Goal: Information Seeking & Learning: Learn about a topic

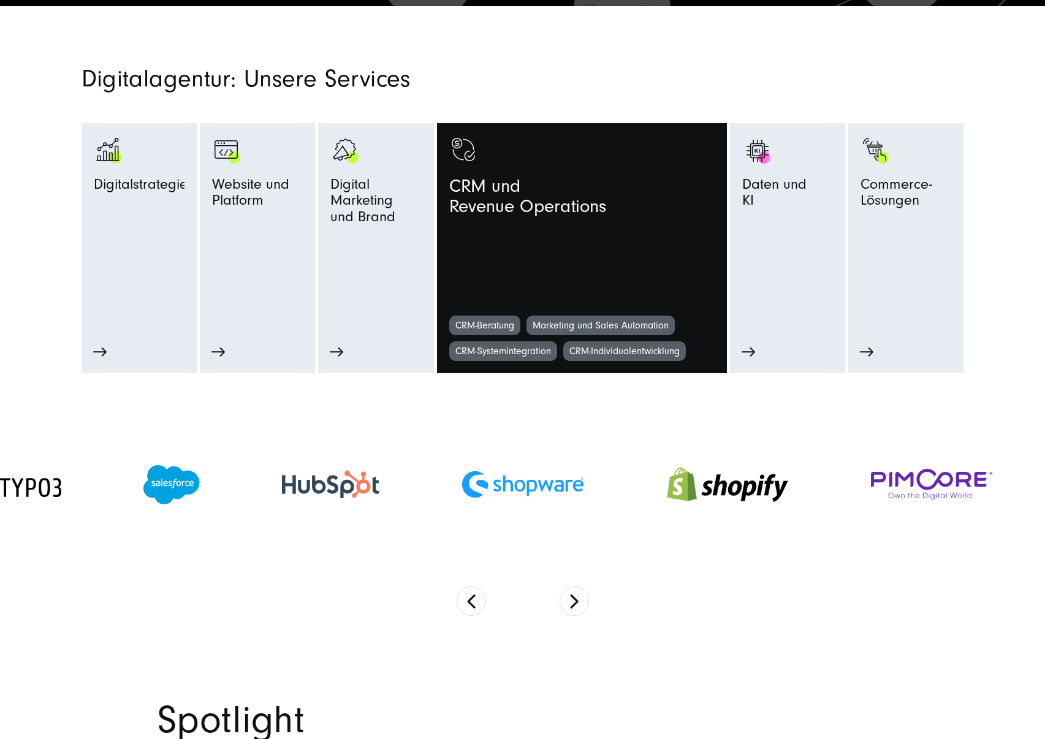
scroll to position [676, 0]
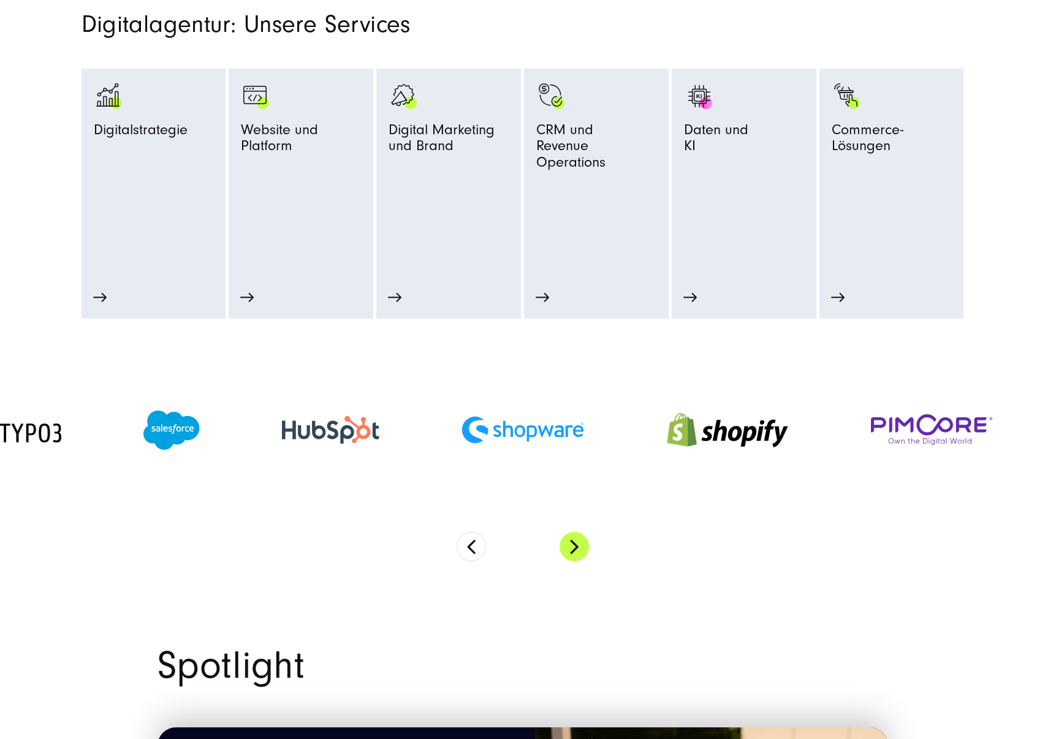
click at [577, 540] on button "Next" at bounding box center [574, 546] width 29 height 29
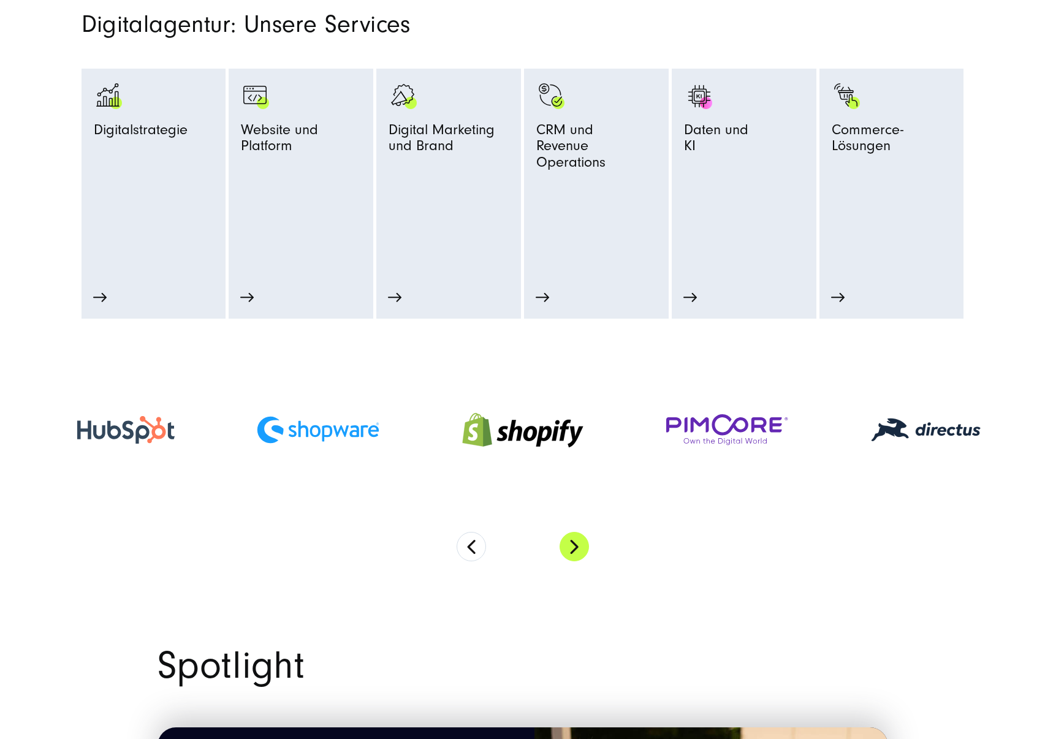
click at [577, 540] on button "Next" at bounding box center [574, 546] width 29 height 29
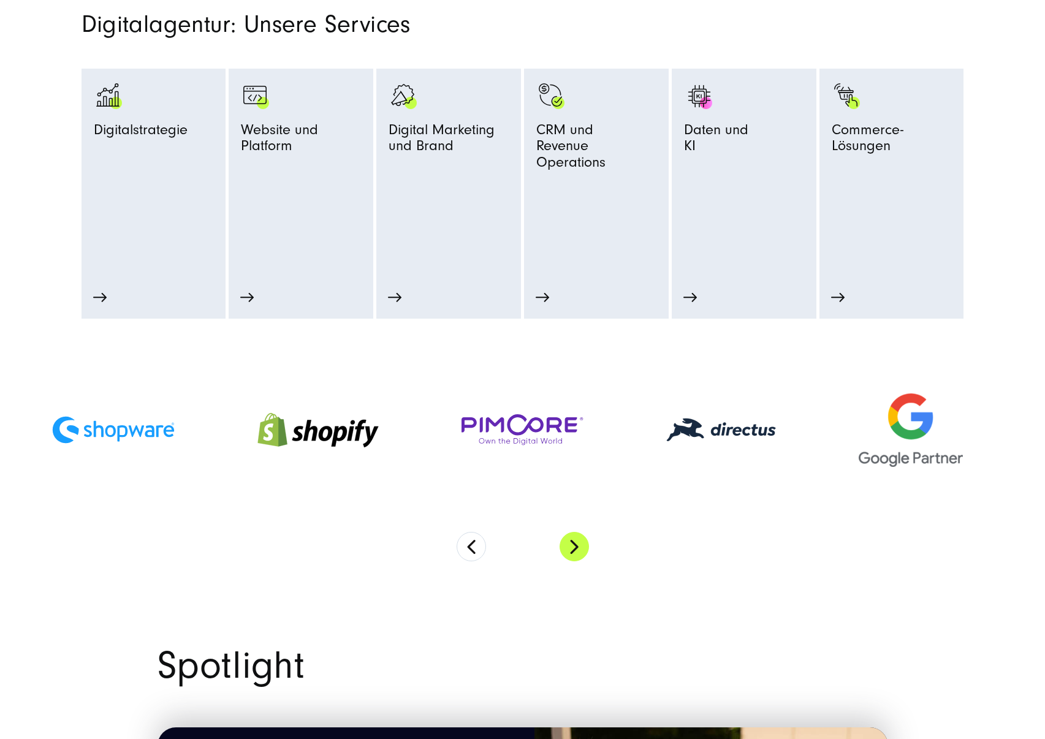
click at [578, 541] on button "Next" at bounding box center [574, 546] width 29 height 29
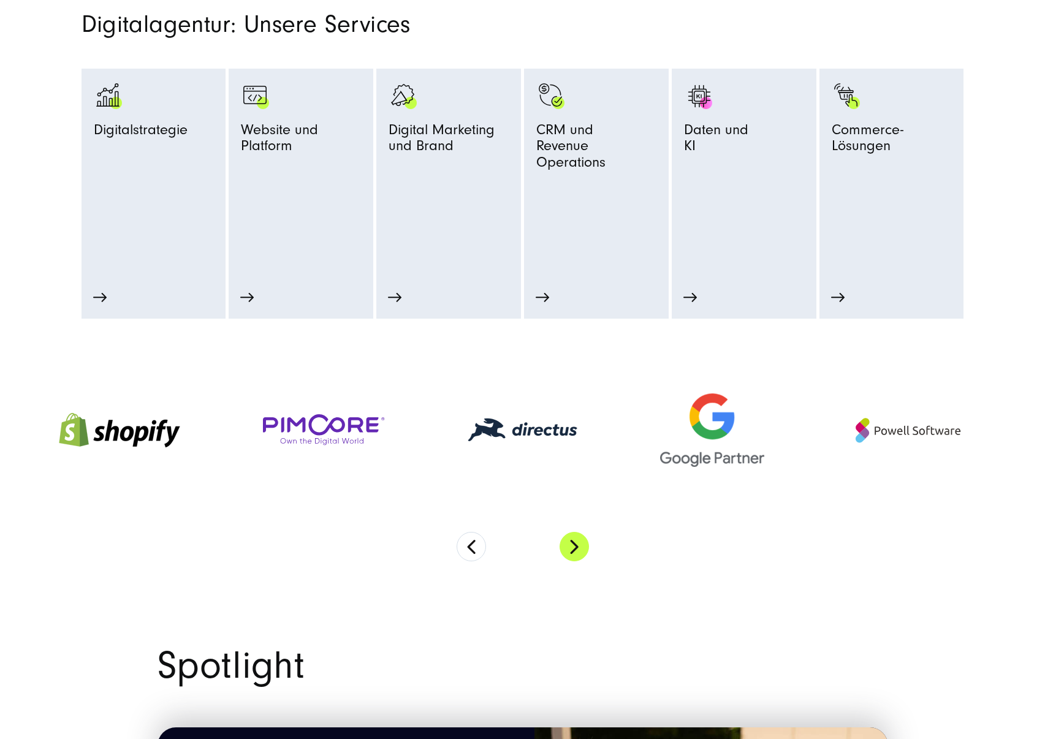
click at [578, 541] on button "Next" at bounding box center [574, 546] width 29 height 29
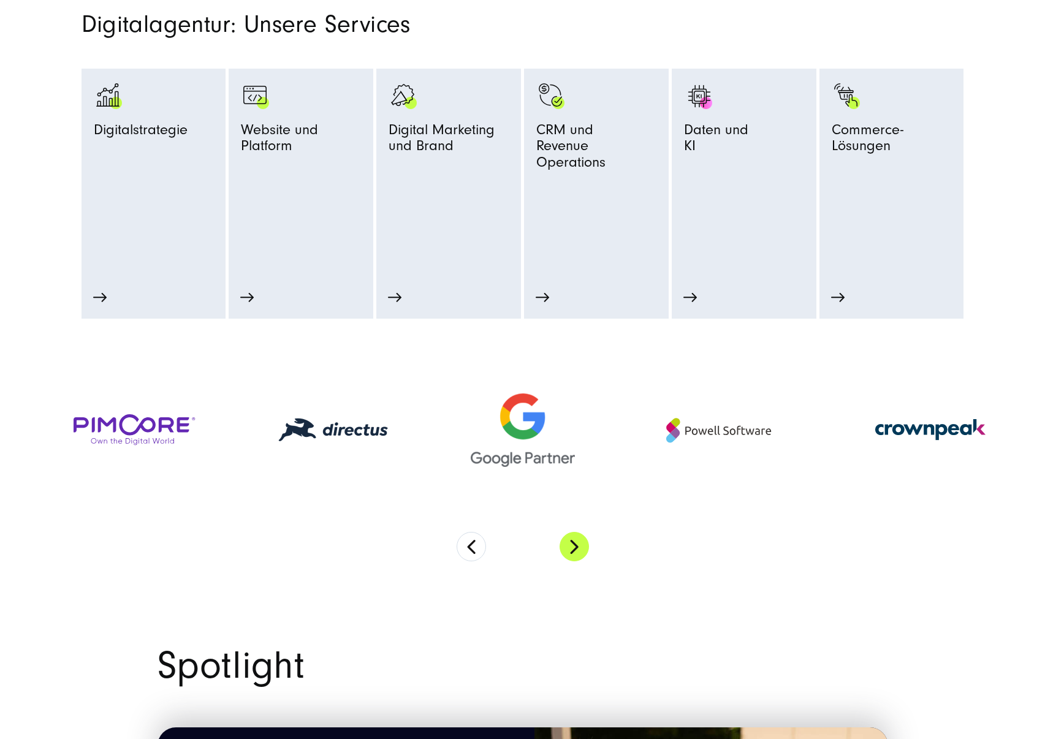
click at [578, 541] on button "Next" at bounding box center [574, 546] width 29 height 29
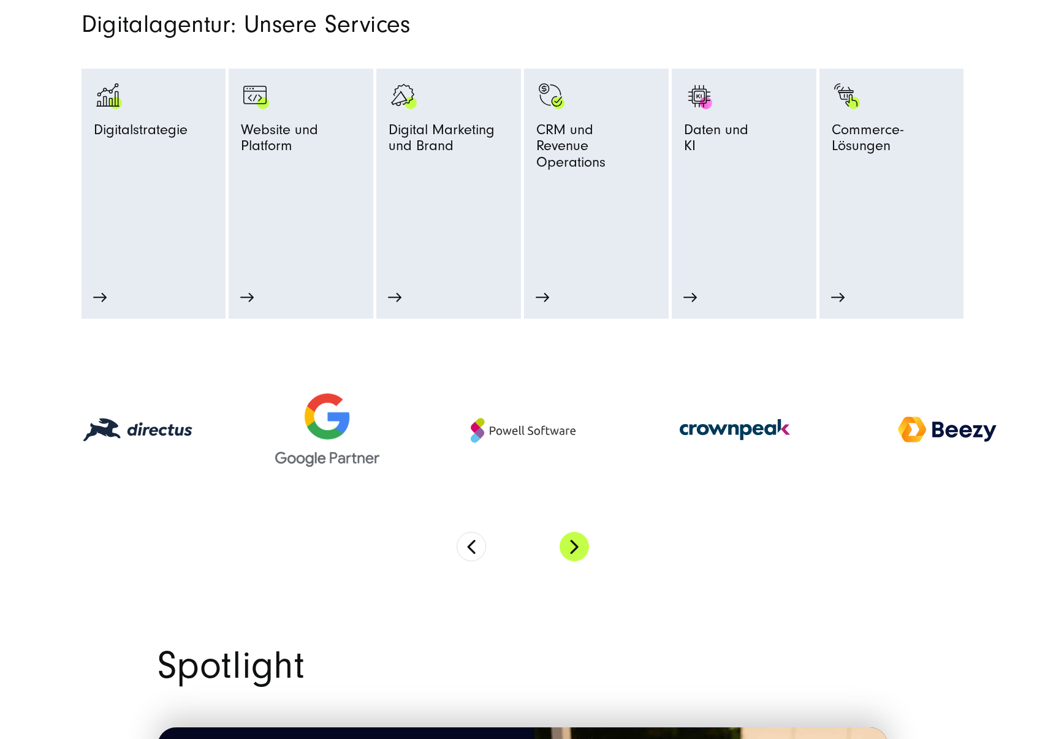
click at [578, 541] on button "Next" at bounding box center [574, 546] width 29 height 29
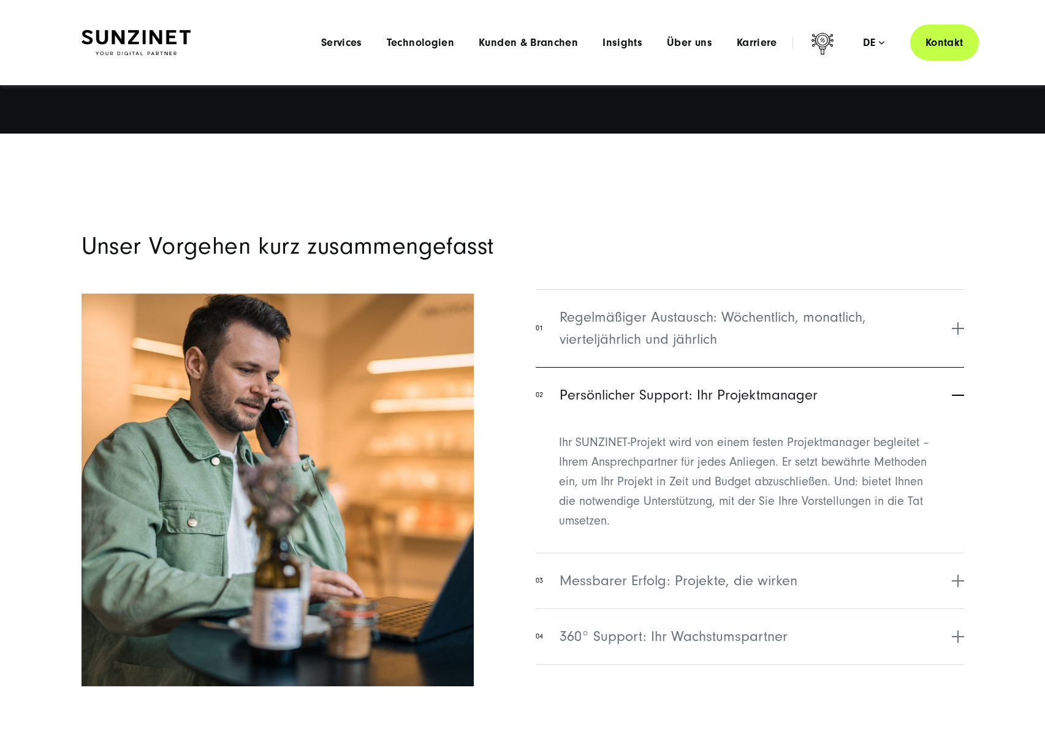
scroll to position [4827, 0]
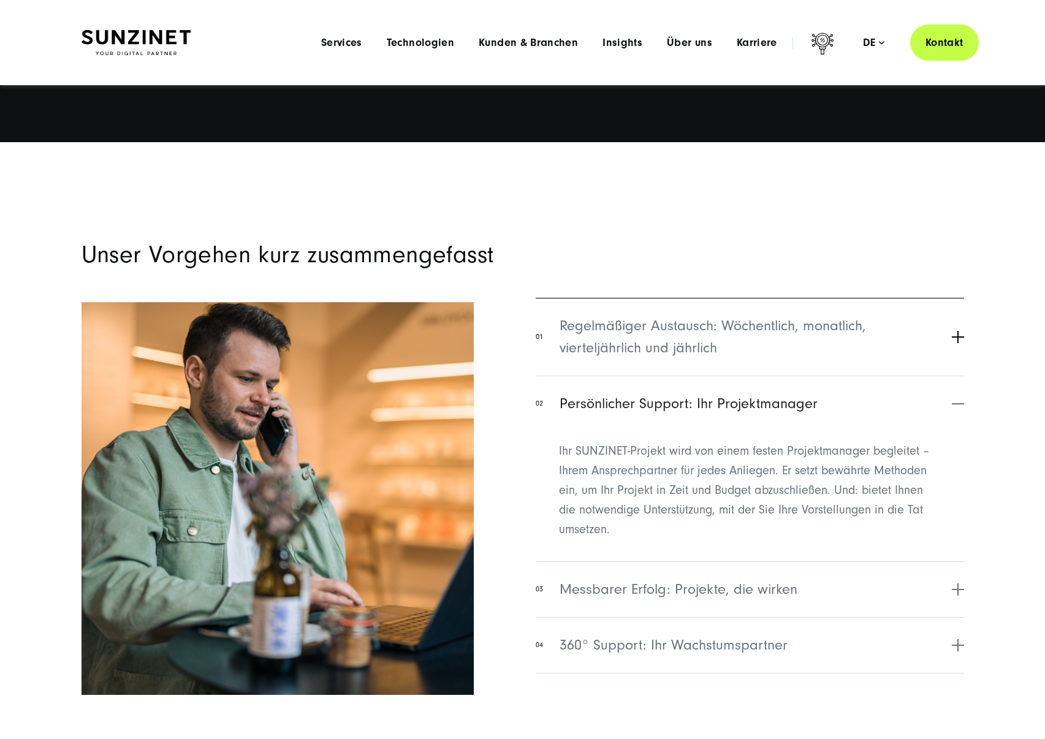
click at [697, 330] on span "Regelmäßiger Austausch: Wöchentlich, monatlich, vierteljährlich und jährlich" at bounding box center [754, 337] width 389 height 44
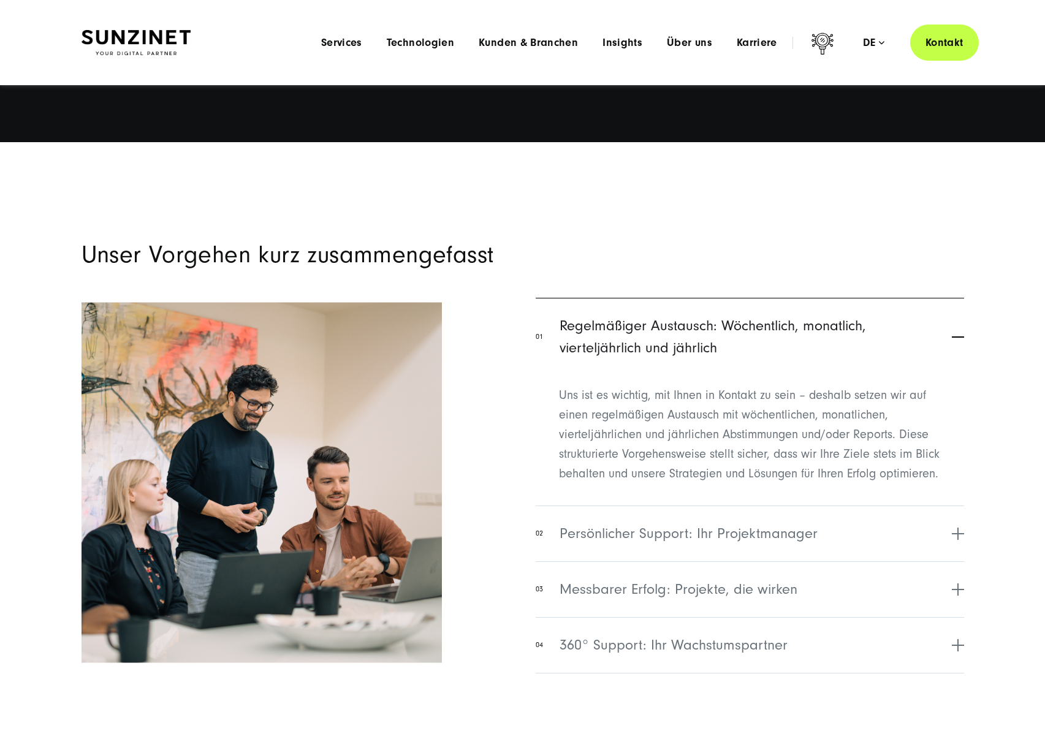
click at [697, 330] on span "Regelmäßiger Austausch: Wöchentlich, monatlich, vierteljährlich und jährlich" at bounding box center [754, 337] width 389 height 44
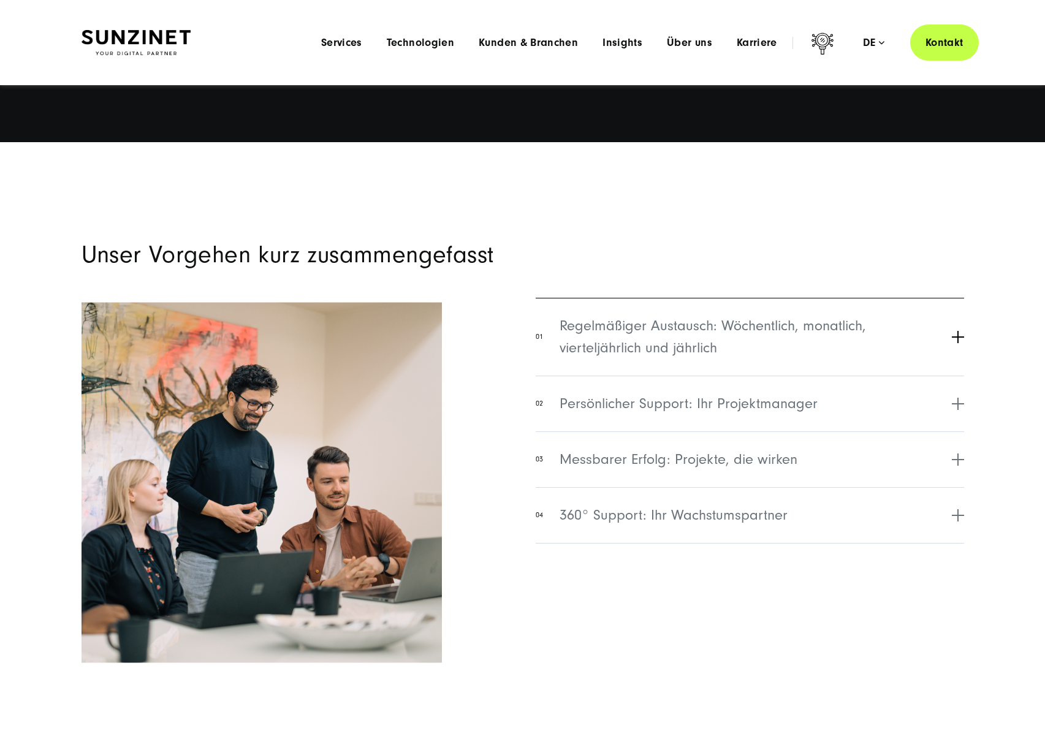
click at [692, 355] on span "Regelmäßiger Austausch: Wöchentlich, monatlich, vierteljährlich und jährlich" at bounding box center [754, 337] width 389 height 44
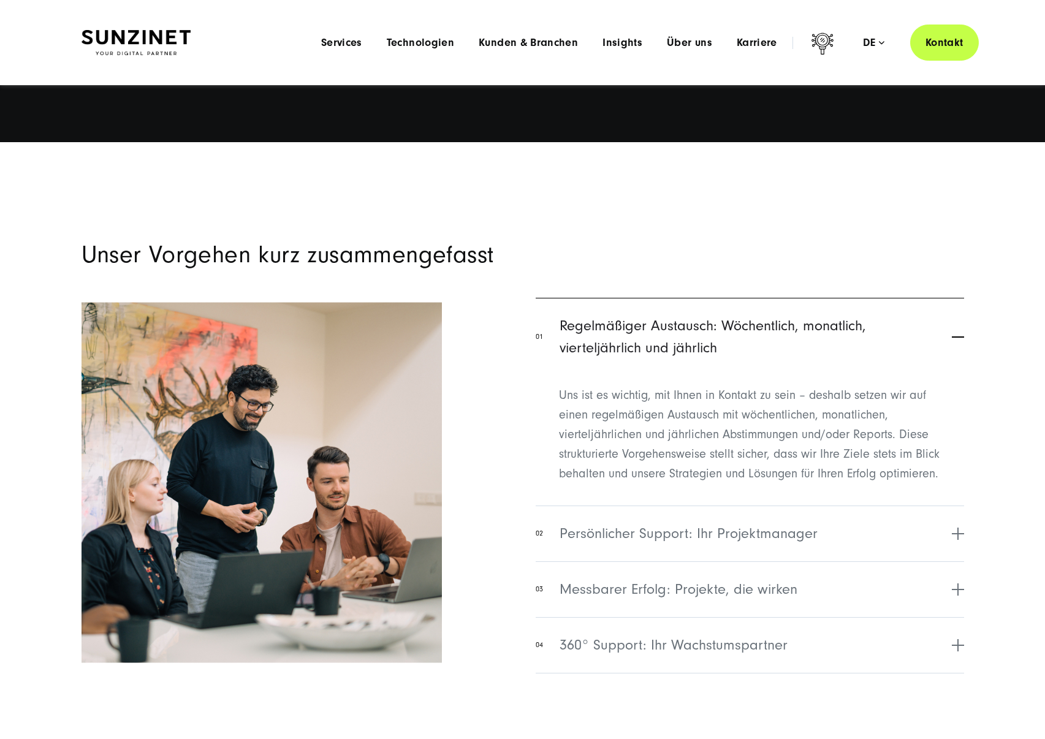
click at [692, 355] on span "Regelmäßiger Austausch: Wöchentlich, monatlich, vierteljährlich und jährlich" at bounding box center [754, 337] width 389 height 44
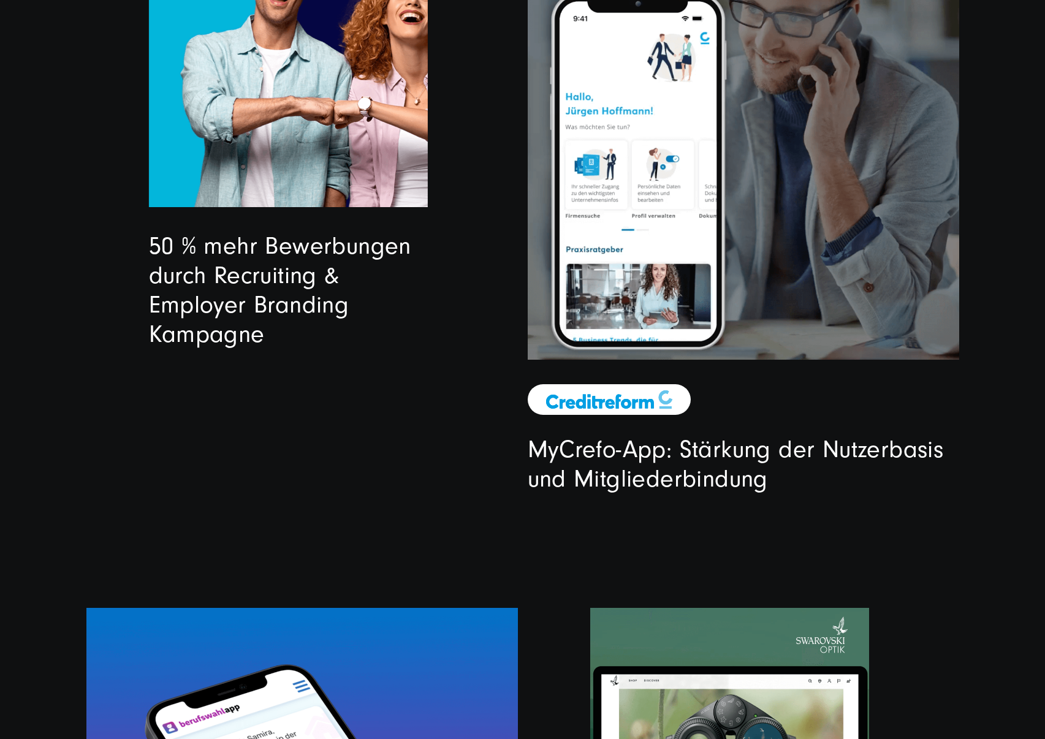
scroll to position [3608, 0]
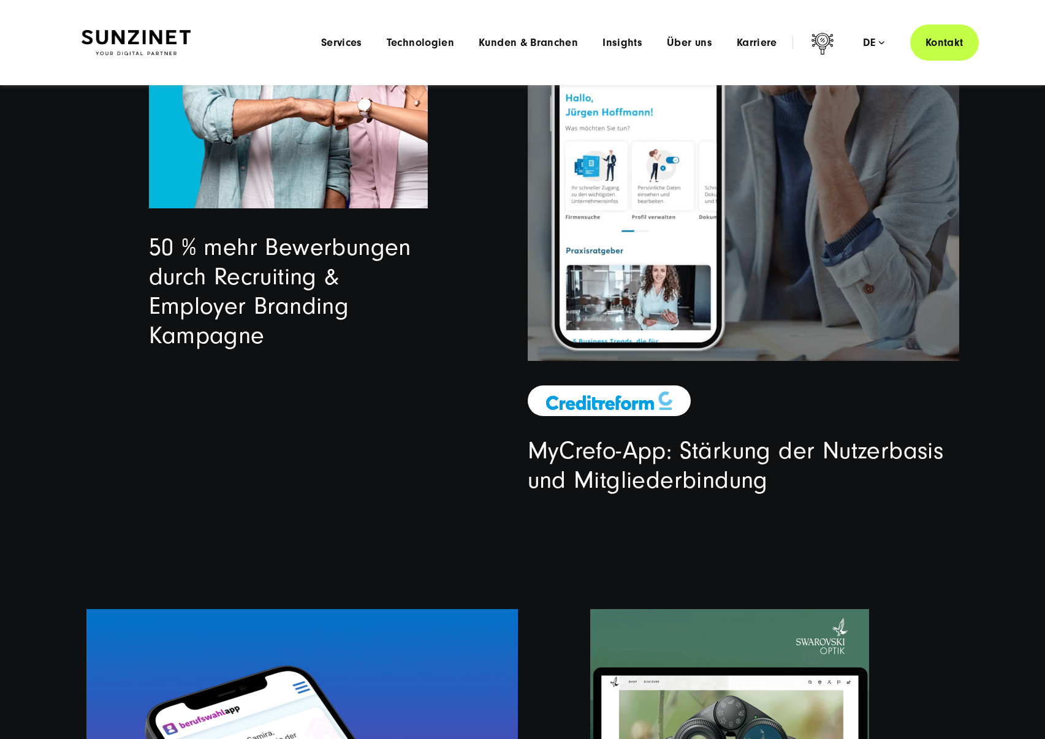
click at [627, 405] on img at bounding box center [609, 401] width 126 height 18
click at [628, 399] on img at bounding box center [609, 401] width 126 height 18
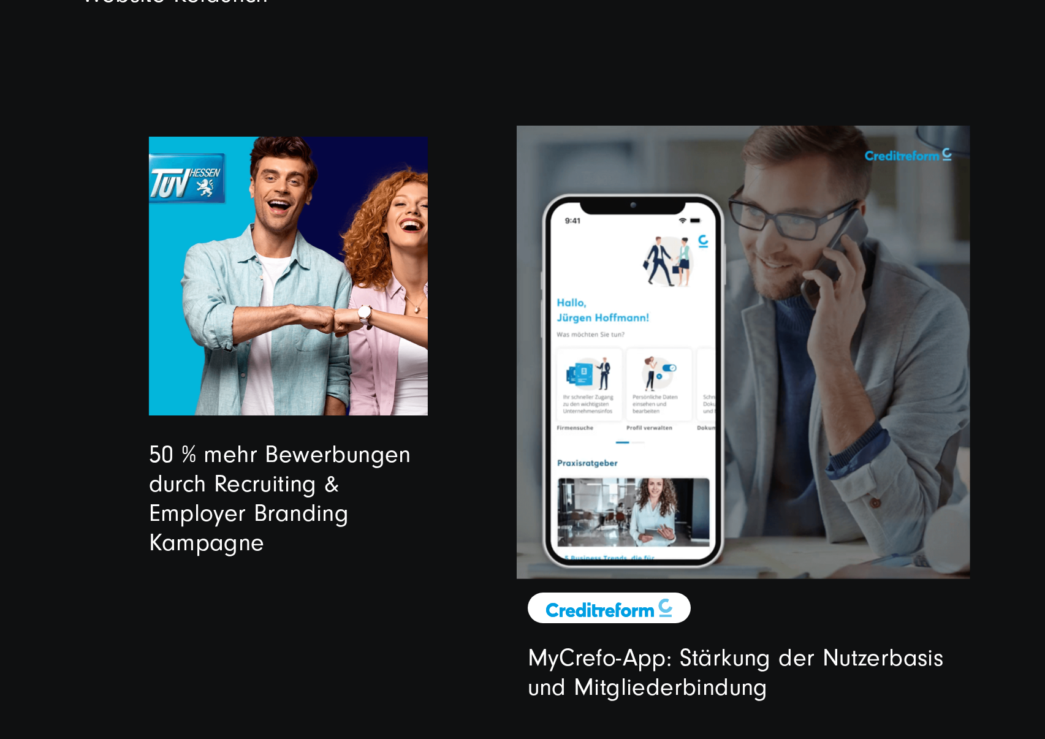
scroll to position [3397, 0]
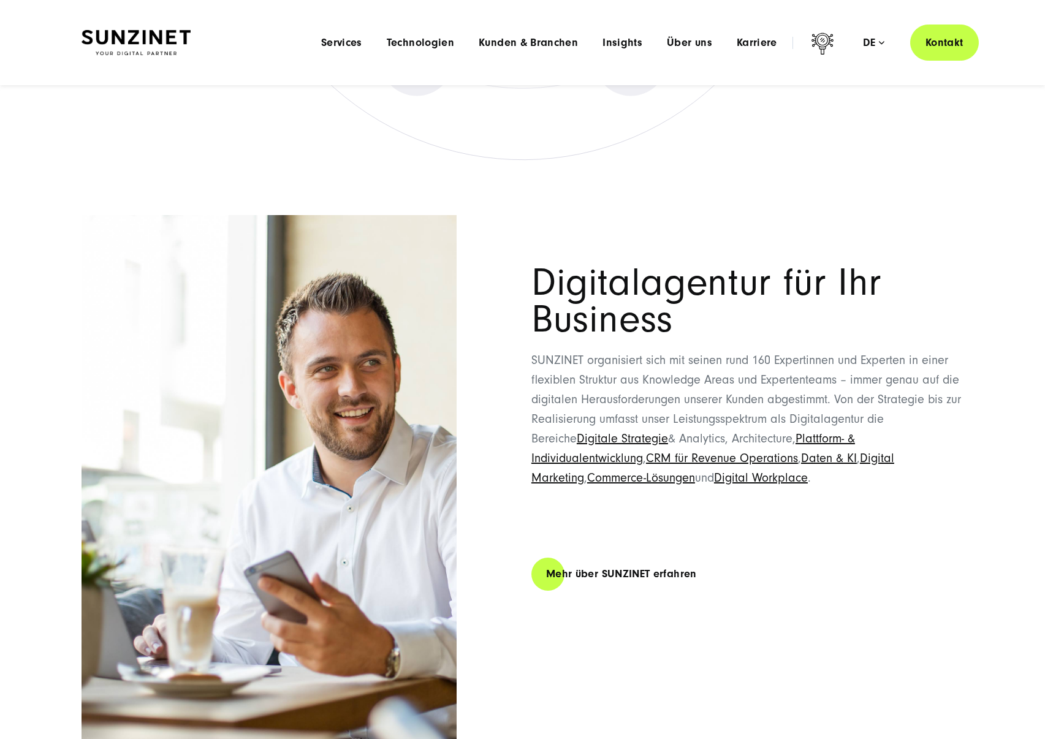
scroll to position [6453, 0]
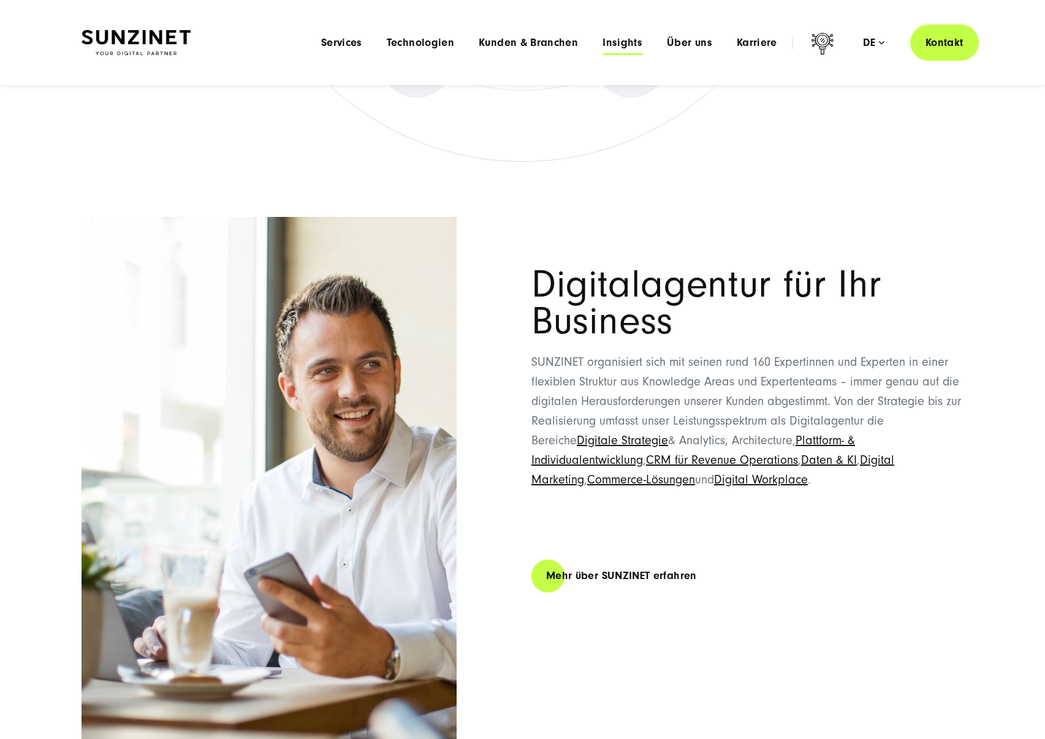
click at [636, 47] on span "Insights" at bounding box center [623, 43] width 40 height 12
click at [549, 38] on span "Kunden & Branchen" at bounding box center [528, 43] width 99 height 12
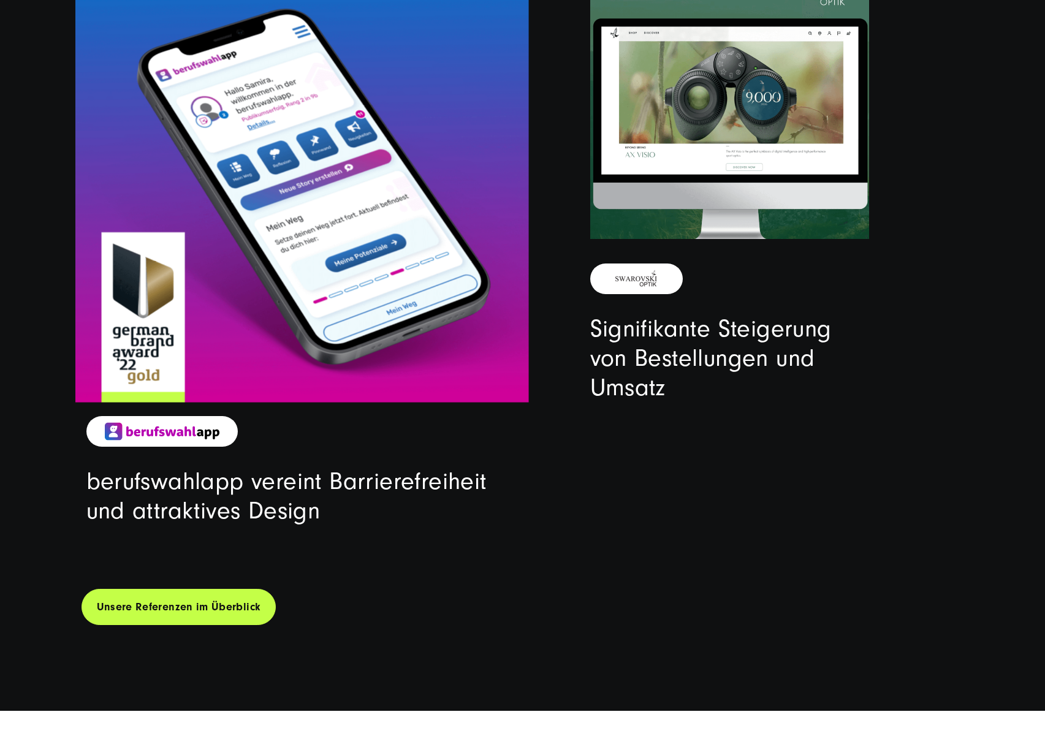
scroll to position [4270, 0]
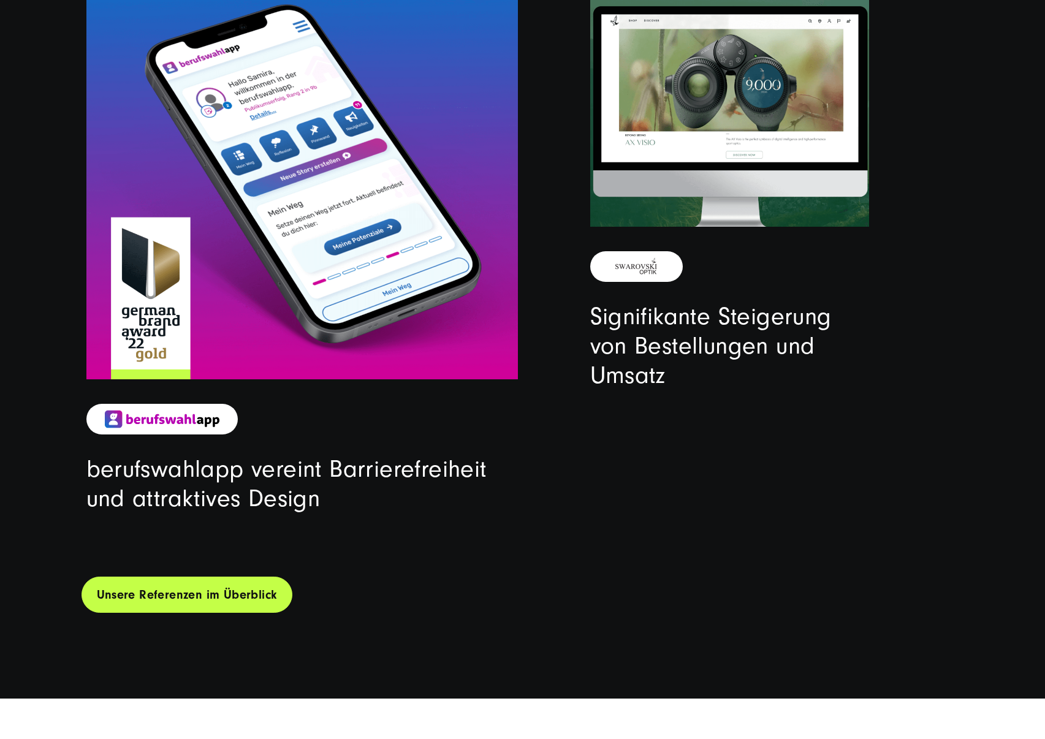
click at [222, 595] on link "Unsere Referenzen im Überblick" at bounding box center [187, 595] width 211 height 36
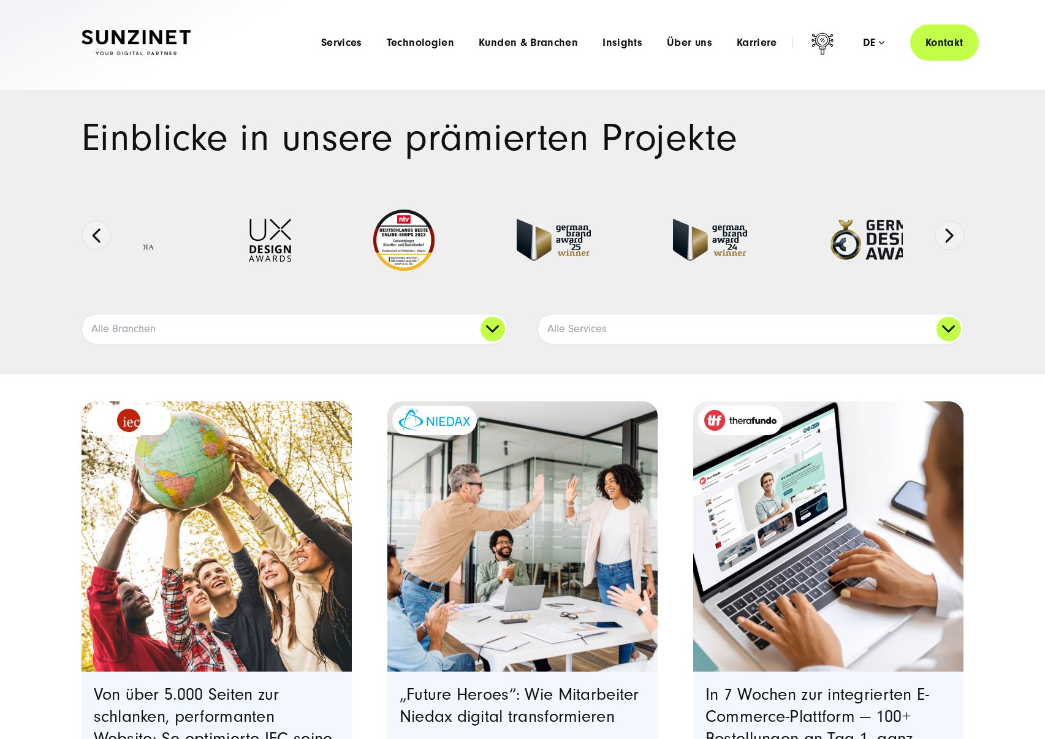
drag, startPoint x: 520, startPoint y: 250, endPoint x: 551, endPoint y: 255, distance: 31.0
click at [551, 255] on img at bounding box center [554, 240] width 74 height 42
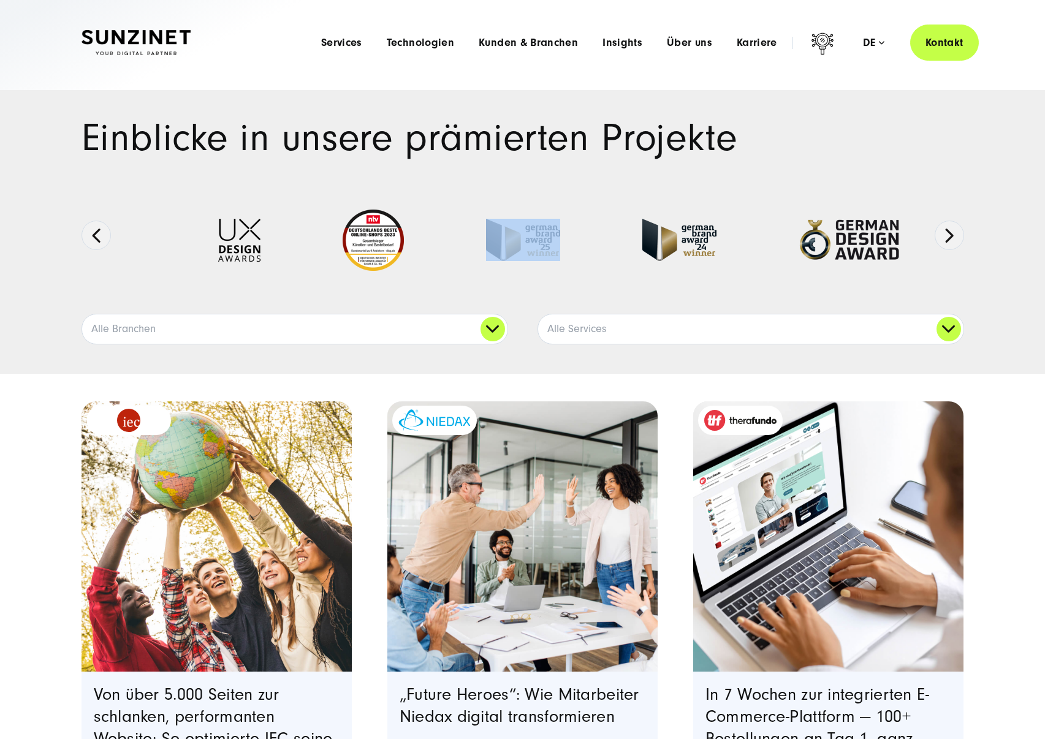
drag, startPoint x: 529, startPoint y: 248, endPoint x: 451, endPoint y: 248, distance: 77.3
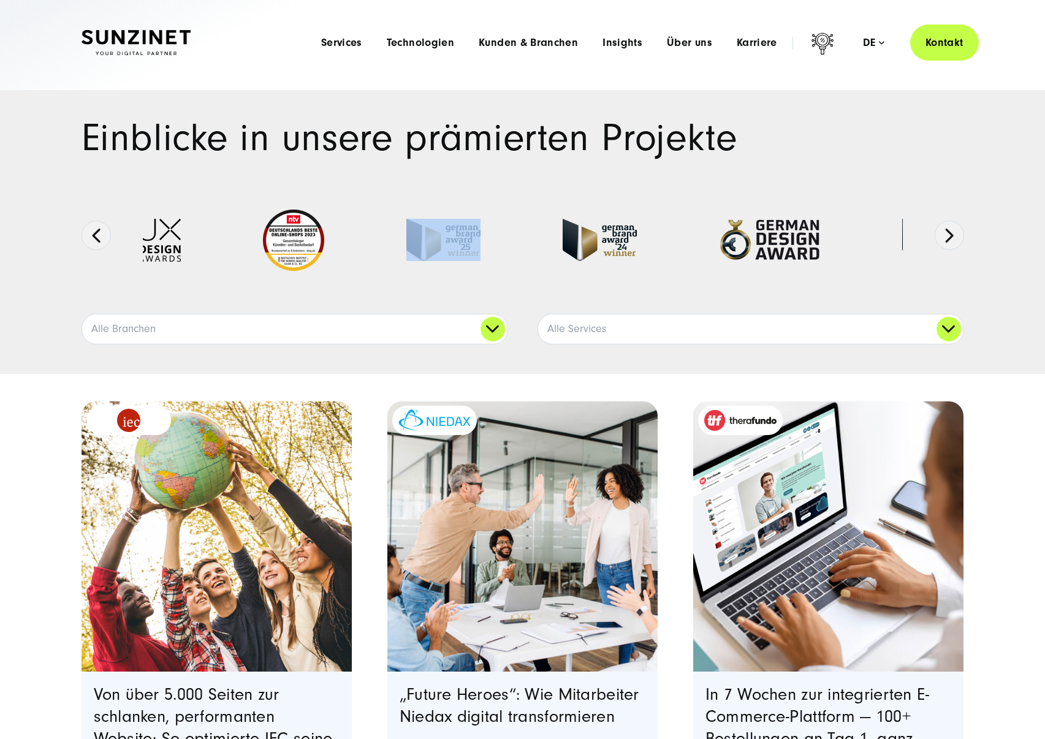
drag, startPoint x: 518, startPoint y: 234, endPoint x: 389, endPoint y: 235, distance: 129.4
click at [407, 235] on img at bounding box center [444, 240] width 74 height 42
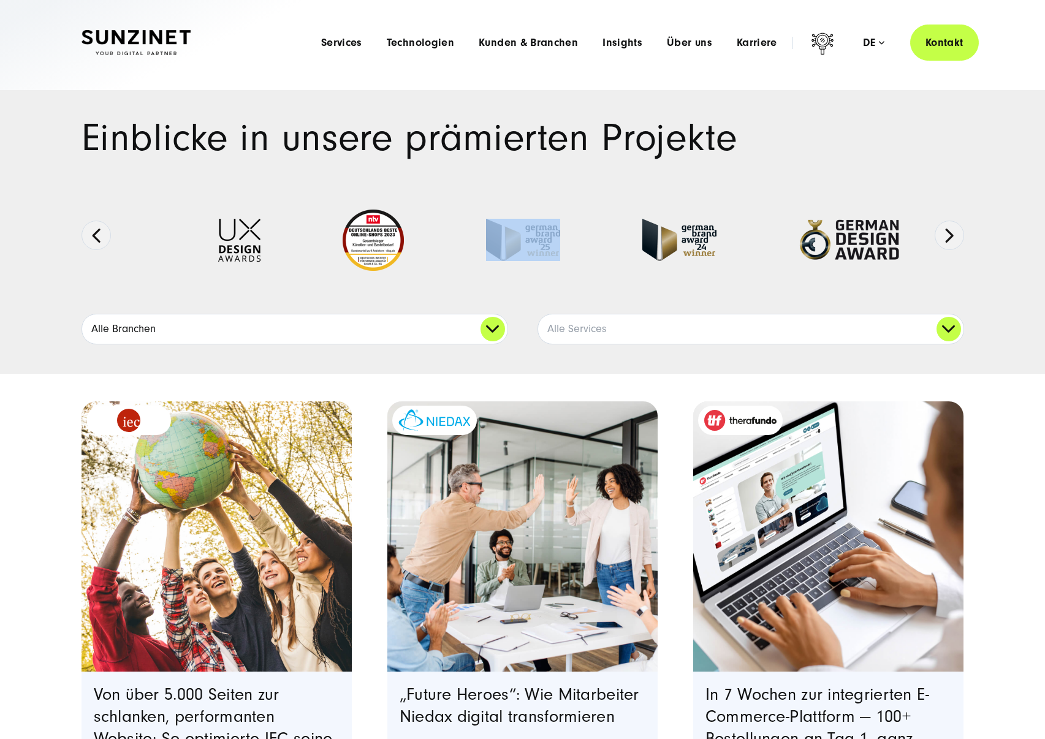
click at [481, 335] on link "Alle Branchen" at bounding box center [295, 329] width 426 height 29
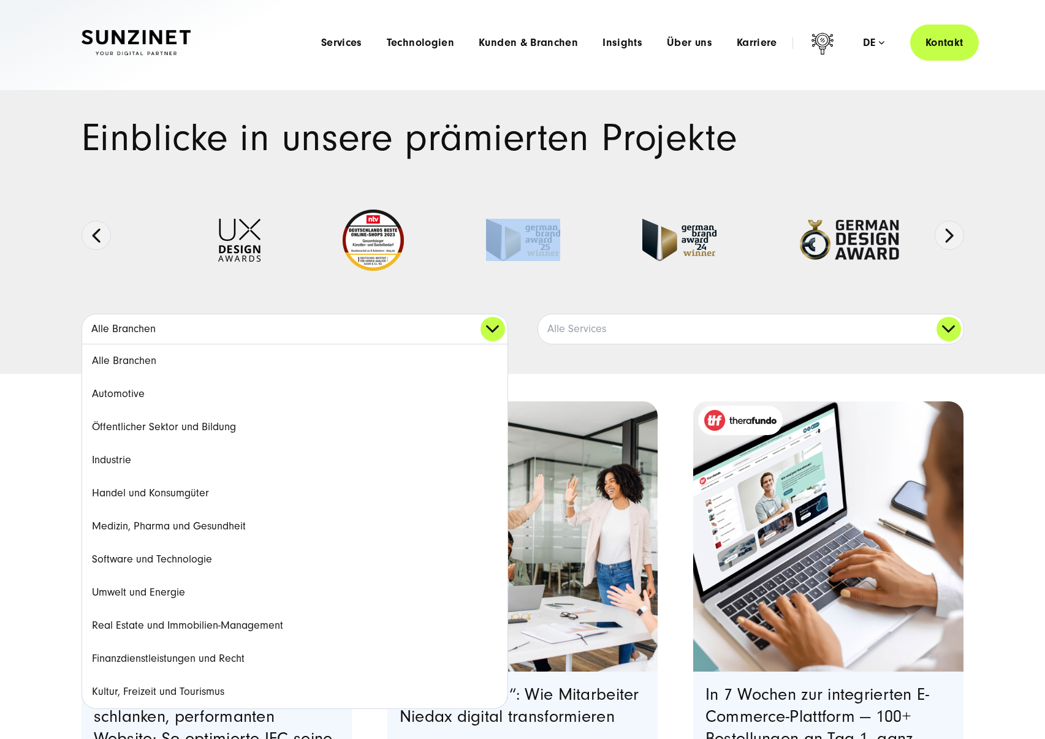
click at [481, 335] on link "Alle Branchen" at bounding box center [295, 329] width 426 height 29
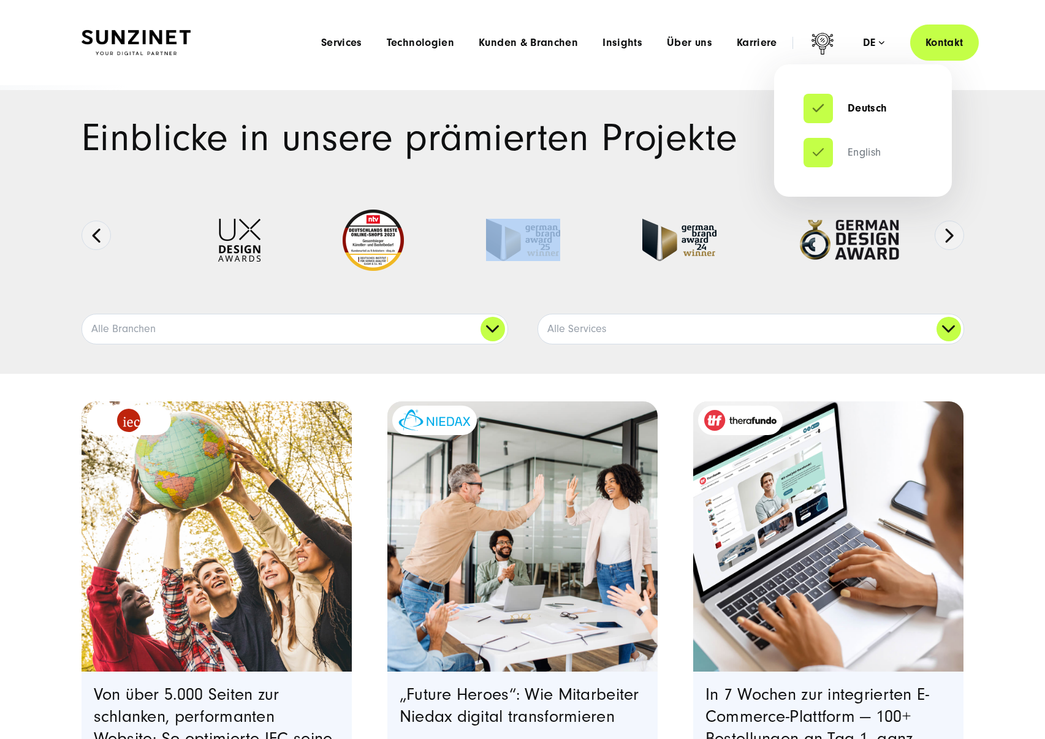
click at [831, 158] on link "English" at bounding box center [843, 153] width 78 height 12
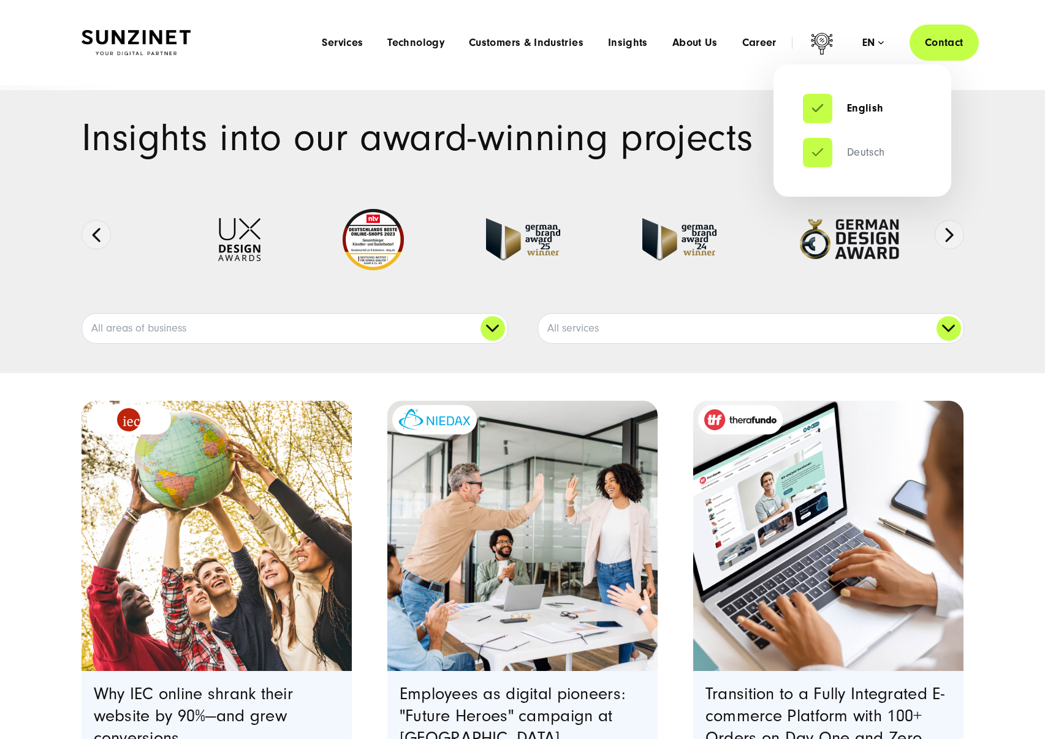
click at [815, 149] on link "Deutsch" at bounding box center [844, 153] width 82 height 12
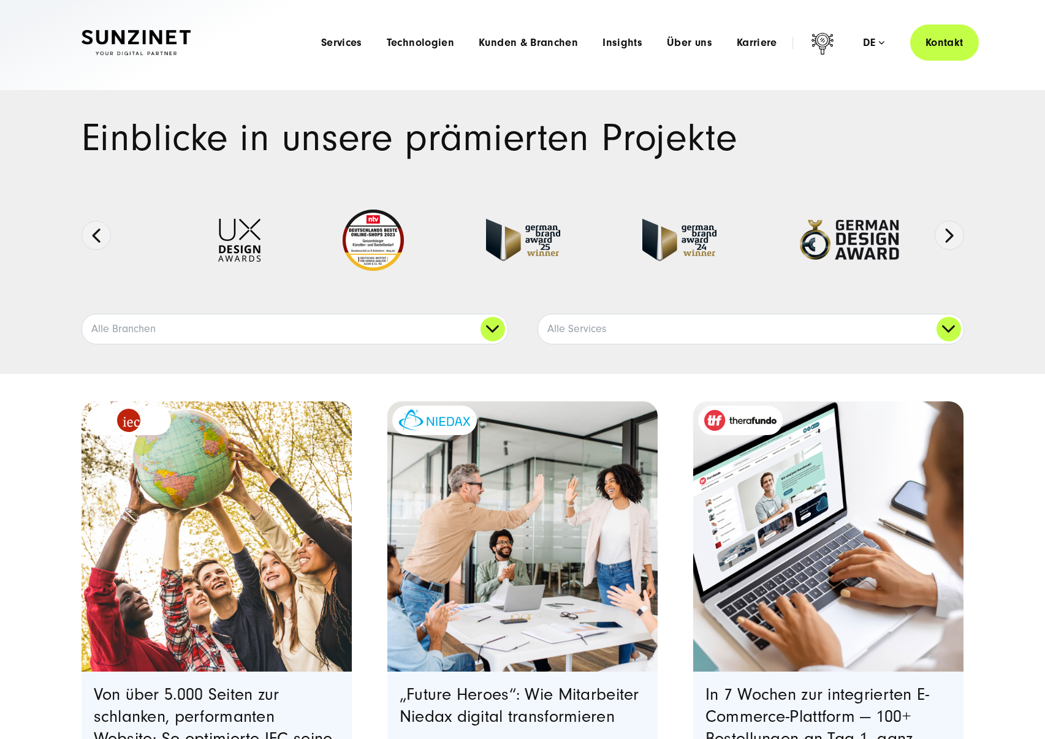
click at [176, 502] on img "Featured image: eine Gruppe von fünf verschiedenen jungen Menschen, die im Frei…" at bounding box center [216, 537] width 276 height 276
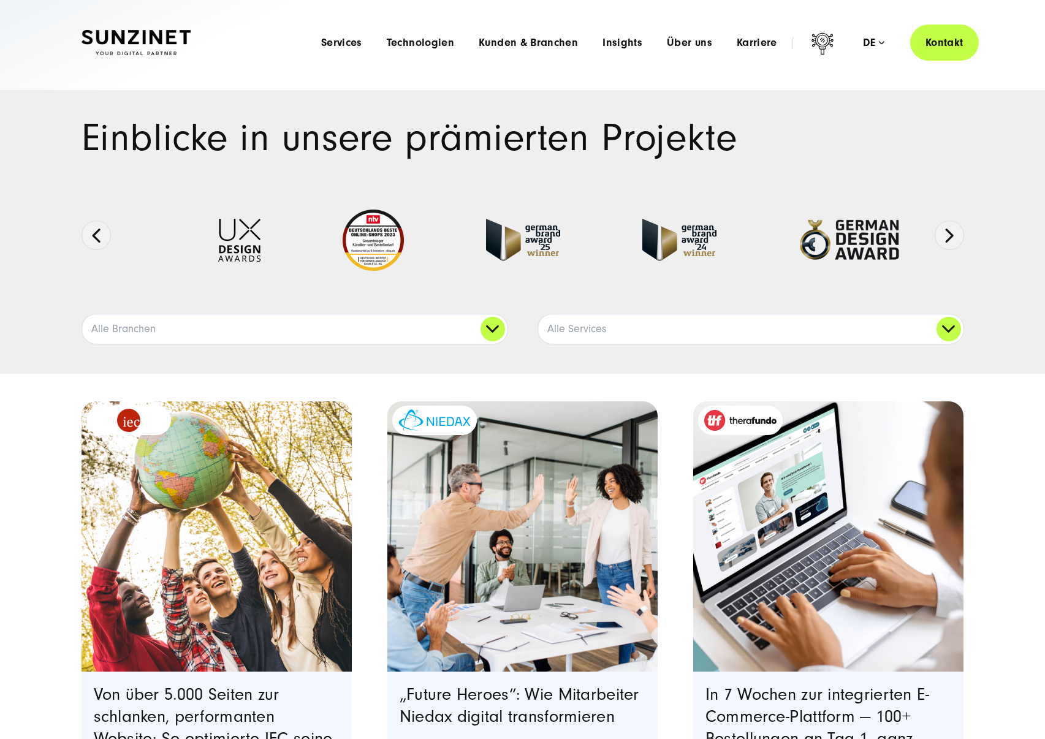
scroll to position [220, 0]
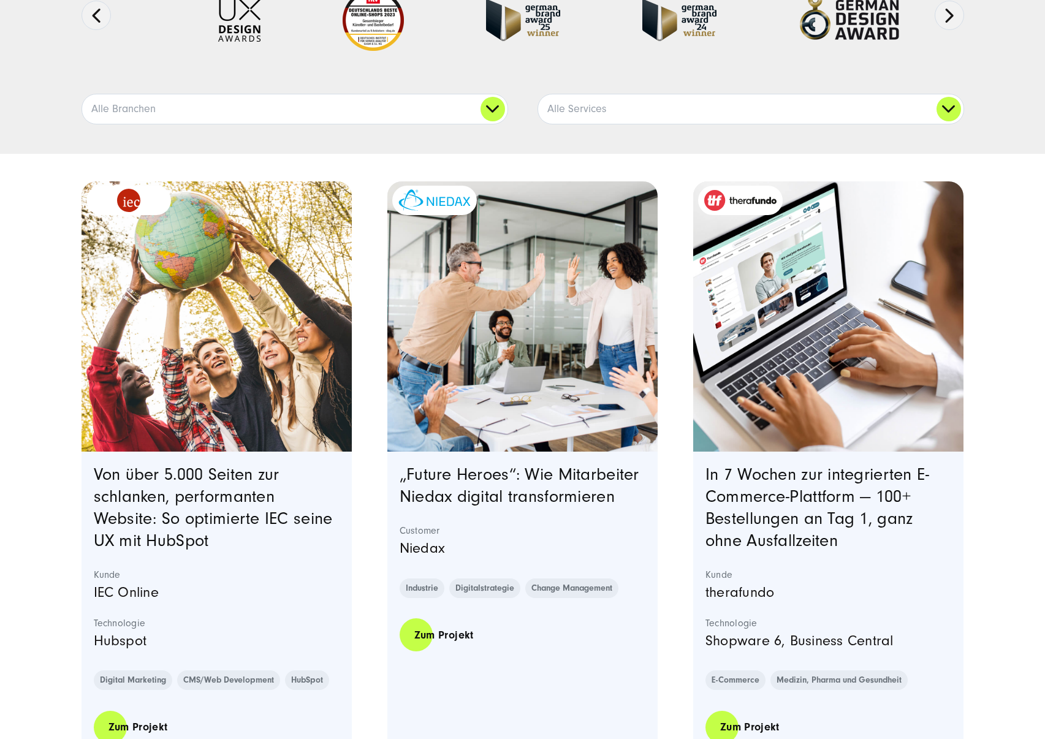
click at [587, 305] on img "Featured image: eine Gruppe von Kollegen in einer modernen Büroumgebung, die ei…" at bounding box center [522, 316] width 276 height 276
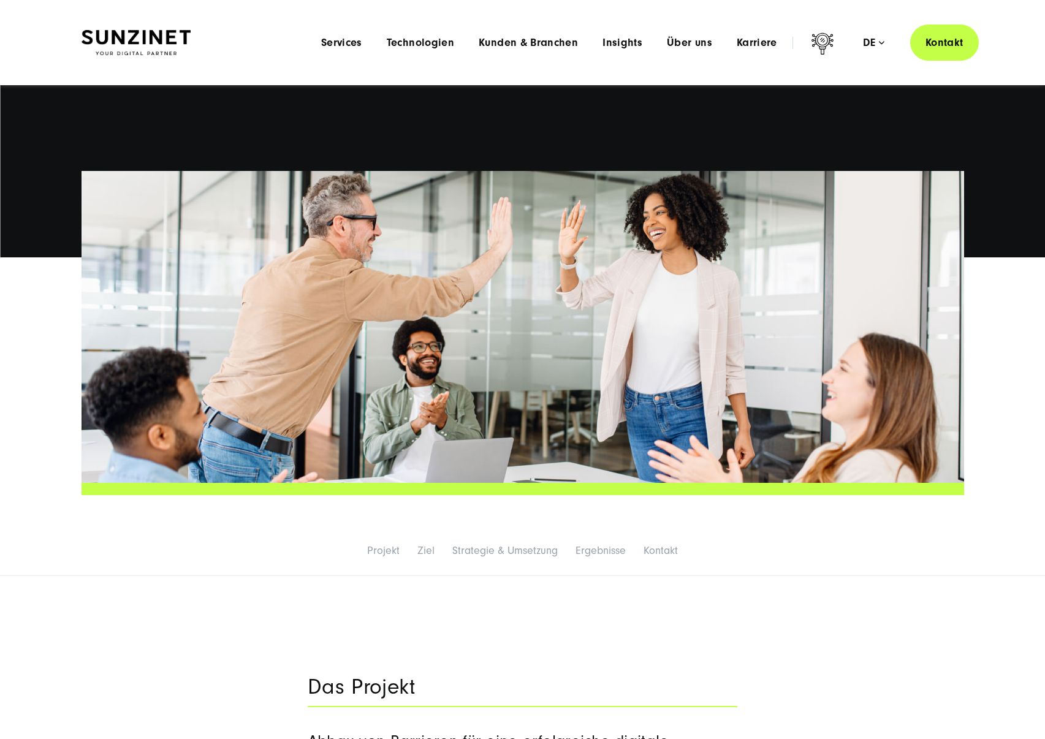
scroll to position [242, 0]
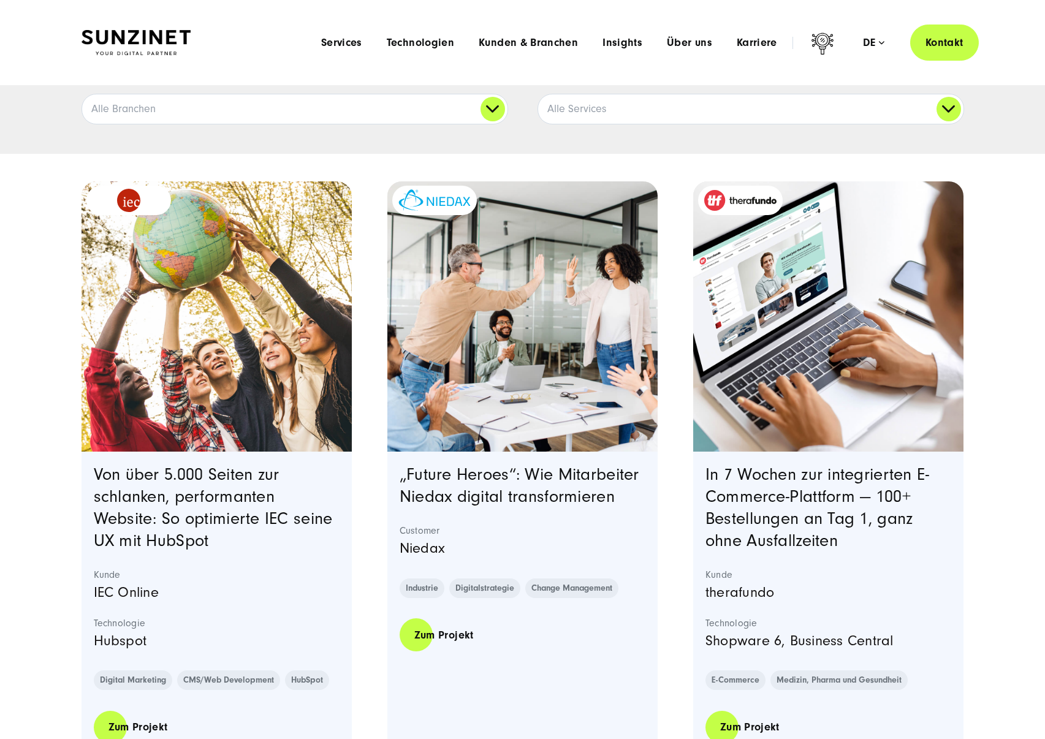
click at [309, 285] on img "Featured image: eine Gruppe von fünf verschiedenen jungen Menschen, die im Frei…" at bounding box center [216, 316] width 276 height 276
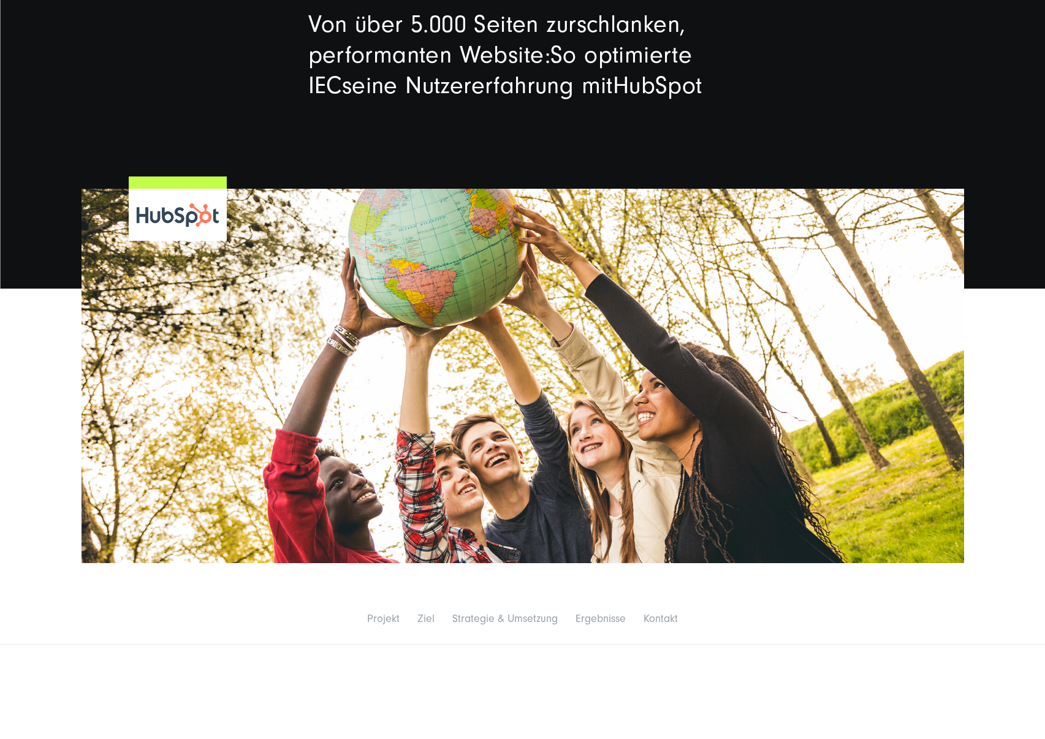
scroll to position [224, 0]
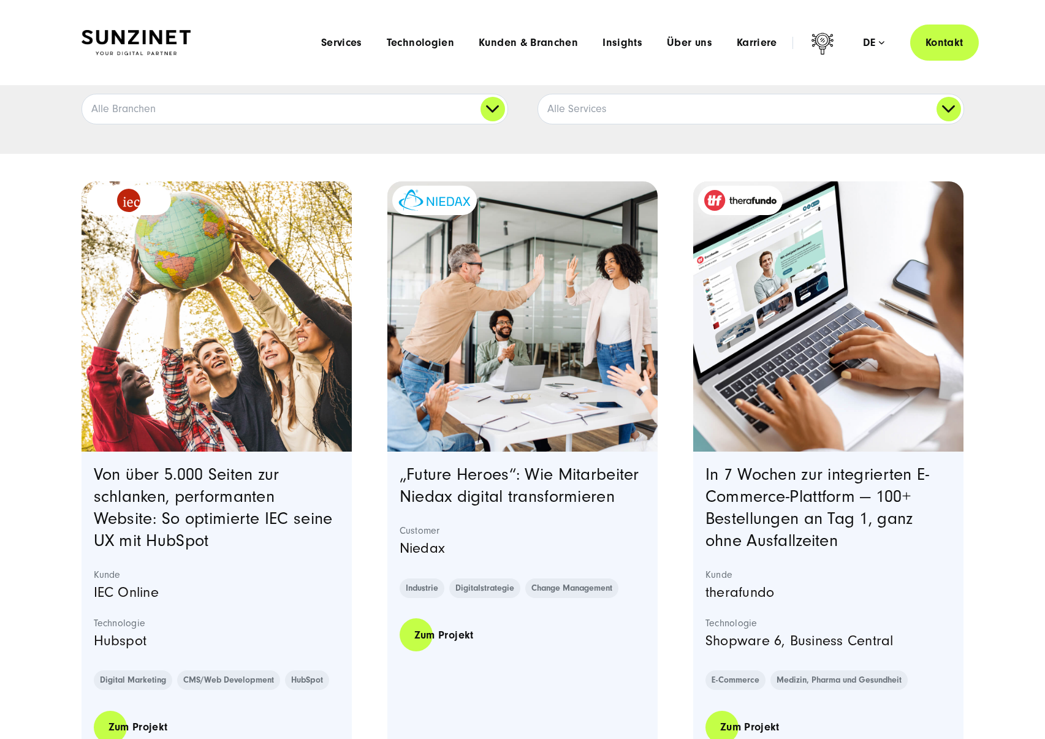
click at [795, 368] on img "Featured image: - Read full post: In 7 Wochen zur integrierten E-Commerce-Platt…" at bounding box center [828, 316] width 276 height 276
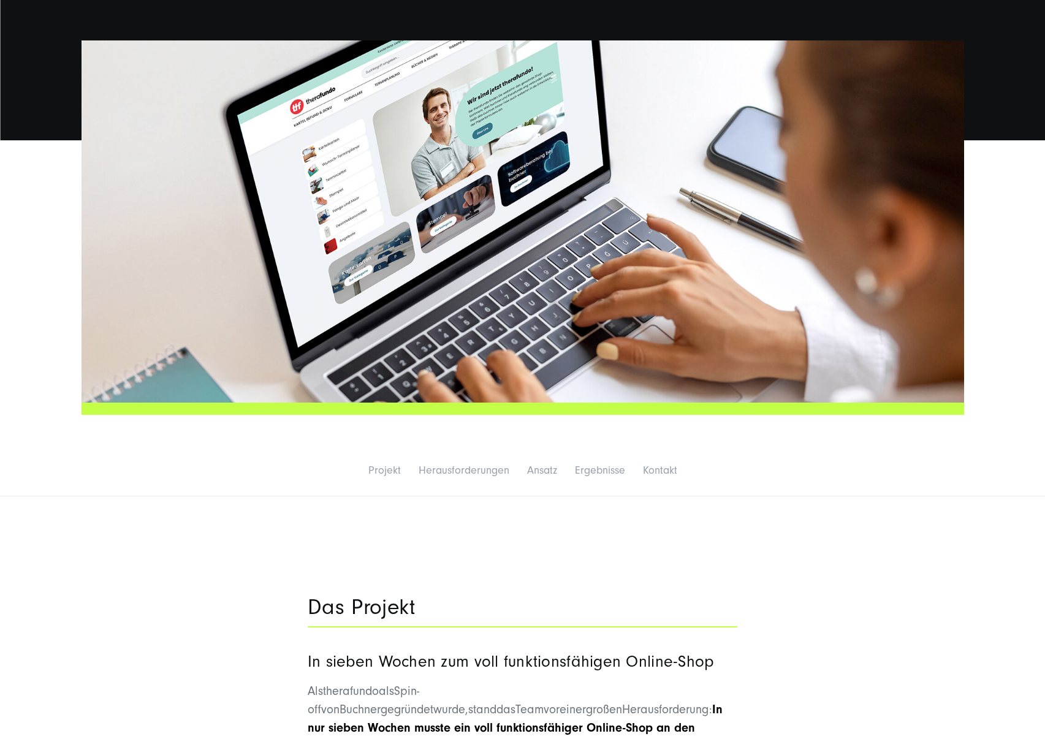
scroll to position [377, 0]
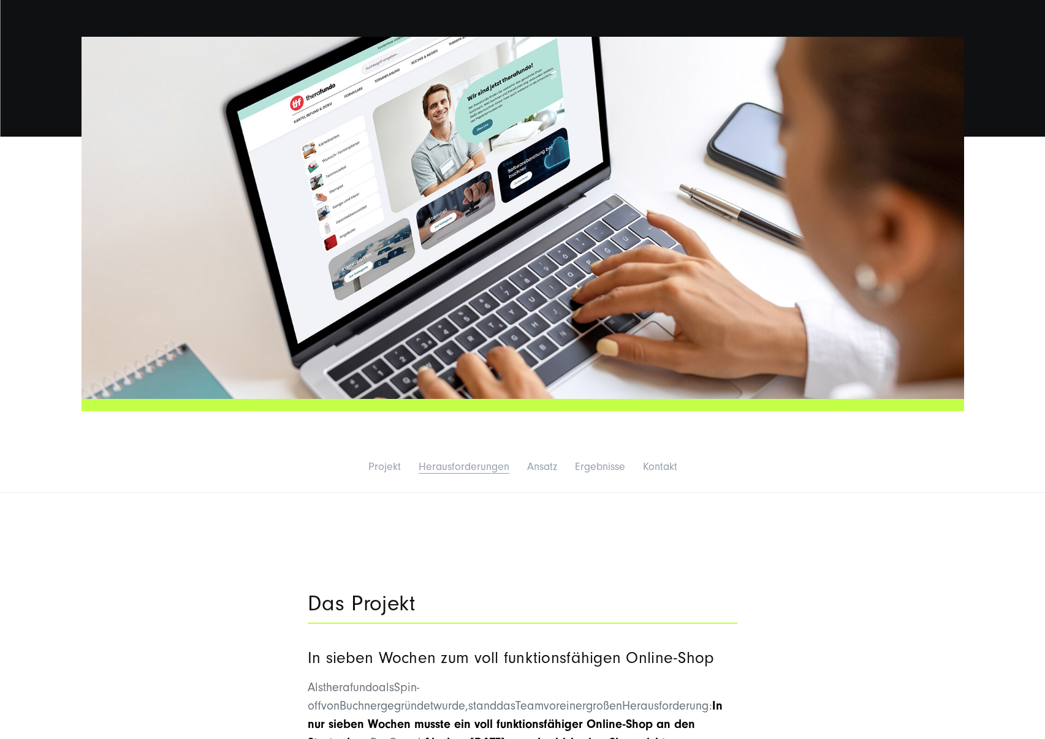
click at [457, 467] on link "Herausforderungen" at bounding box center [464, 466] width 91 height 13
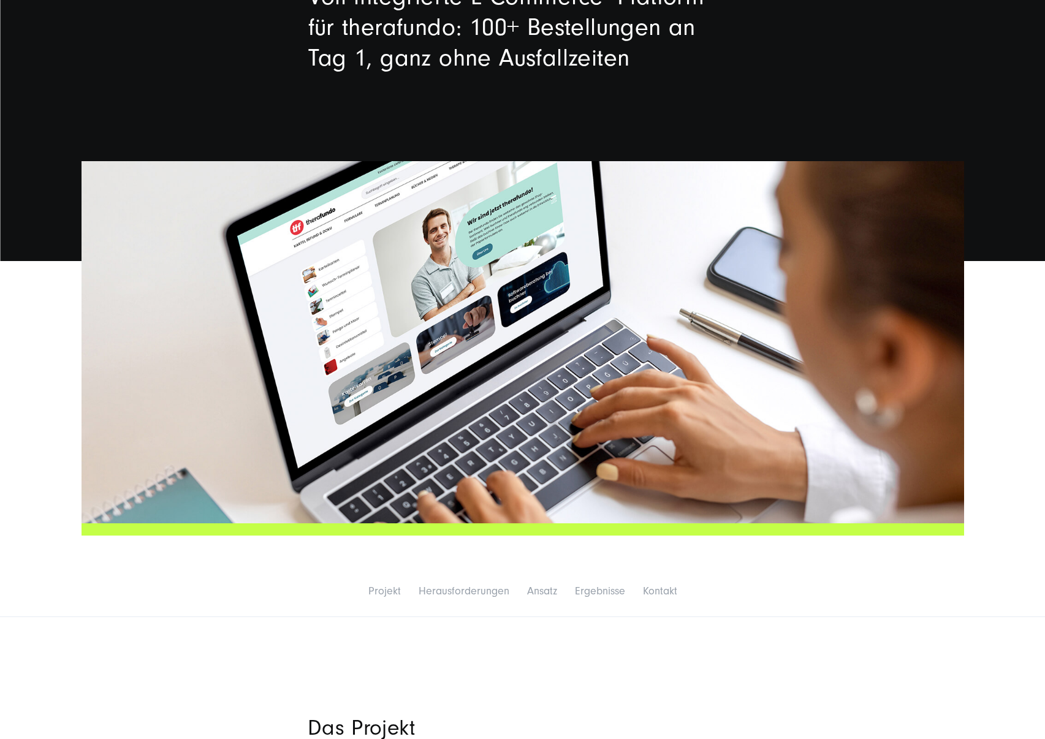
scroll to position [329, 0]
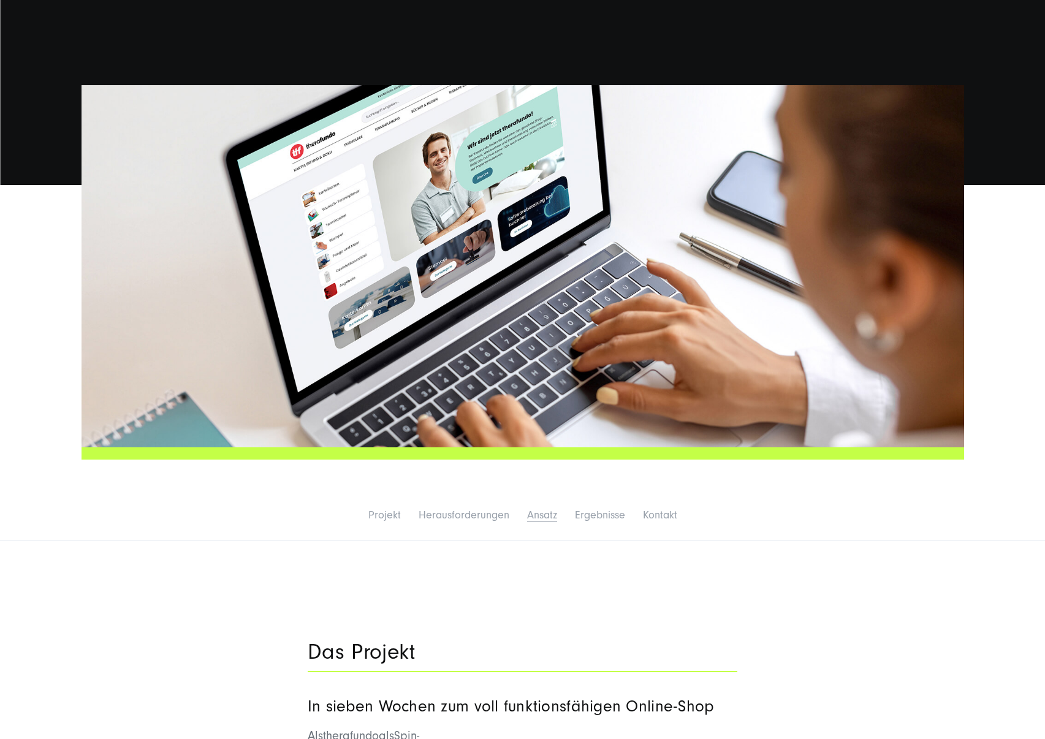
click at [530, 513] on link "Ansatz" at bounding box center [542, 515] width 30 height 13
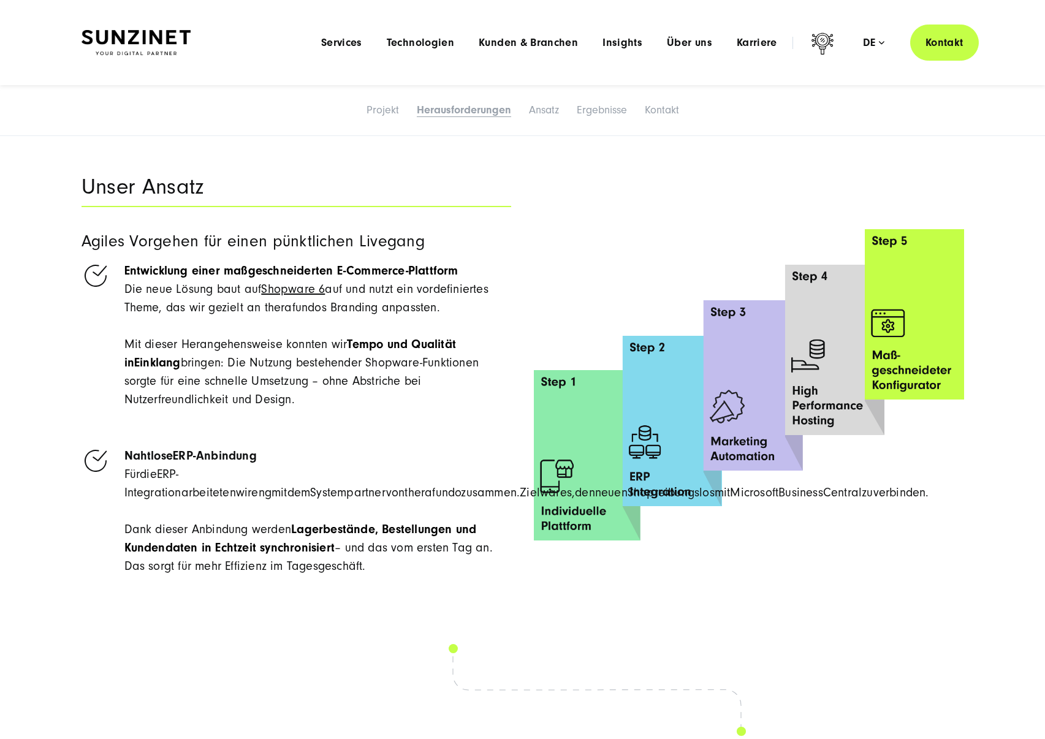
scroll to position [2655, 0]
click at [422, 449] on li "Nahtlose ERP- Anbindung Für die ERP- Integration arbeiteten wir eng mit dem Sys…" at bounding box center [297, 512] width 430 height 129
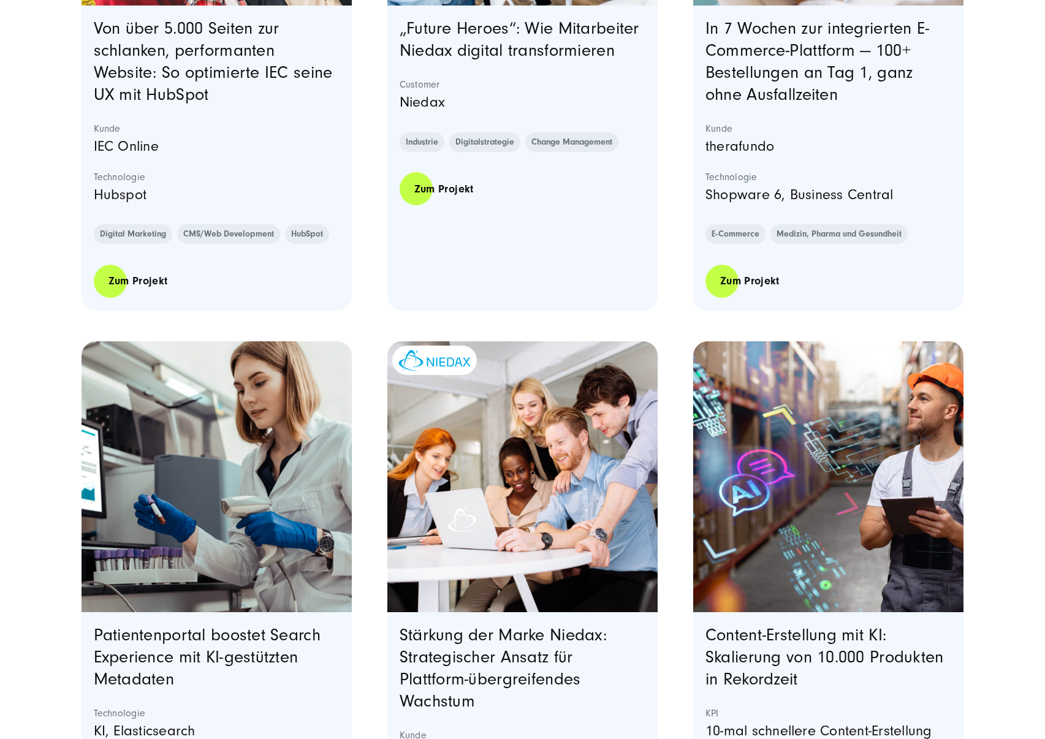
scroll to position [738, 0]
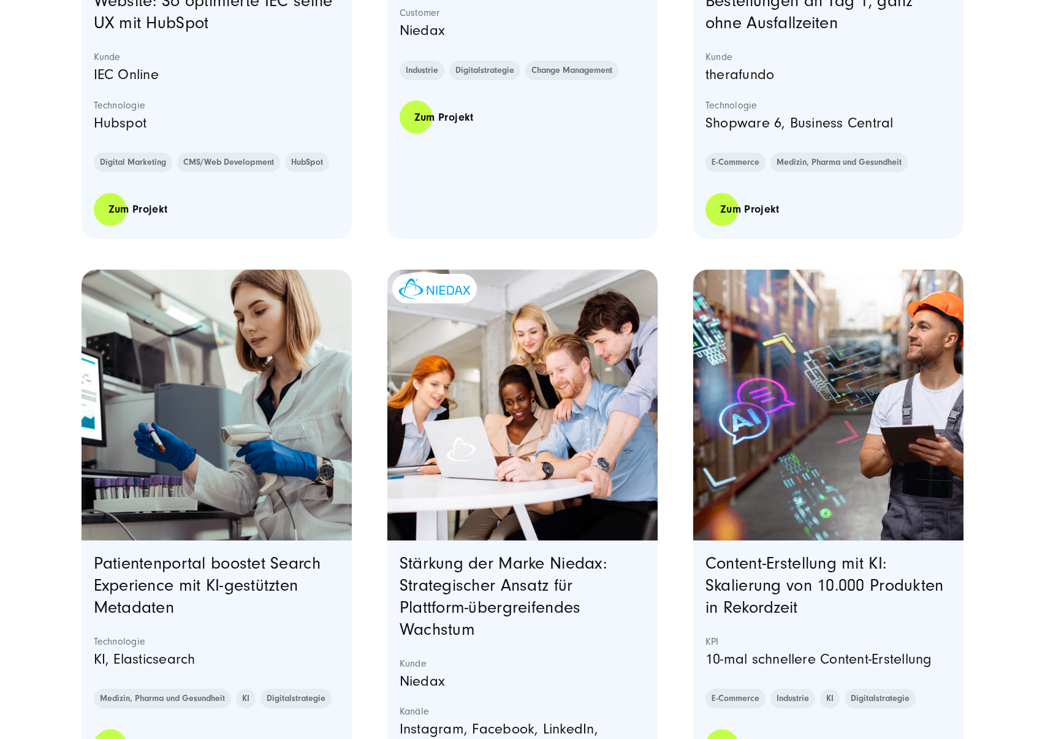
click at [454, 386] on img "Featured image: Fünf junge Berufstätige sitzen lächelnd um einen Laptop herum u…" at bounding box center [522, 405] width 276 height 276
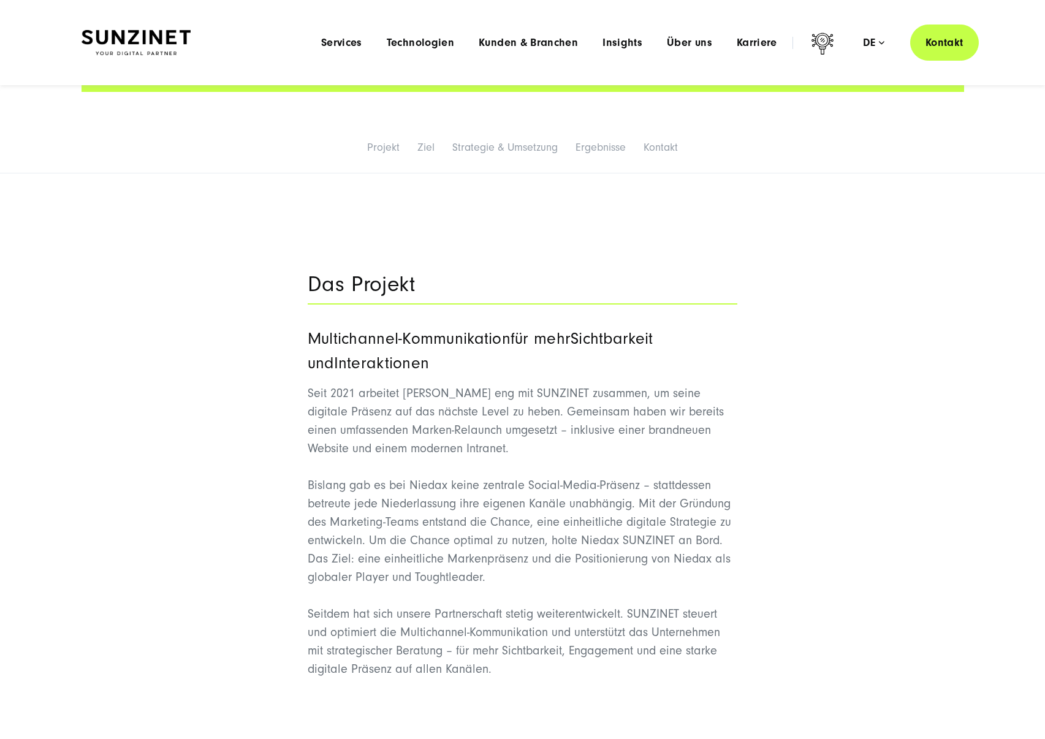
scroll to position [686, 0]
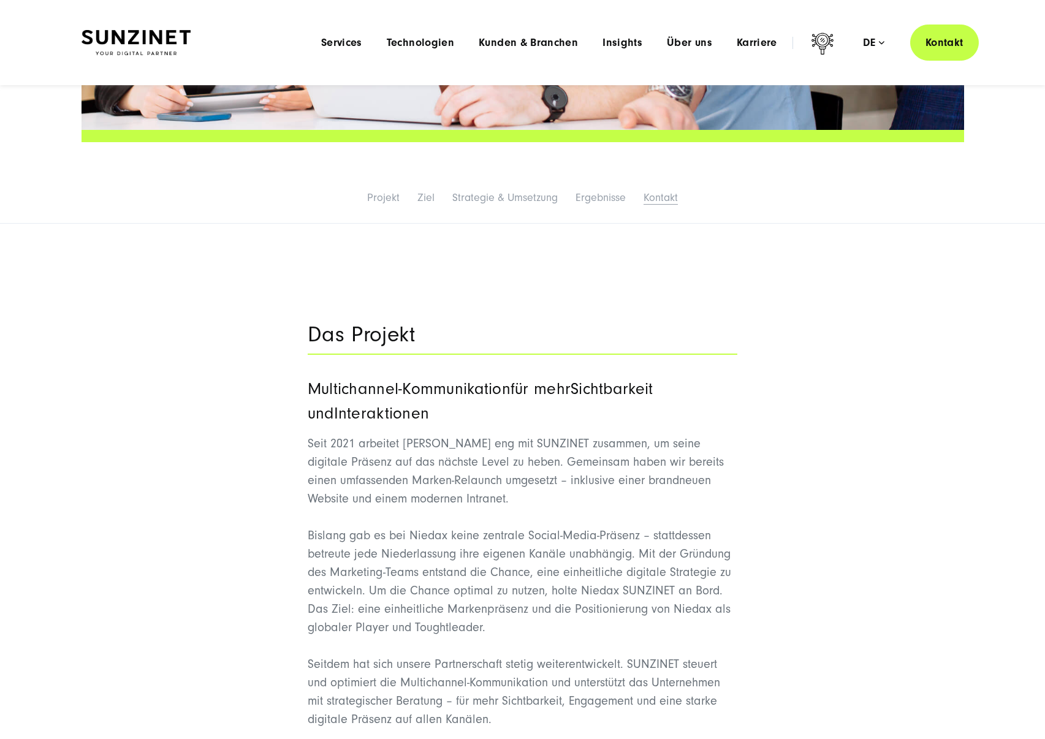
click at [659, 195] on link "Kontakt" at bounding box center [661, 197] width 34 height 13
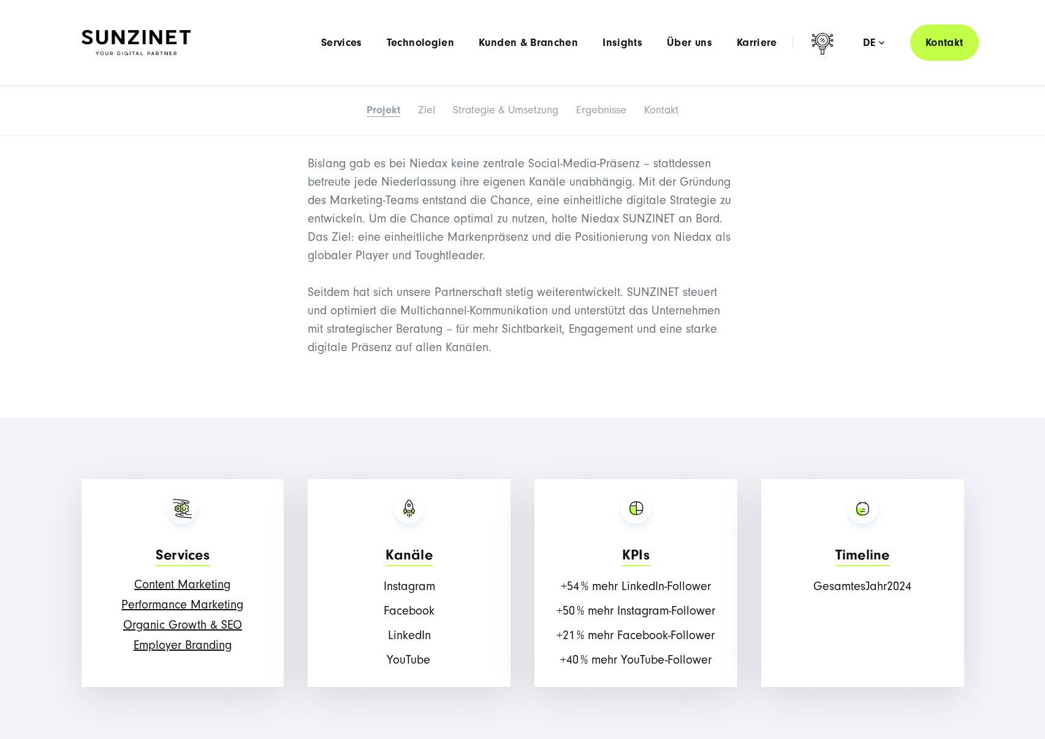
scroll to position [1050, 0]
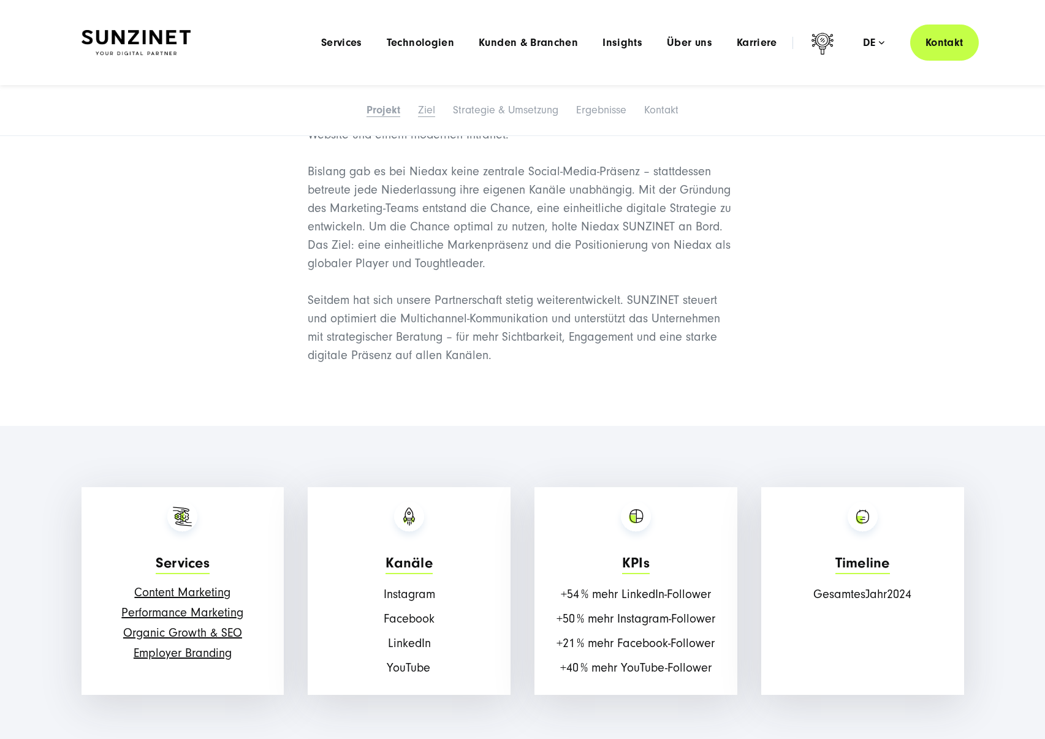
click at [428, 109] on link "Ziel" at bounding box center [426, 110] width 17 height 13
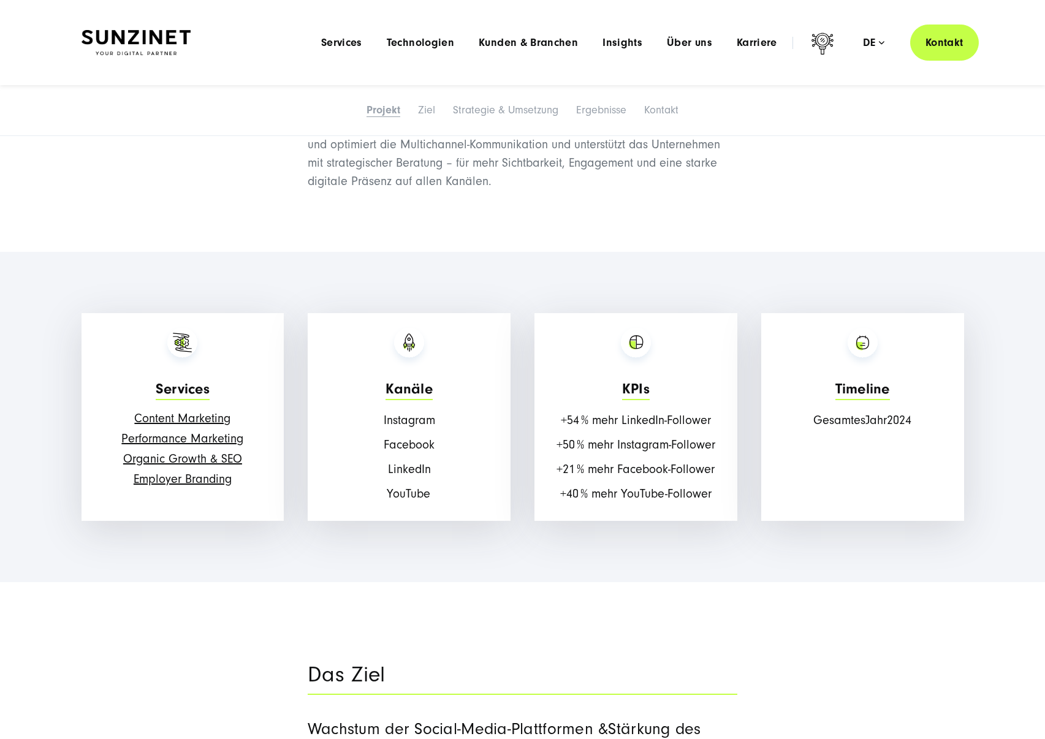
scroll to position [1223, 0]
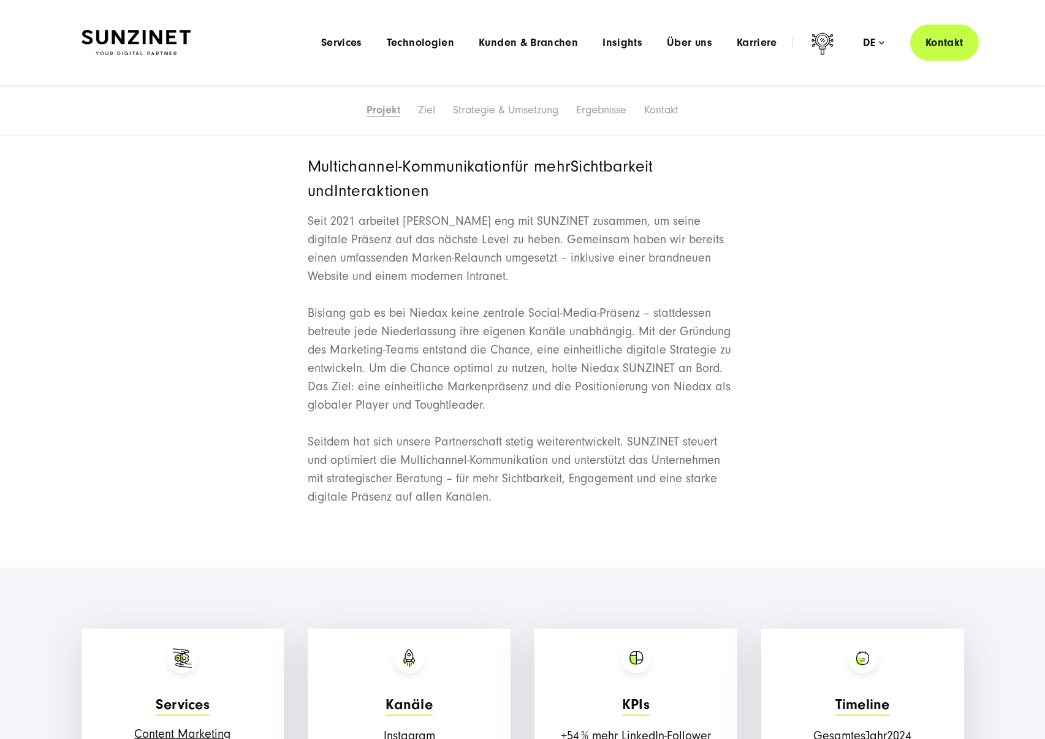
click at [369, 113] on link "Projekt" at bounding box center [384, 110] width 34 height 13
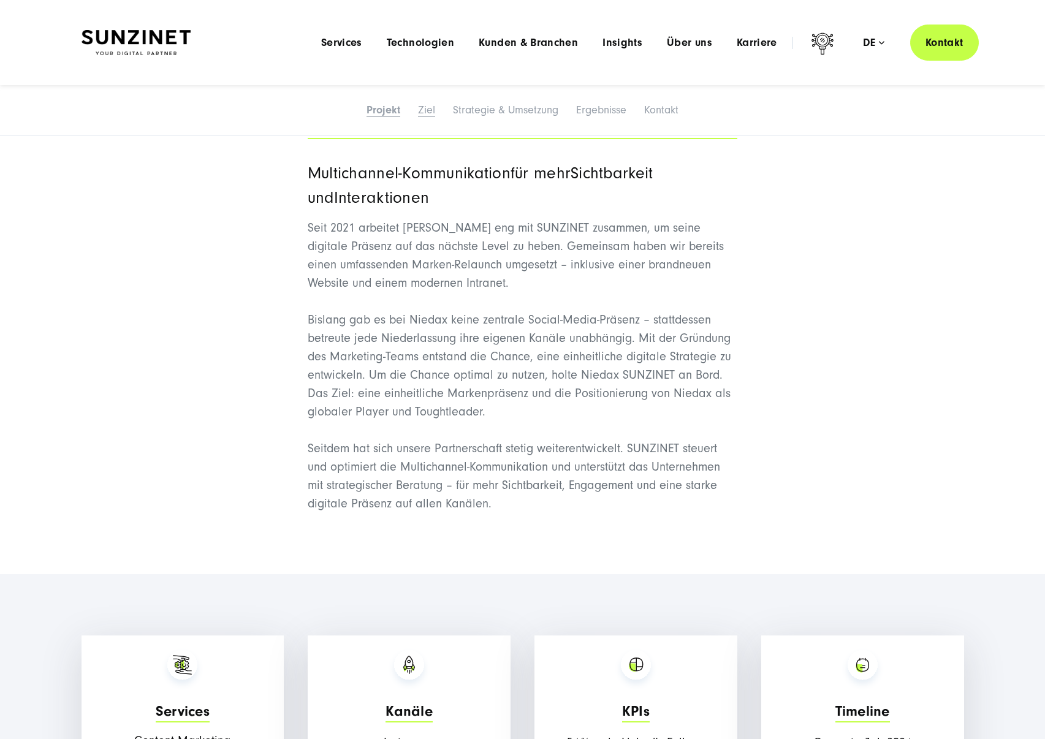
click at [423, 112] on link "Ziel" at bounding box center [426, 110] width 17 height 13
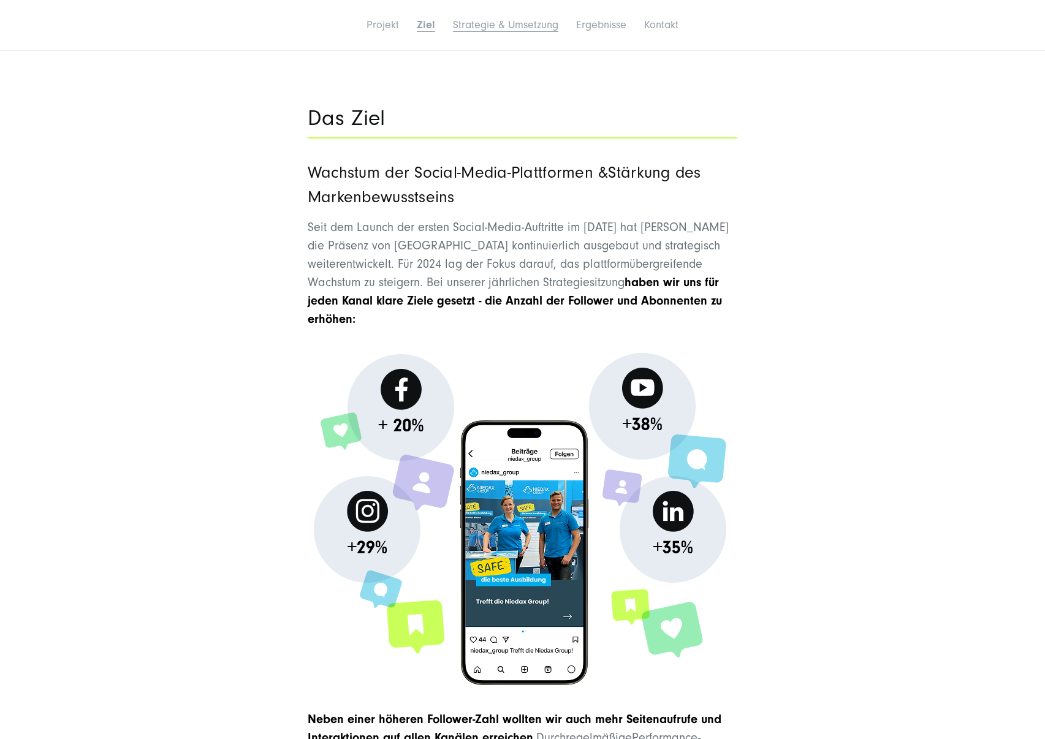
click at [519, 23] on link "Strategie & Umsetzung" at bounding box center [505, 24] width 105 height 13
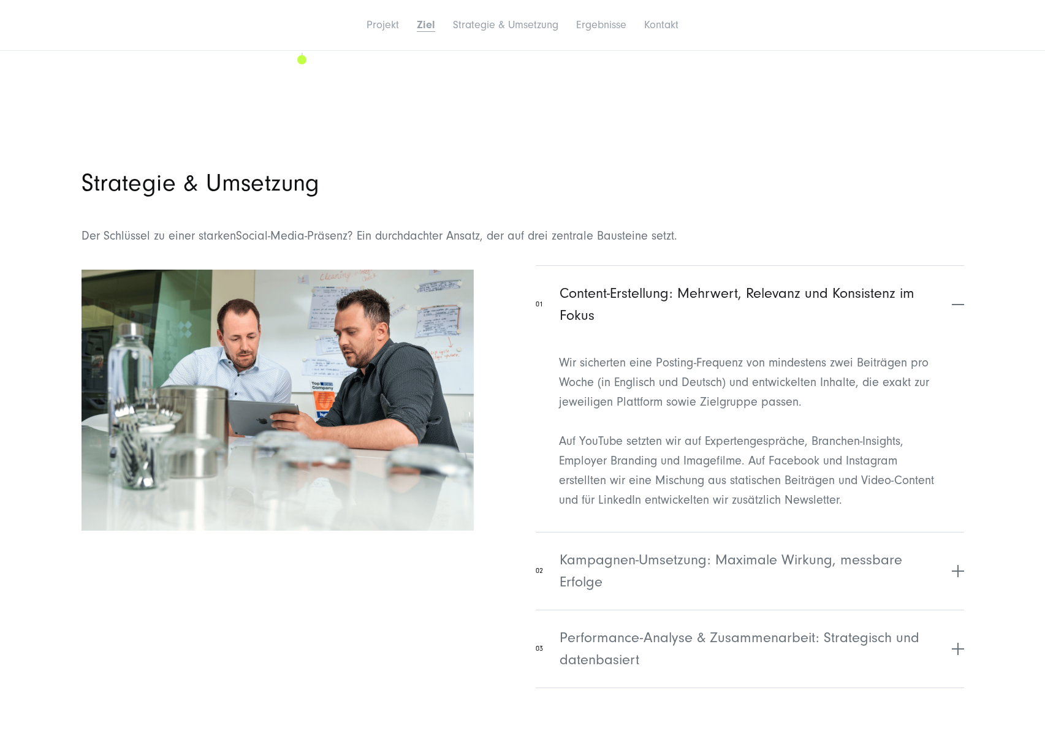
scroll to position [2833, 0]
click at [587, 26] on link "Ergebnisse" at bounding box center [603, 24] width 50 height 13
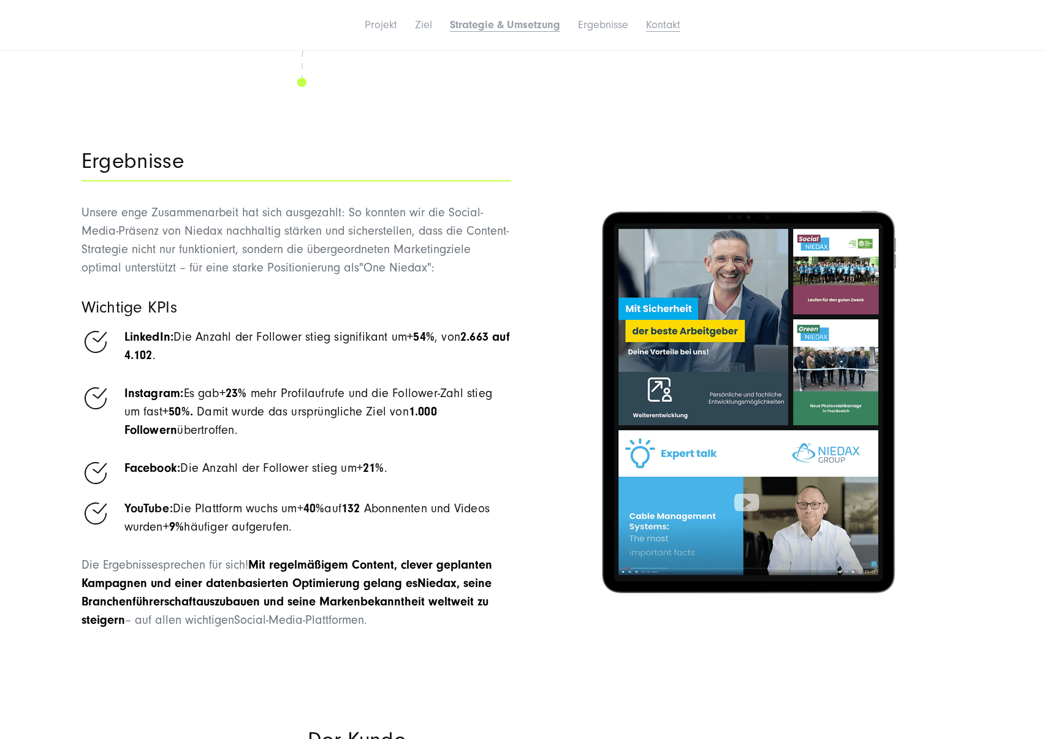
scroll to position [3616, 0]
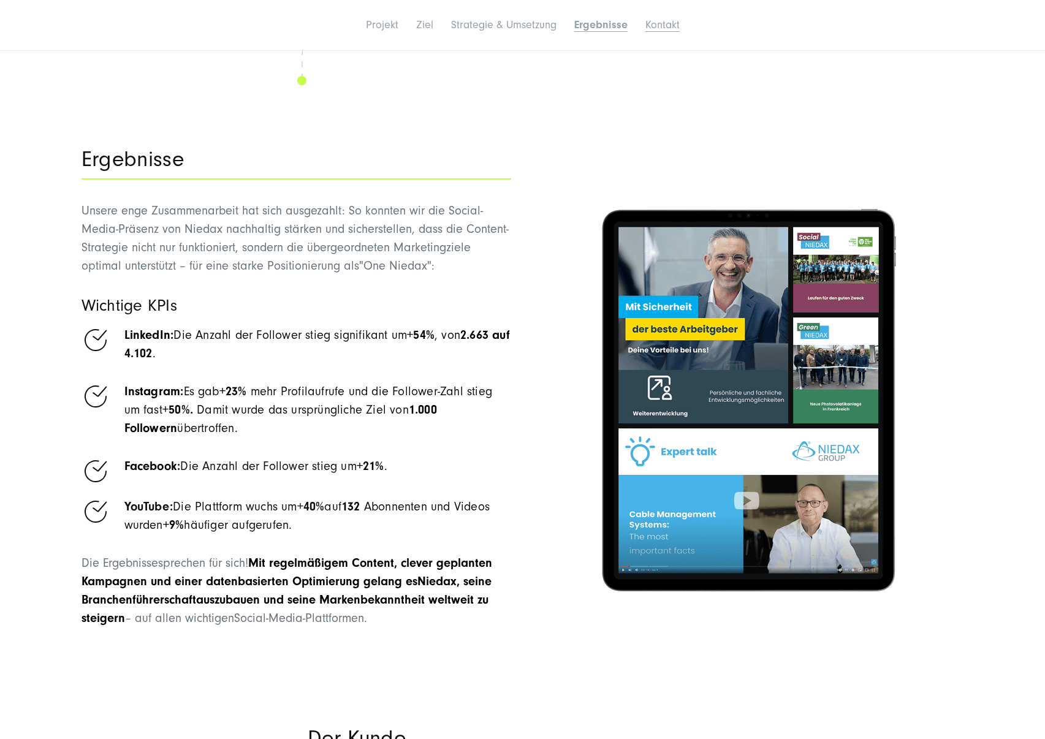
click at [654, 26] on link "Kontakt" at bounding box center [663, 24] width 34 height 13
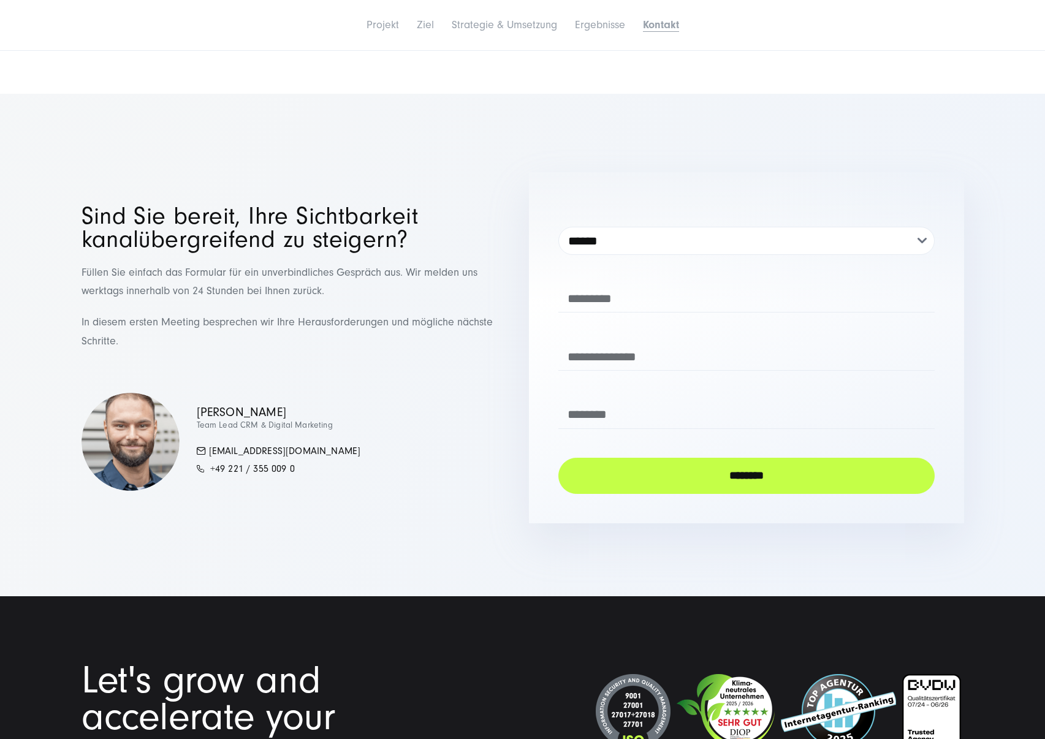
scroll to position [4459, 0]
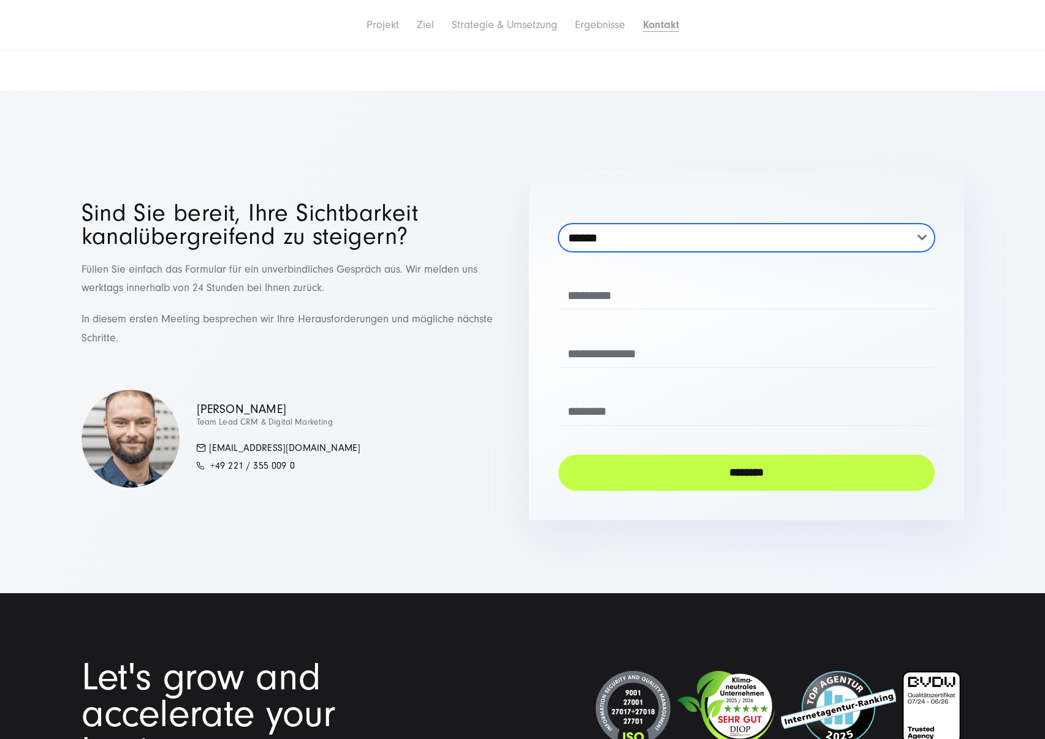
click at [893, 224] on select "**********" at bounding box center [747, 238] width 376 height 28
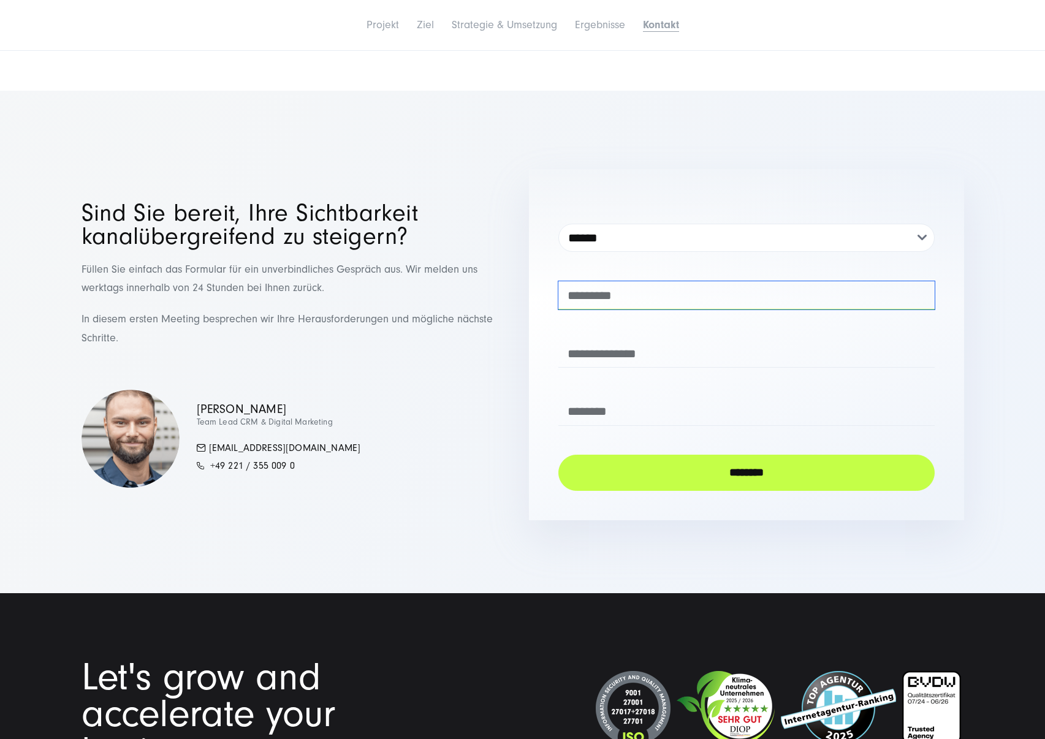
click at [684, 281] on input "text" at bounding box center [747, 295] width 376 height 28
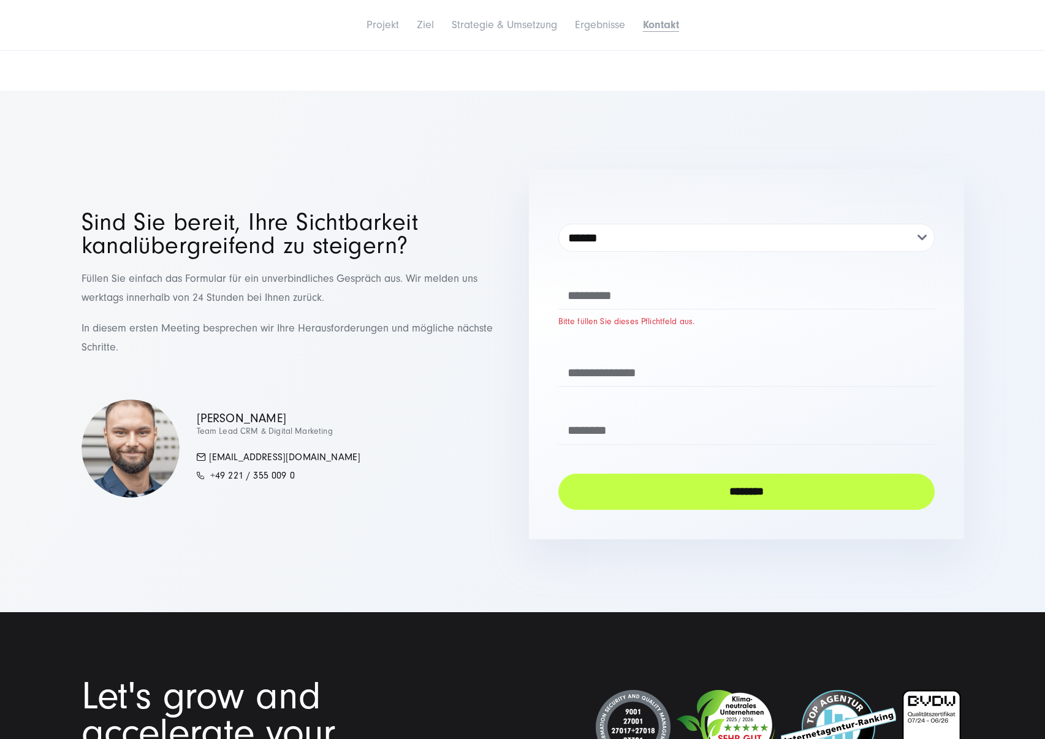
click at [482, 270] on p "Füllen Sie einfach das Formular für ein unverbindliches Gespräch aus. Wir melde…" at bounding box center [299, 288] width 435 height 37
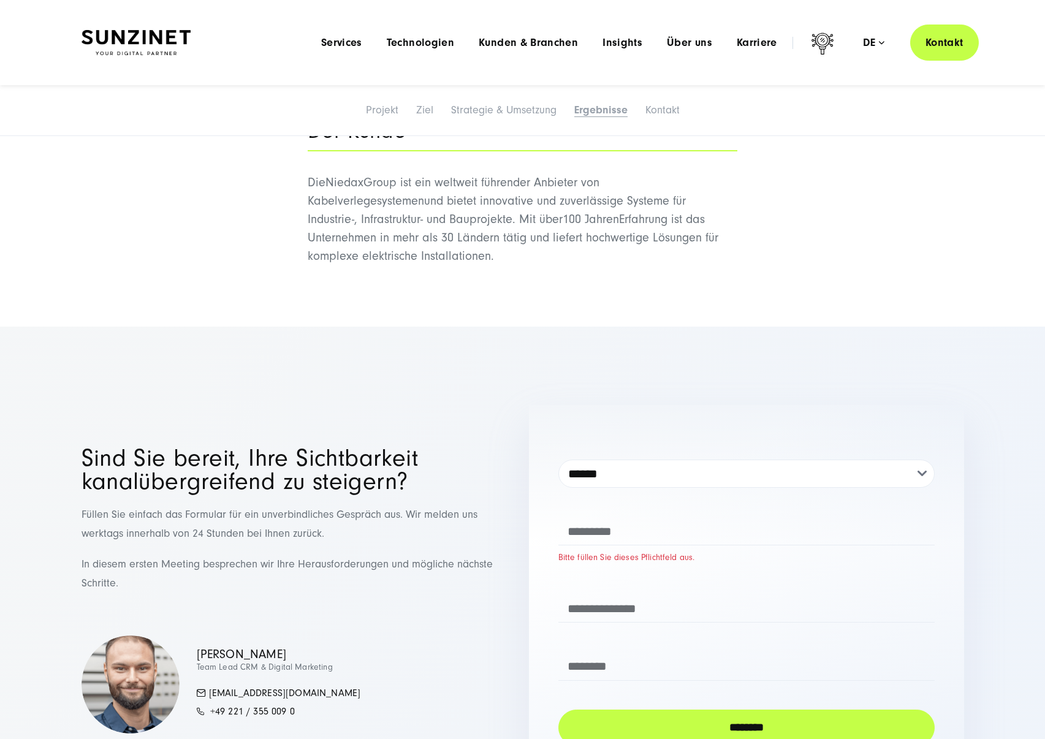
scroll to position [4215, 0]
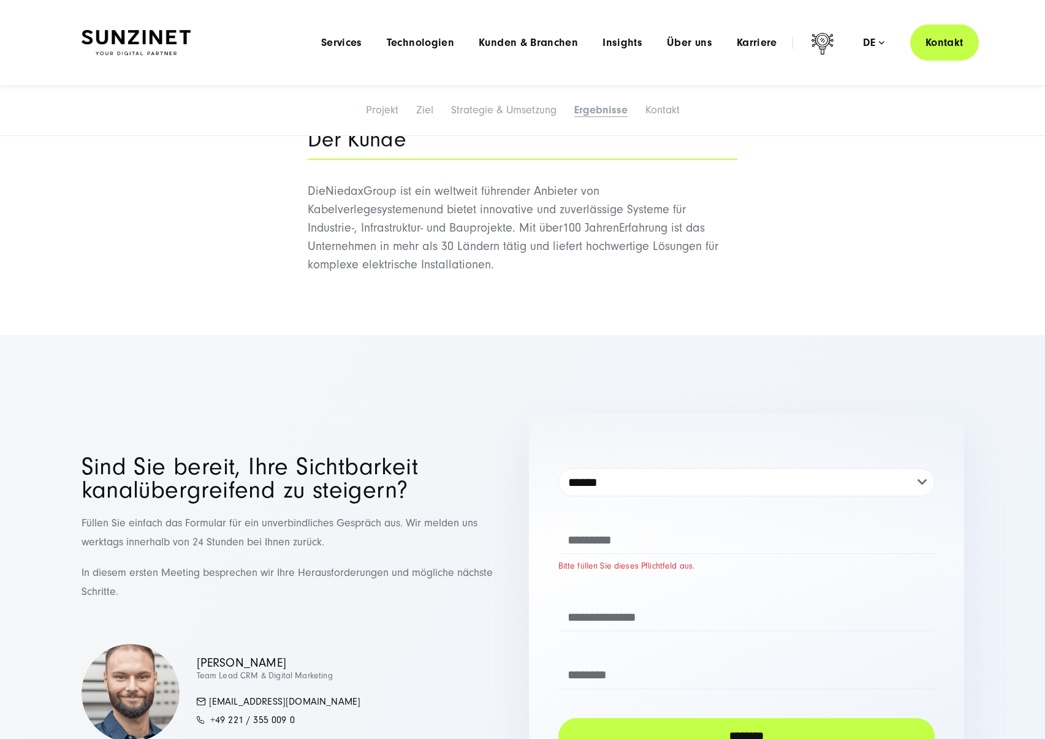
click at [186, 42] on img at bounding box center [136, 43] width 109 height 26
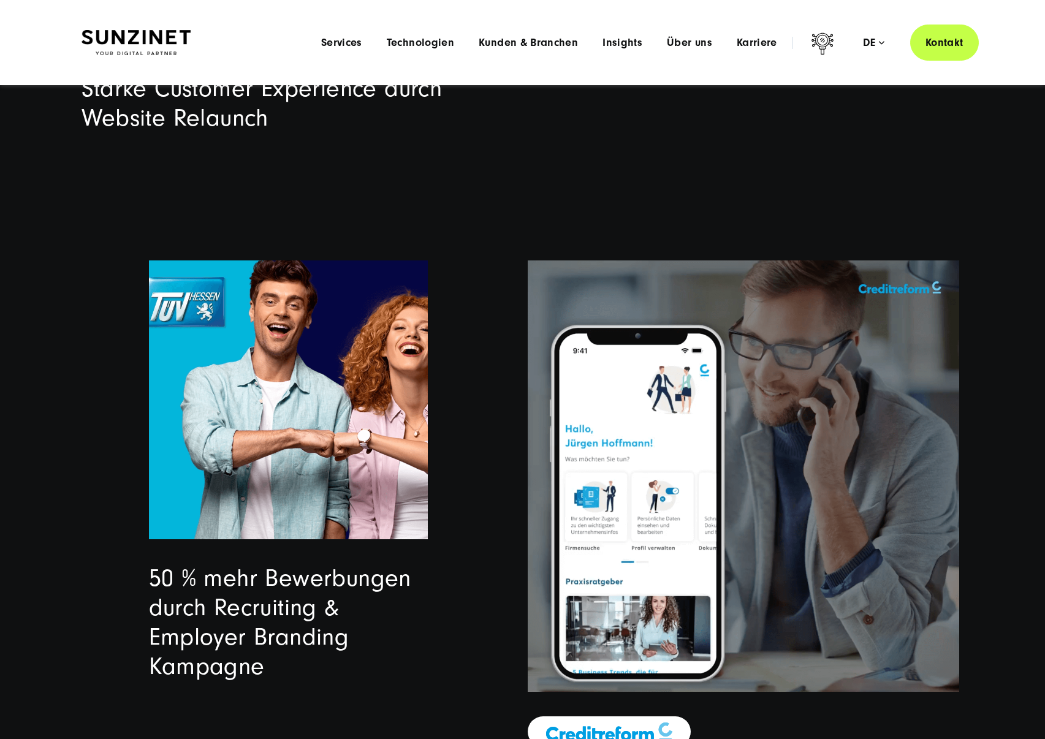
scroll to position [3269, 0]
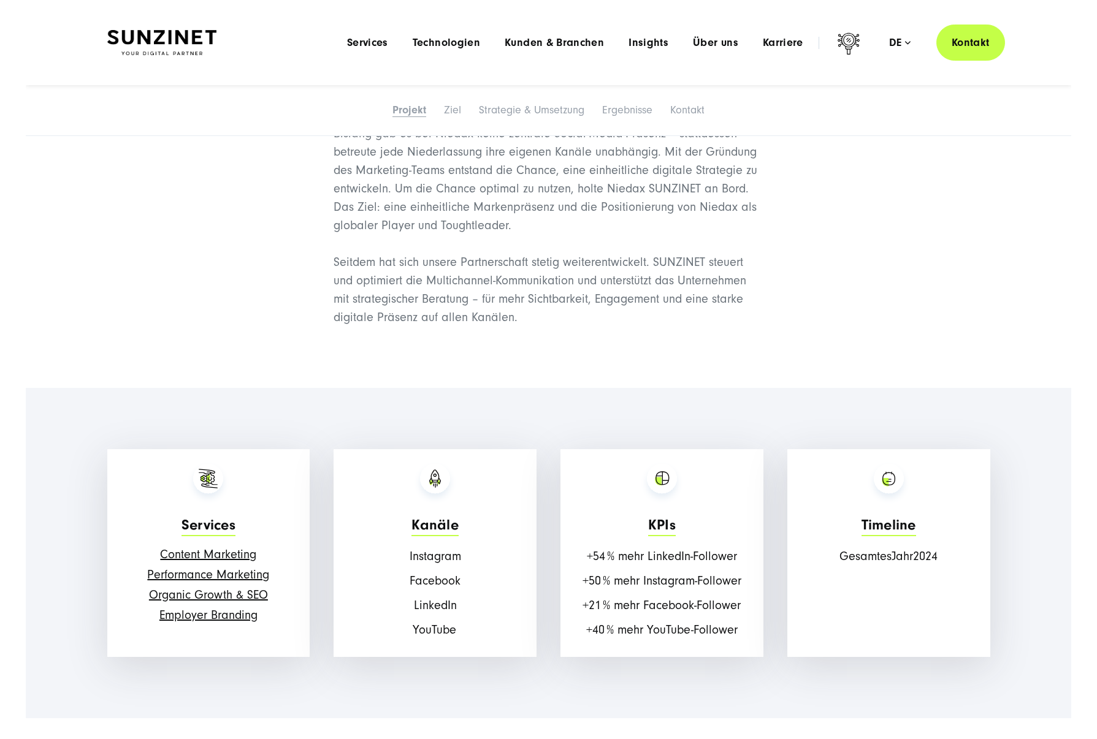
scroll to position [945, 0]
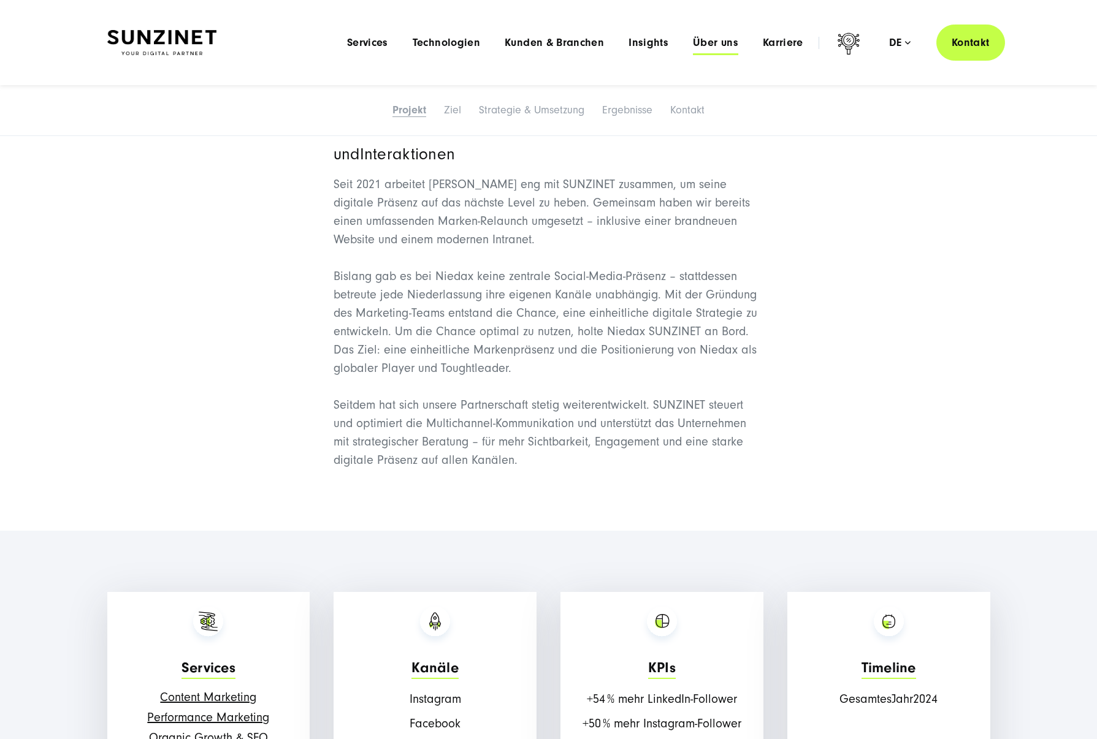
click at [724, 40] on span "Über uns" at bounding box center [715, 43] width 45 height 12
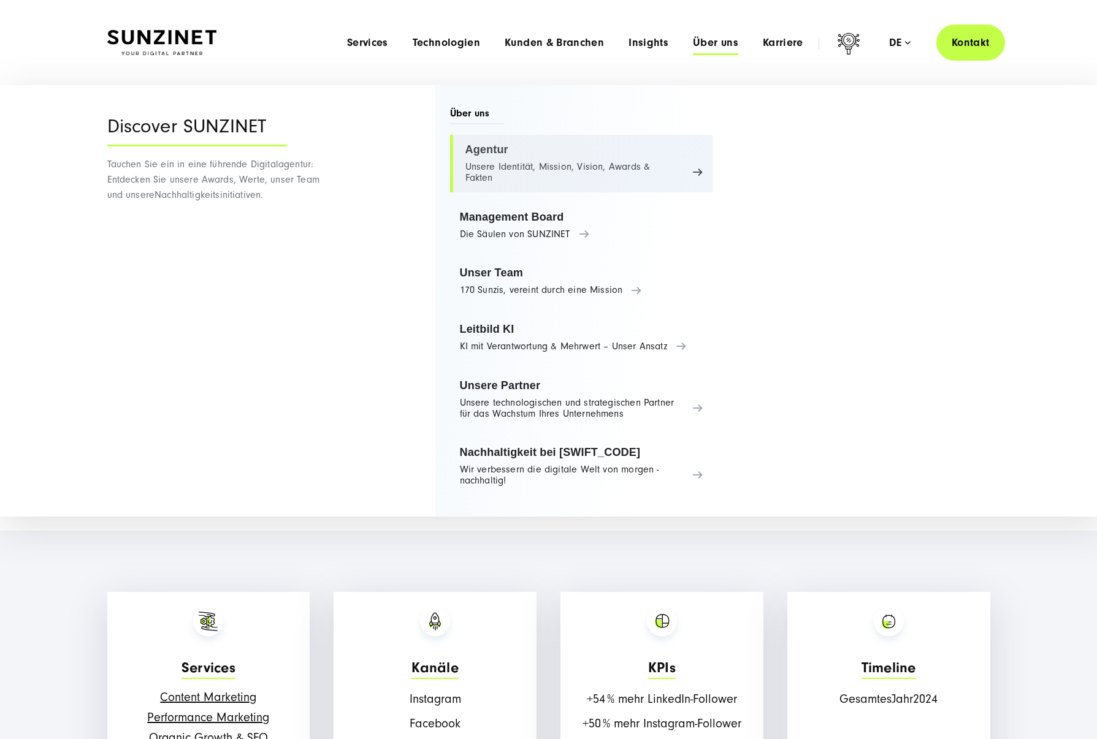
click at [491, 155] on link "Agentur Unsere Identität, Mission, Vision, Awards & Fakten" at bounding box center [581, 164] width 263 height 58
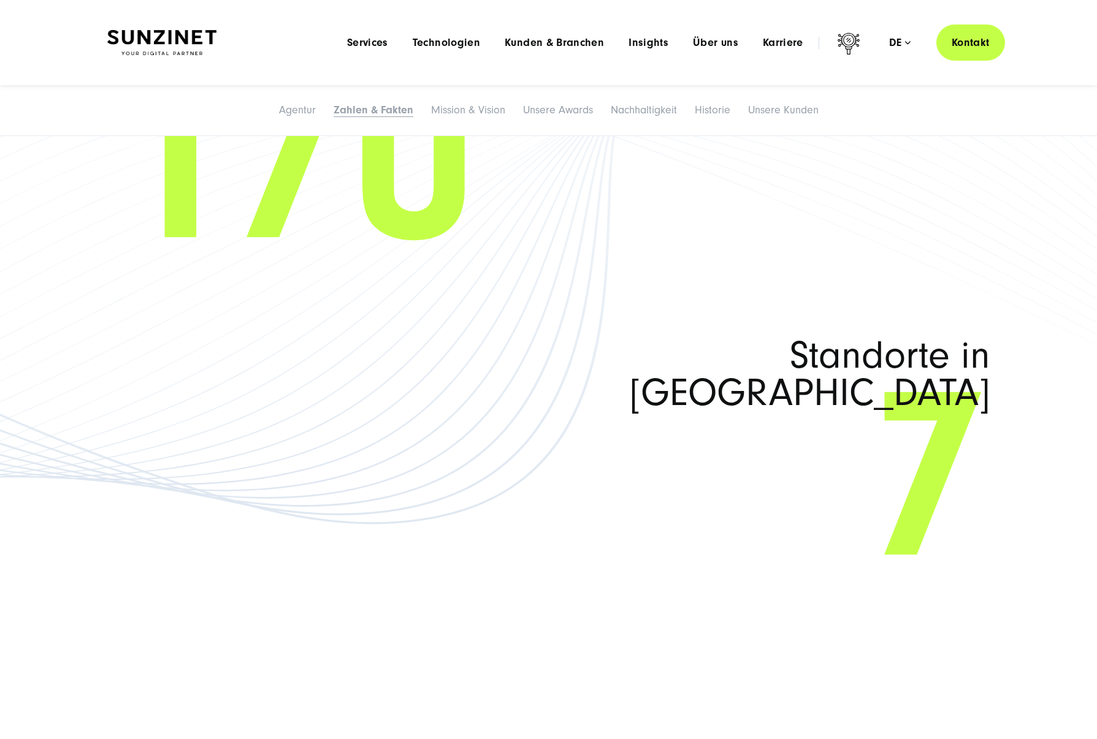
scroll to position [1605, 0]
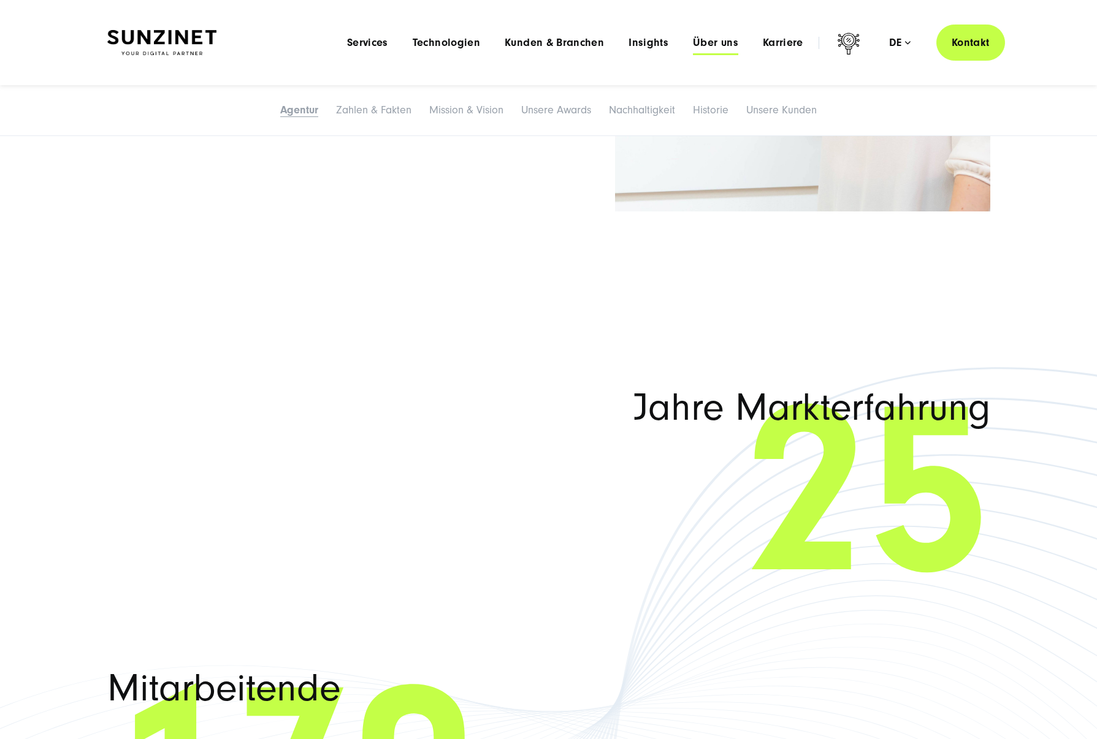
click at [717, 45] on span "Über uns" at bounding box center [715, 43] width 45 height 12
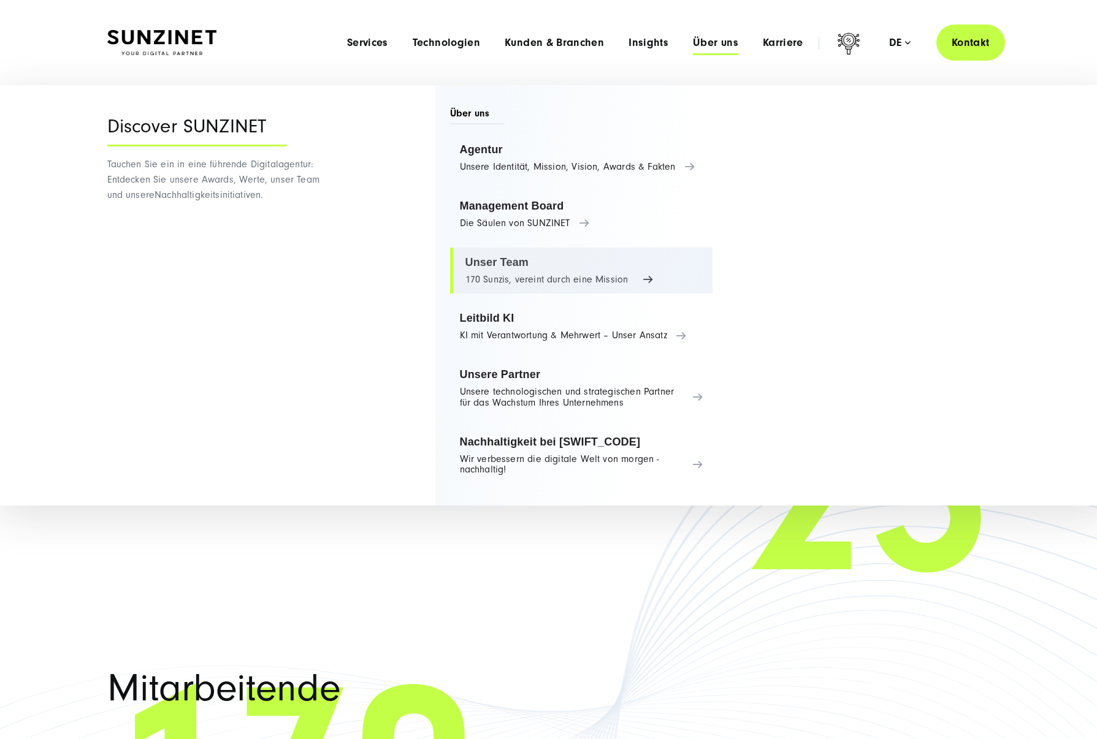
click at [533, 255] on link "Unser Team 170 Sunzis, vereint durch eine Mission" at bounding box center [581, 271] width 263 height 47
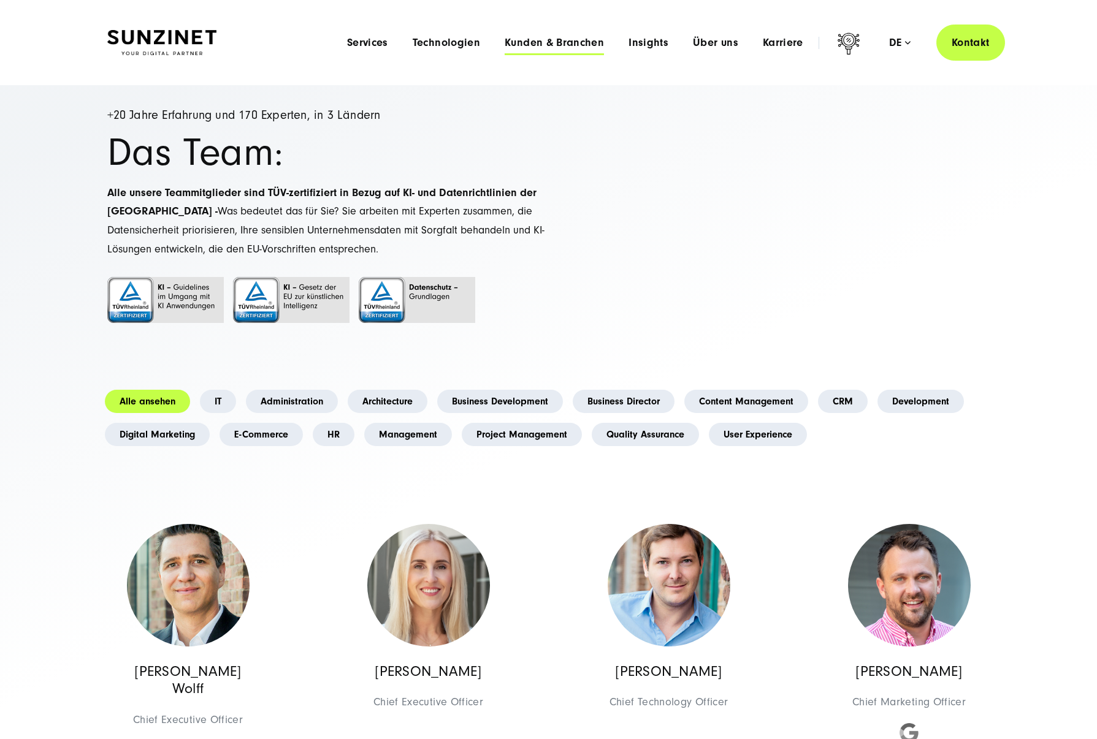
click at [547, 46] on span "Kunden & Branchen" at bounding box center [554, 43] width 99 height 12
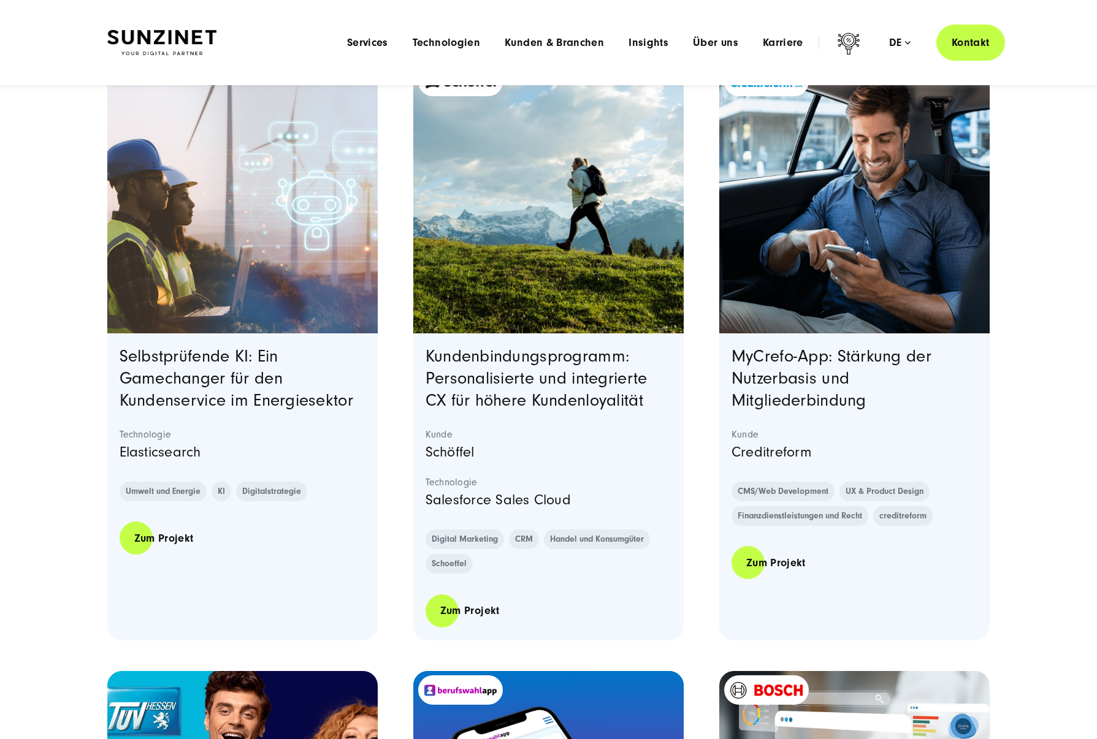
scroll to position [1542, 0]
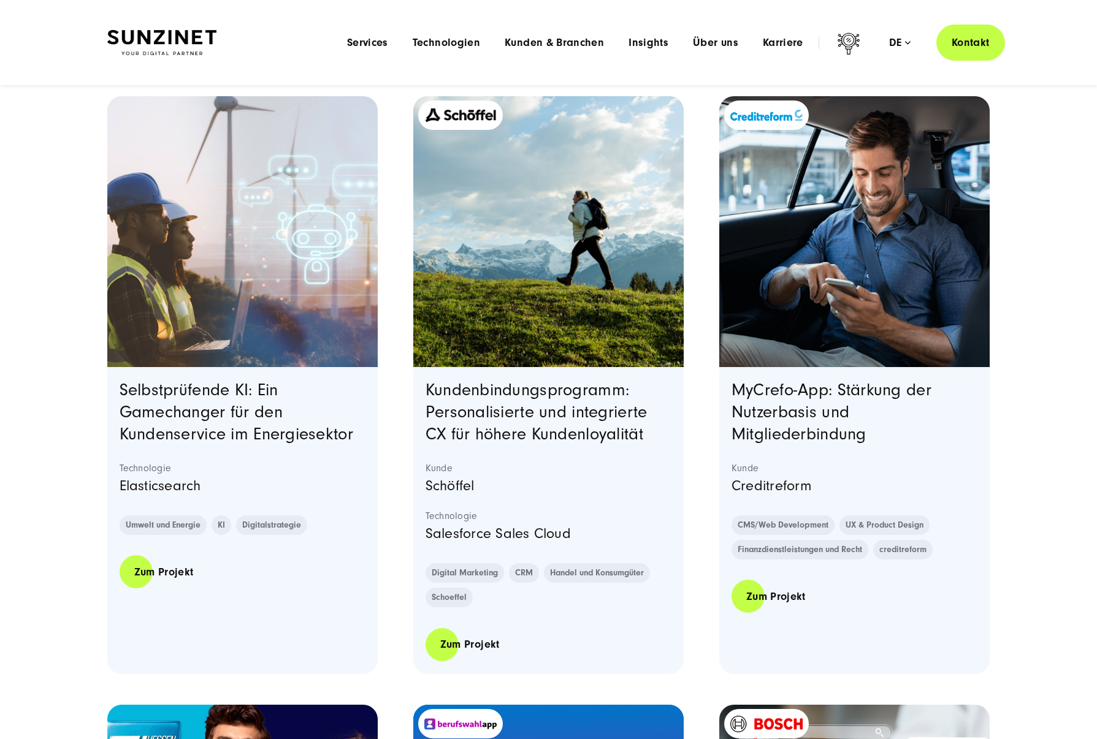
click at [516, 274] on img "Featured image: Schöffel Kundenbindungsprogramm Teaserbild - Read full post: Sc…" at bounding box center [548, 232] width 276 height 276
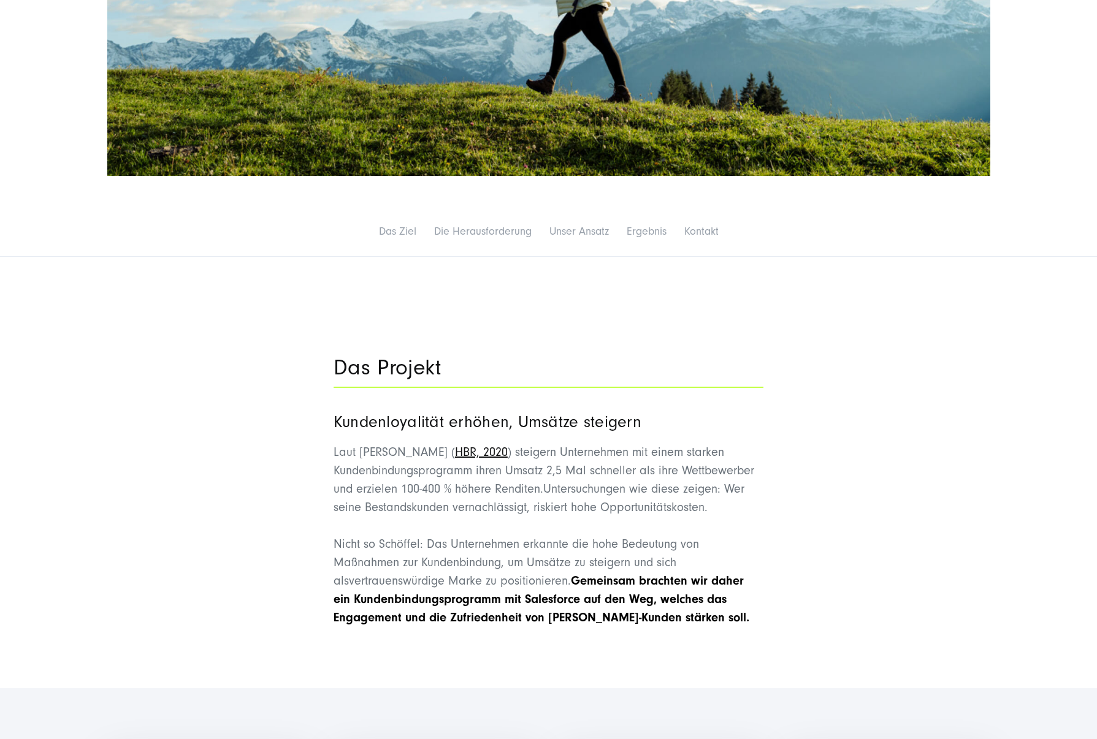
scroll to position [562, 0]
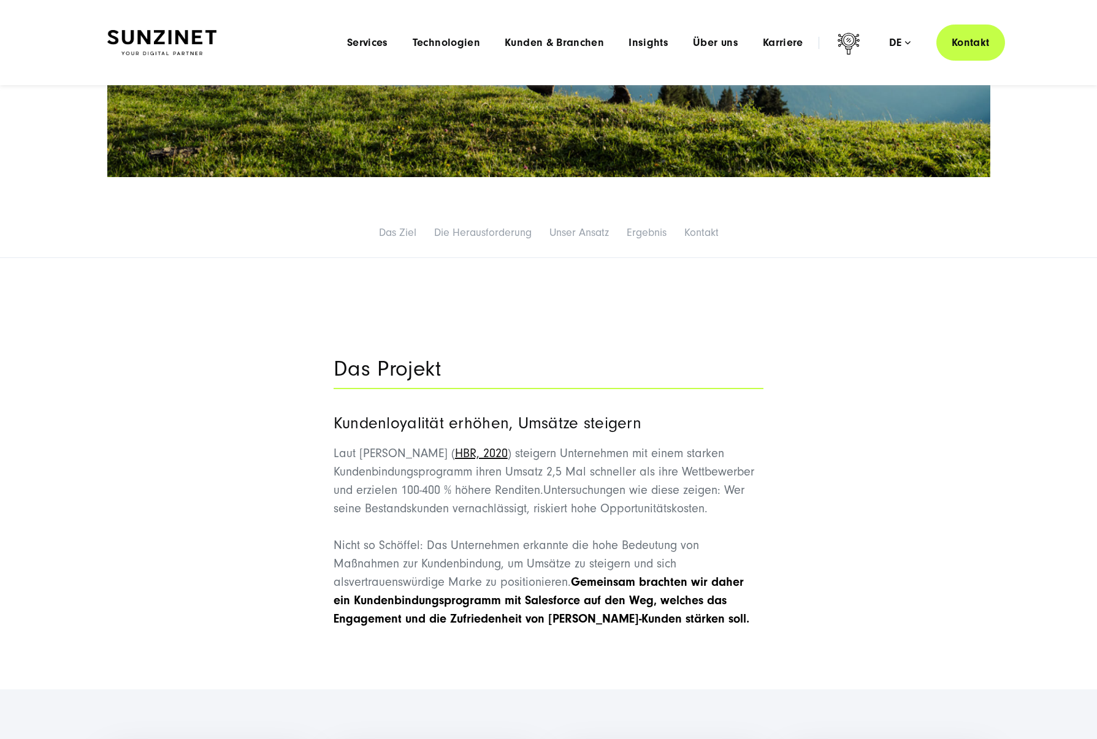
click at [395, 240] on li "Das Ziel" at bounding box center [398, 233] width 52 height 26
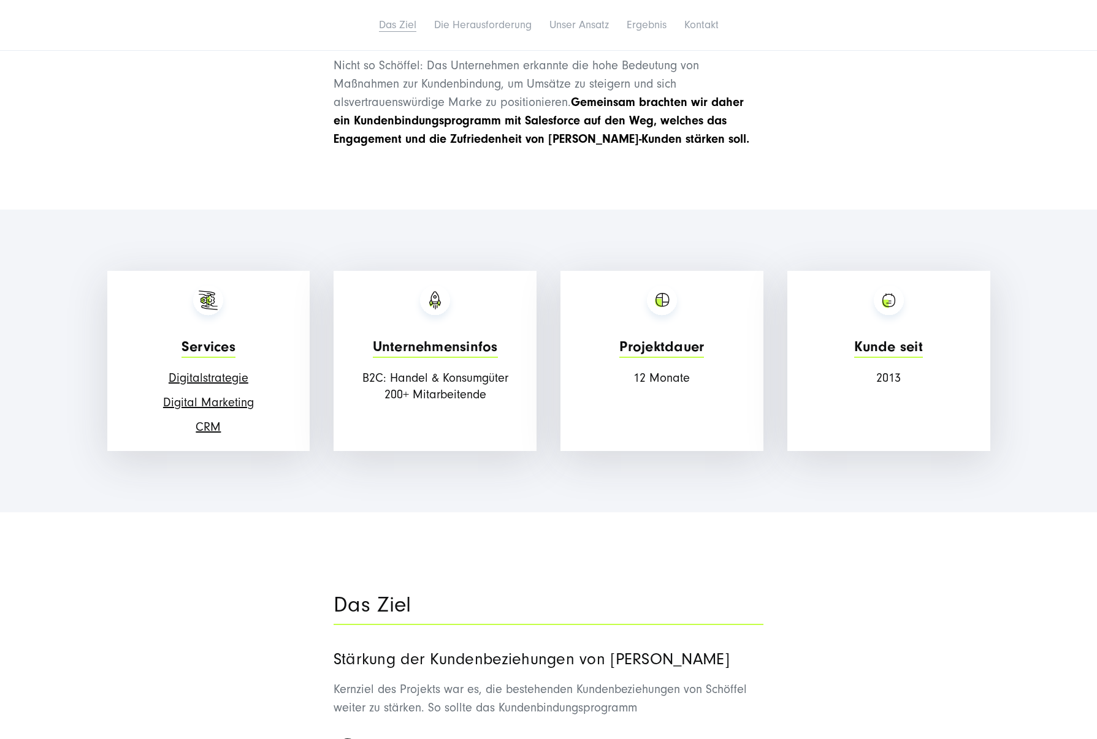
click at [386, 23] on link "Das Ziel" at bounding box center [397, 24] width 37 height 13
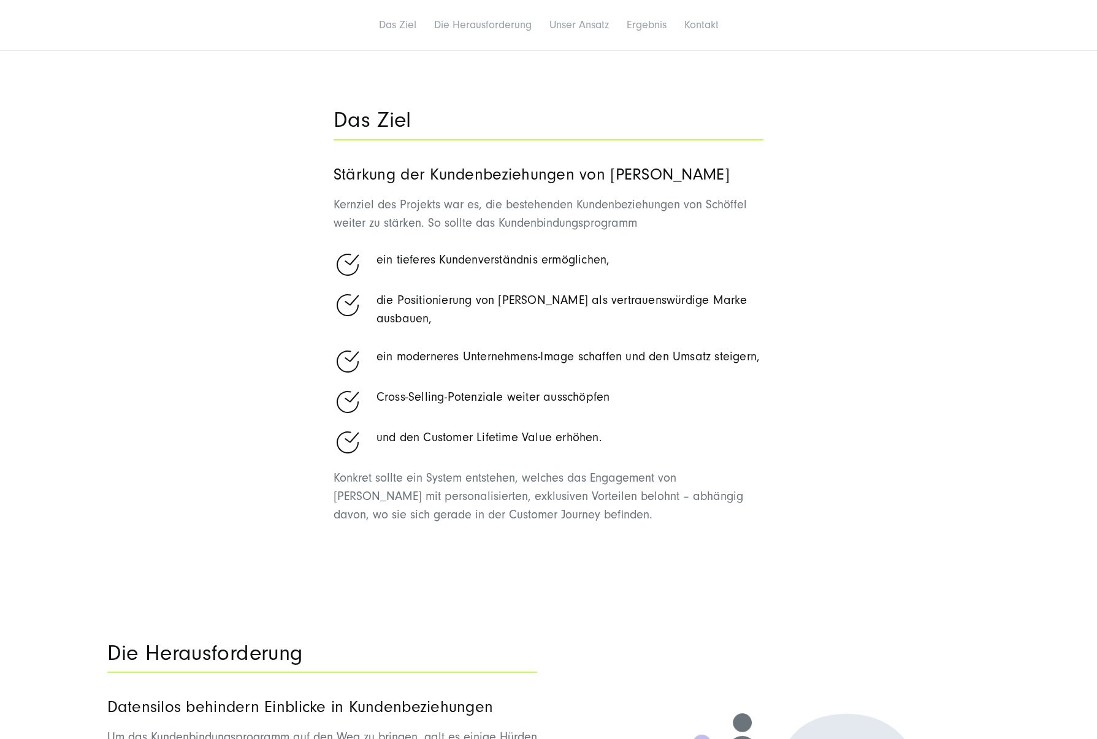
scroll to position [1528, 0]
click at [465, 29] on link "Die Herausforderung" at bounding box center [483, 24] width 97 height 13
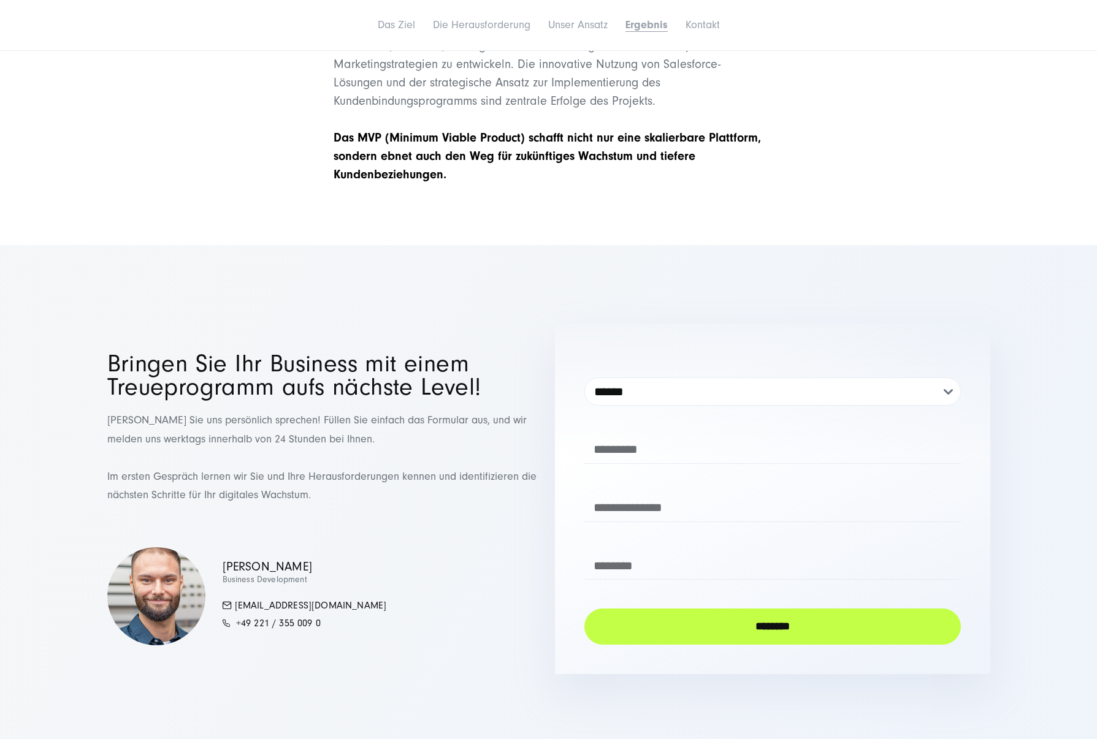
scroll to position [5481, 0]
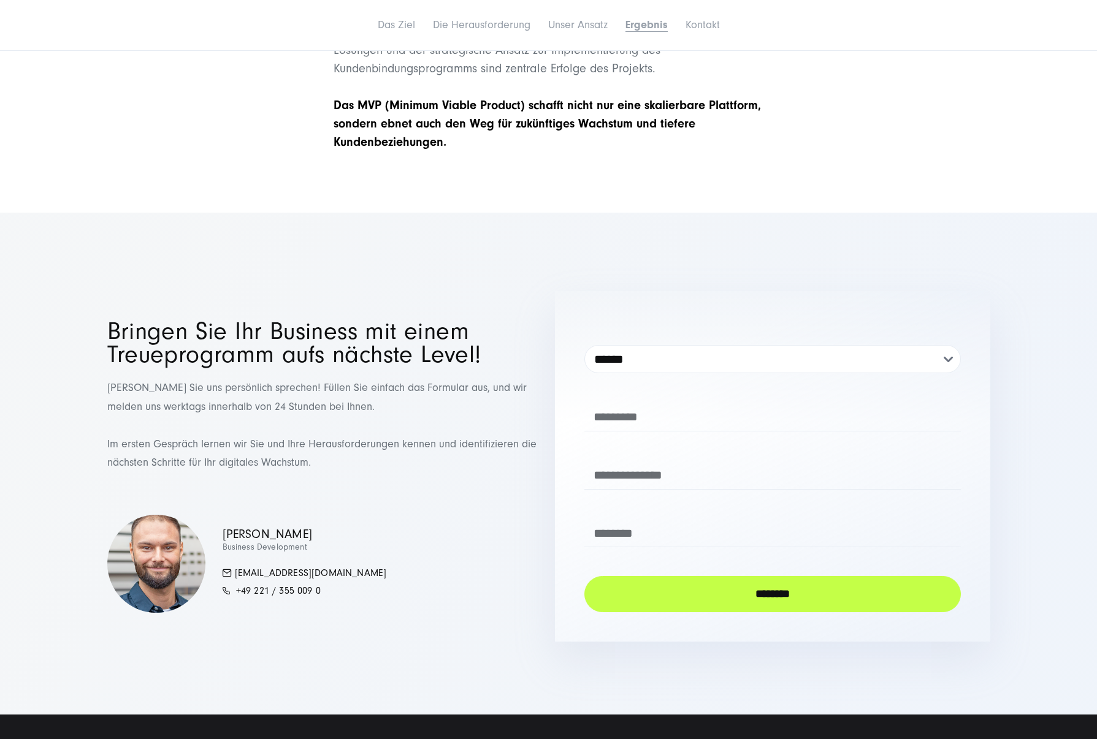
click at [646, 14] on li "Ergebnis" at bounding box center [646, 25] width 57 height 26
click at [648, 21] on link "Ergebnis" at bounding box center [646, 24] width 42 height 13
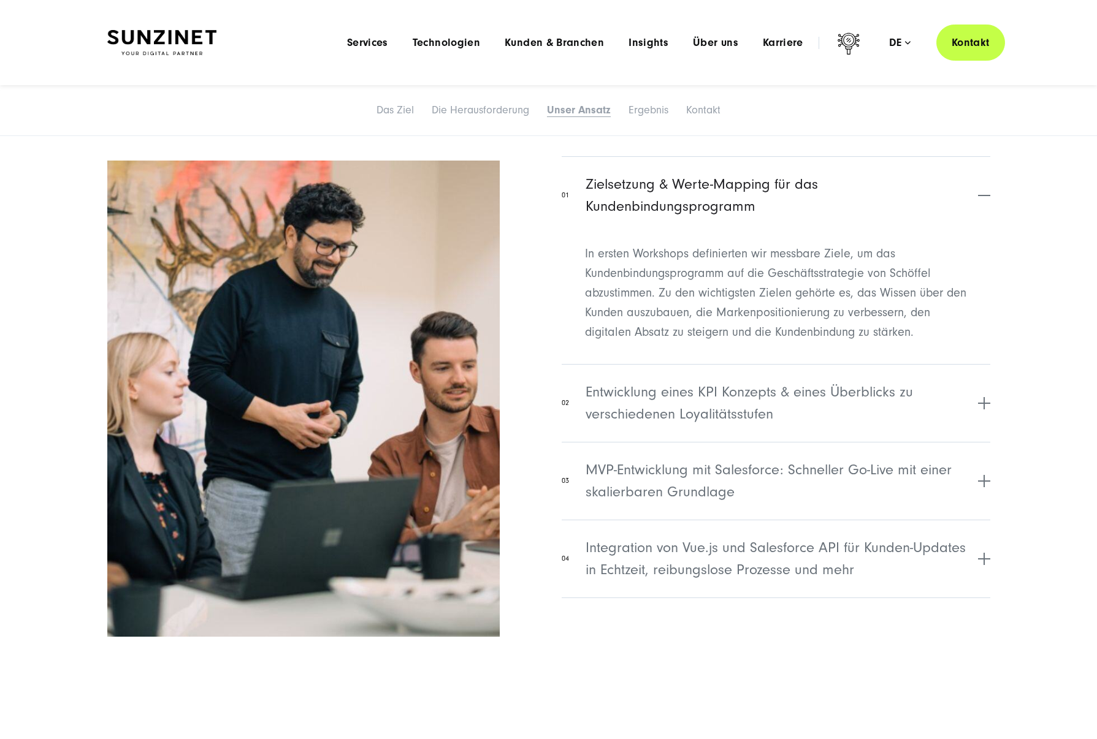
scroll to position [2840, 0]
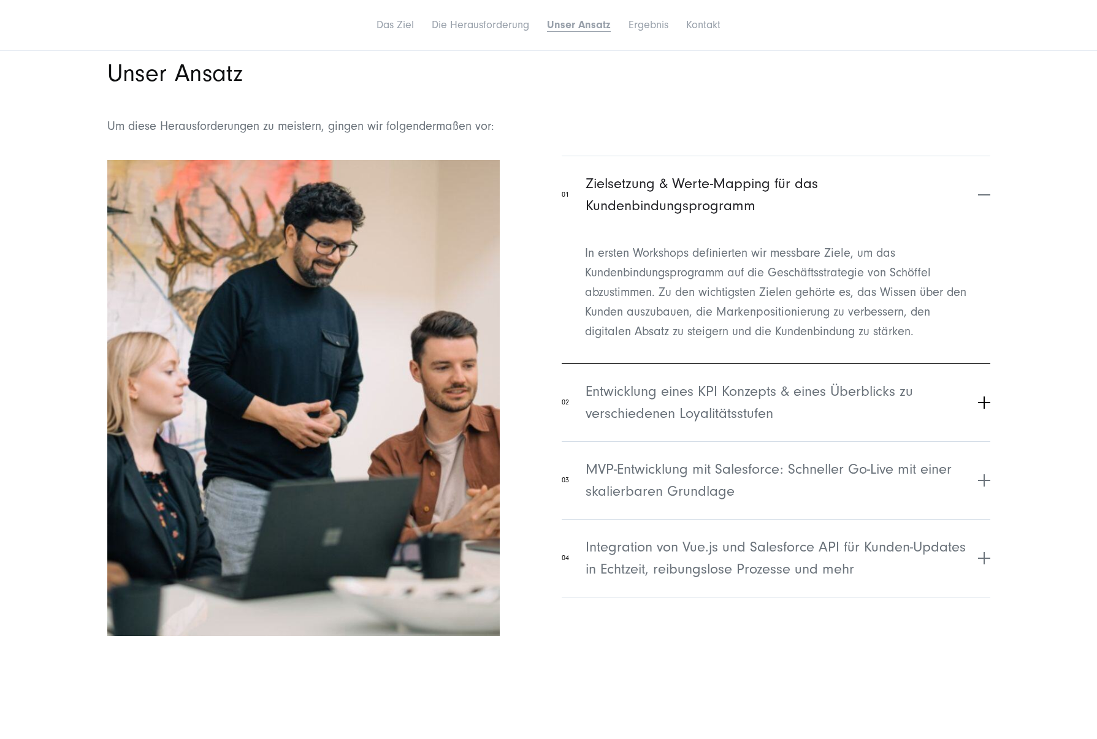
click at [682, 381] on span "Entwicklung eines KPI Konzepts & eines Überblicks zu verschiedenen Loyalitätsst…" at bounding box center [780, 403] width 389 height 44
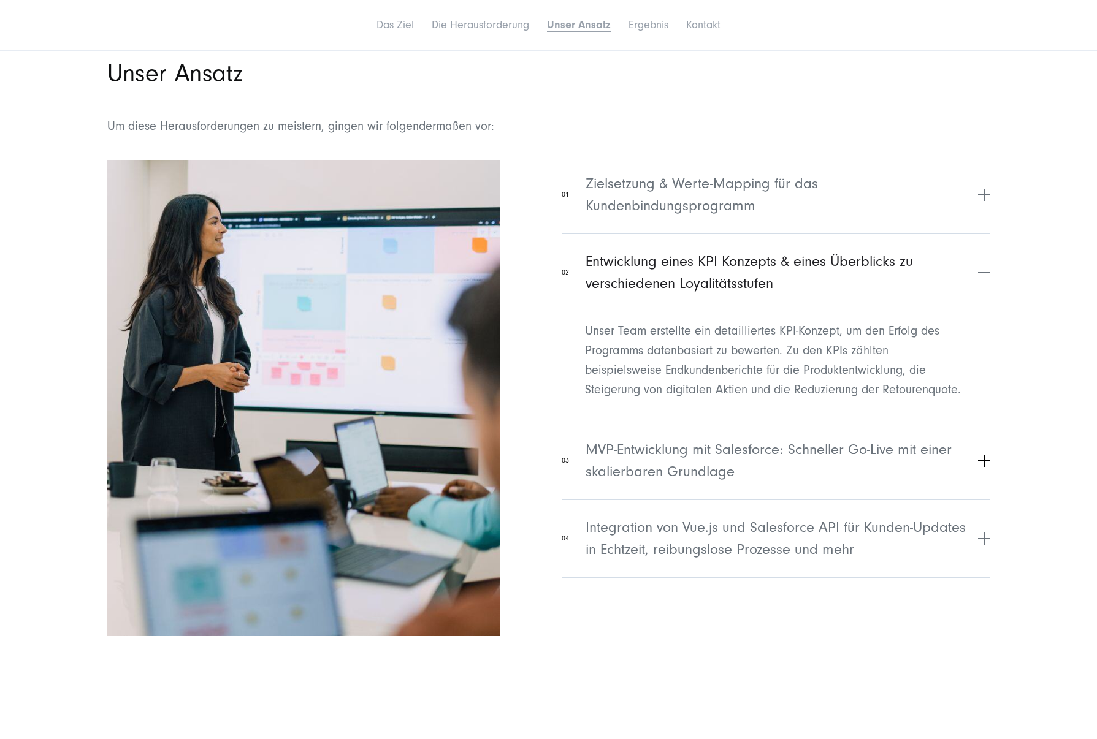
click at [674, 439] on span "MVP-Entwicklung mit Salesforce: Schneller Go-Live mit einer skalierbaren Grundl…" at bounding box center [780, 461] width 389 height 44
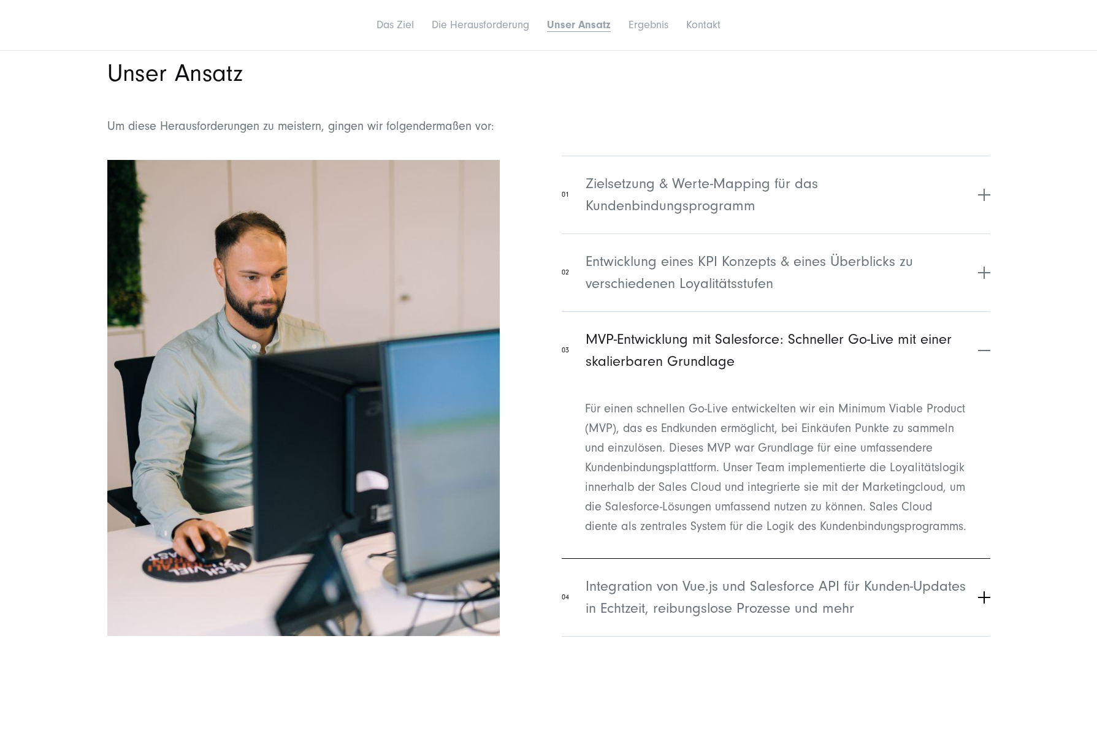
click at [657, 576] on span "Integration von Vue.js und Salesforce API für Kunden-Updates in Echtzeit, reibu…" at bounding box center [780, 598] width 389 height 44
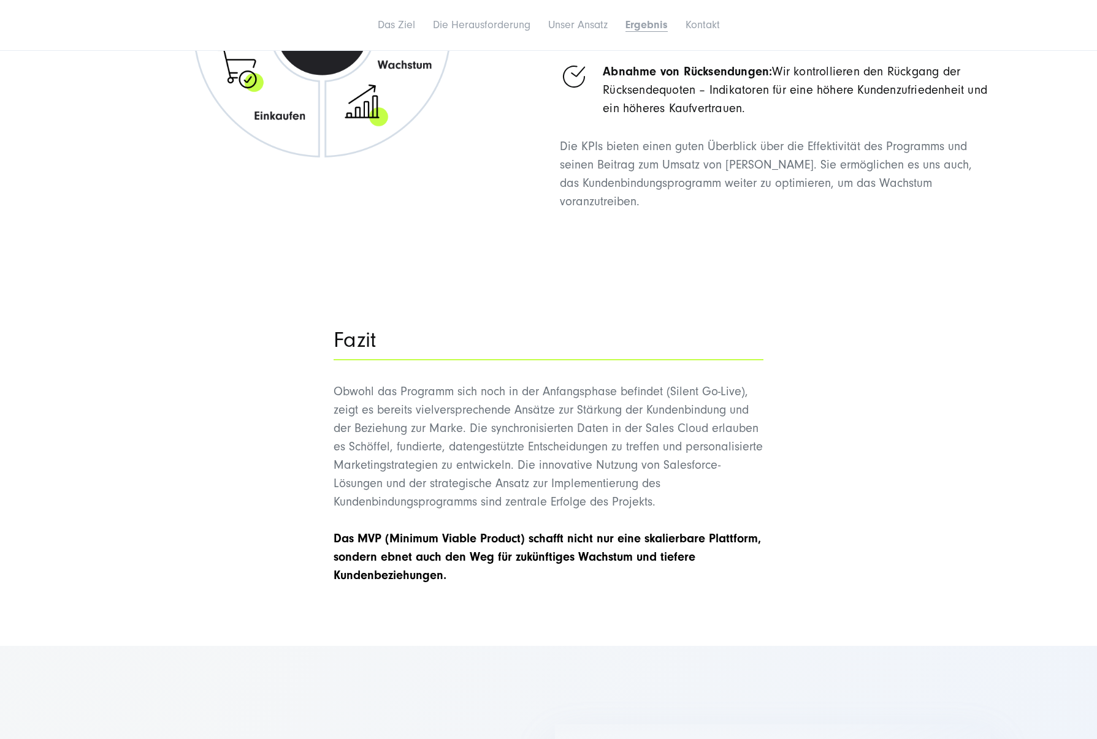
scroll to position [5235, 0]
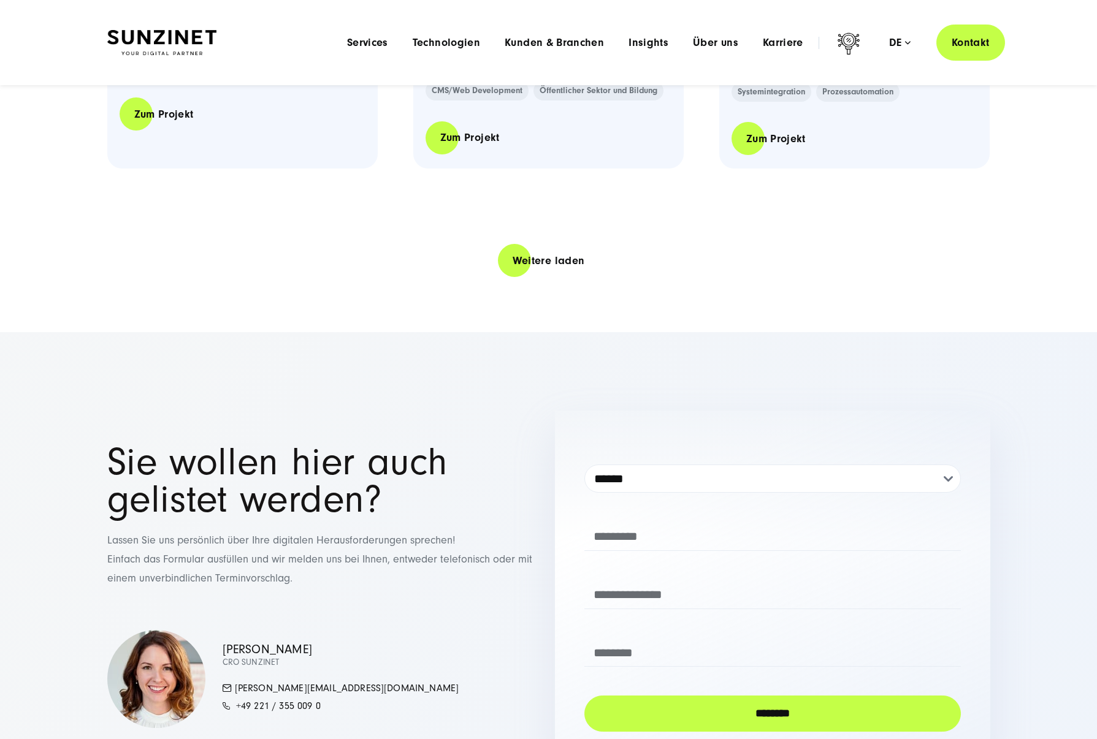
scroll to position [2649, 0]
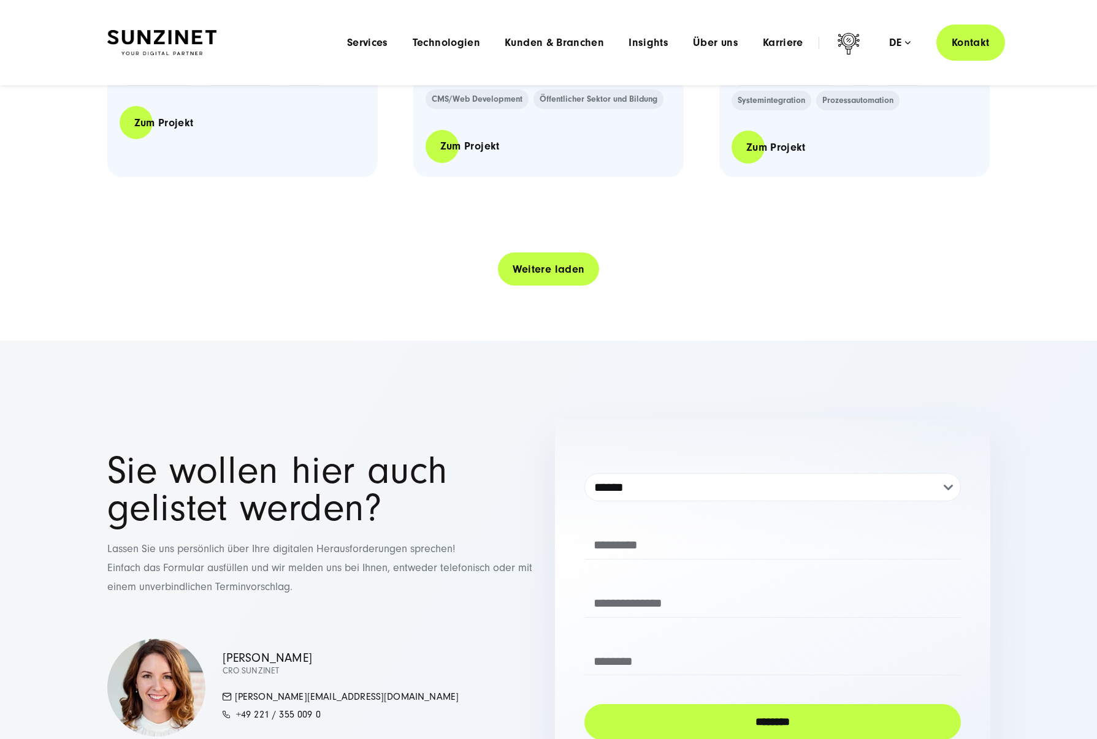
click at [562, 275] on link "Weitere laden" at bounding box center [549, 269] width 102 height 35
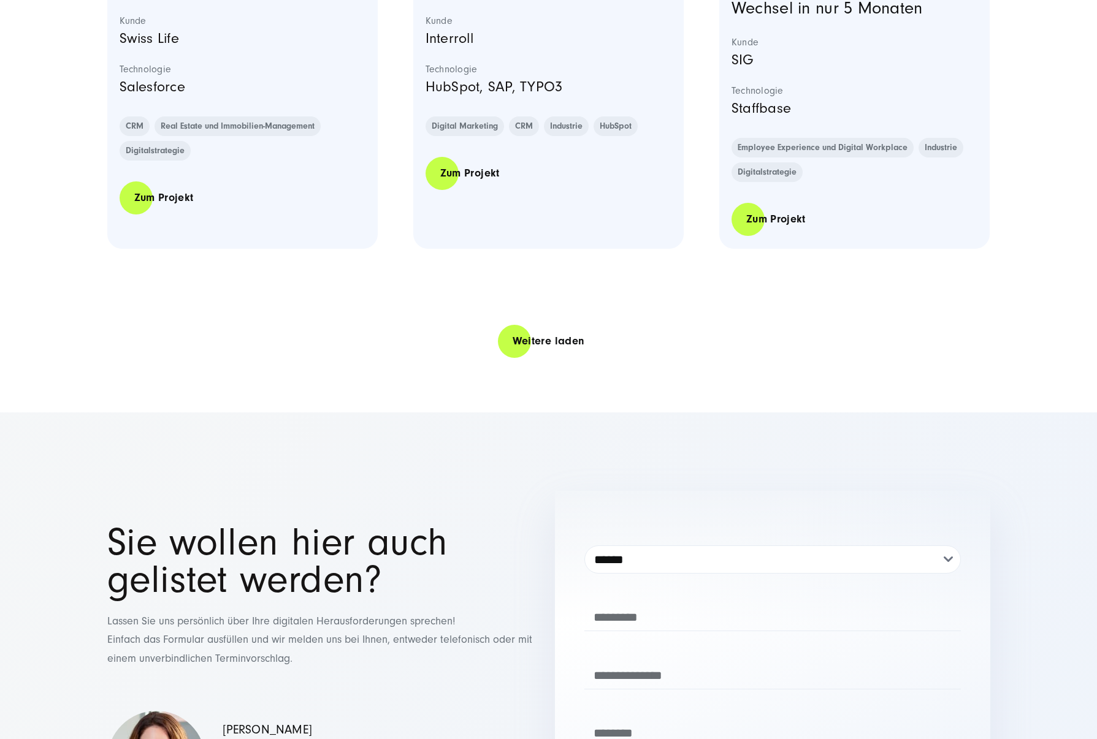
scroll to position [5038, 0]
click at [555, 357] on link "Weitere laden" at bounding box center [549, 340] width 102 height 35
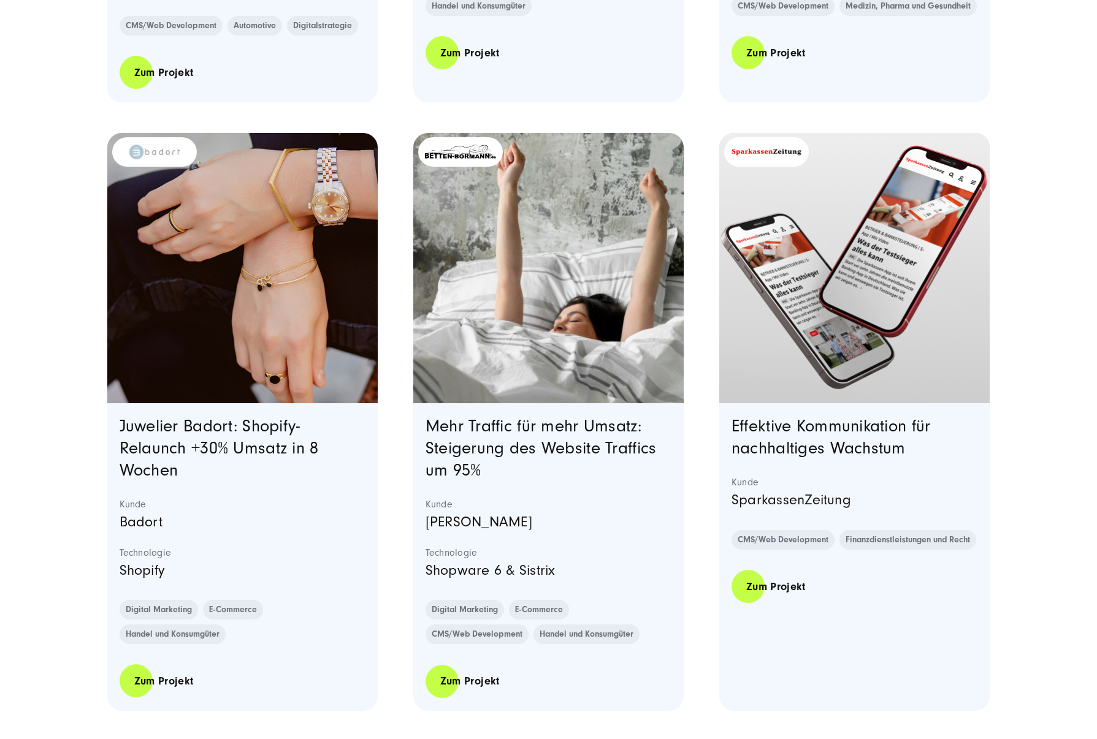
scroll to position [5792, 0]
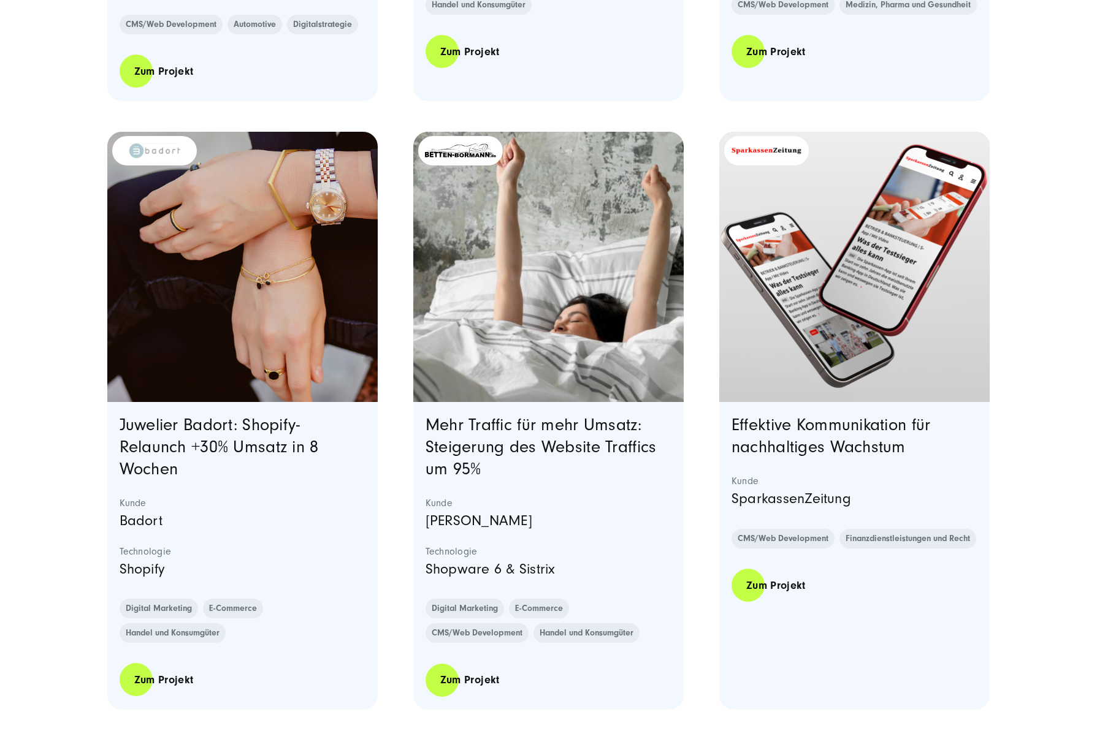
click at [613, 384] on img "Featured image: - Read full post: Betten Bormann | Mehr Traffic für mehr Umsatz…" at bounding box center [548, 267] width 276 height 276
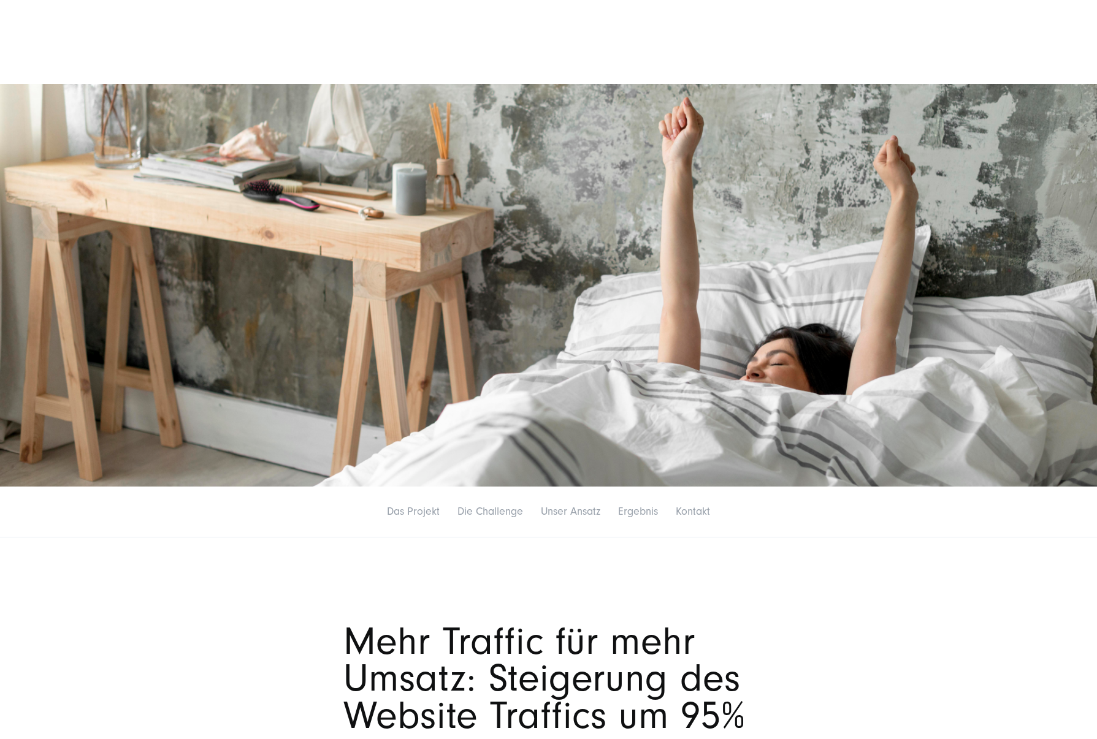
scroll to position [1, 0]
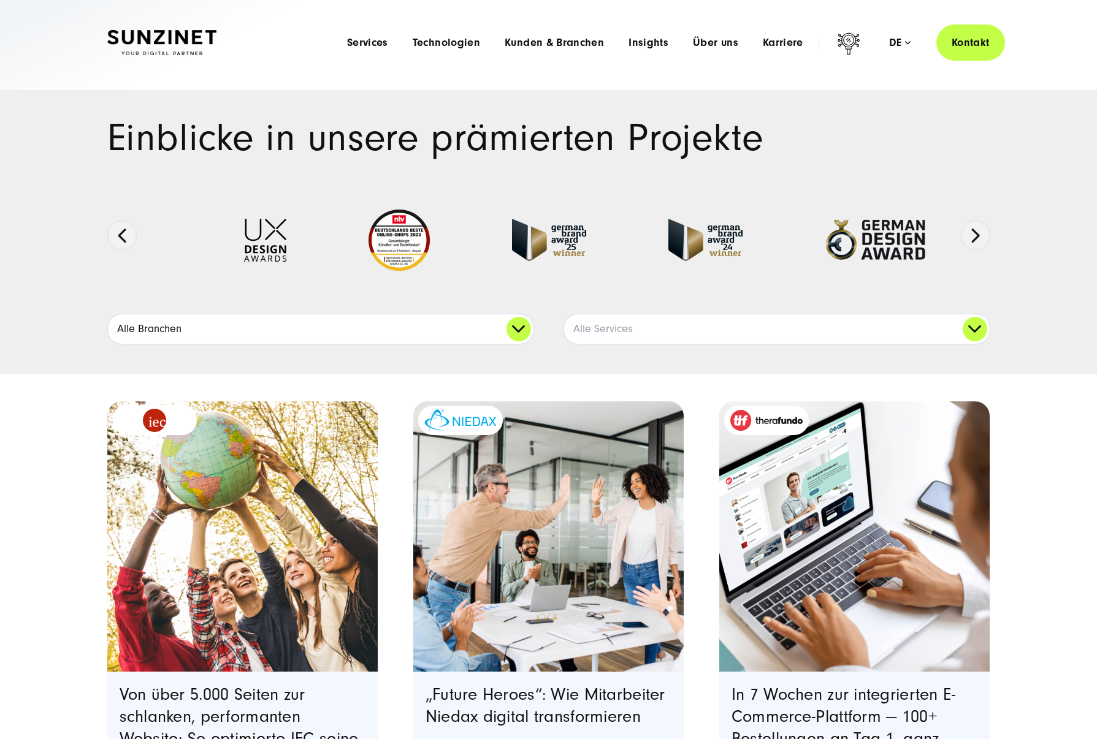
scroll to position [139, 0]
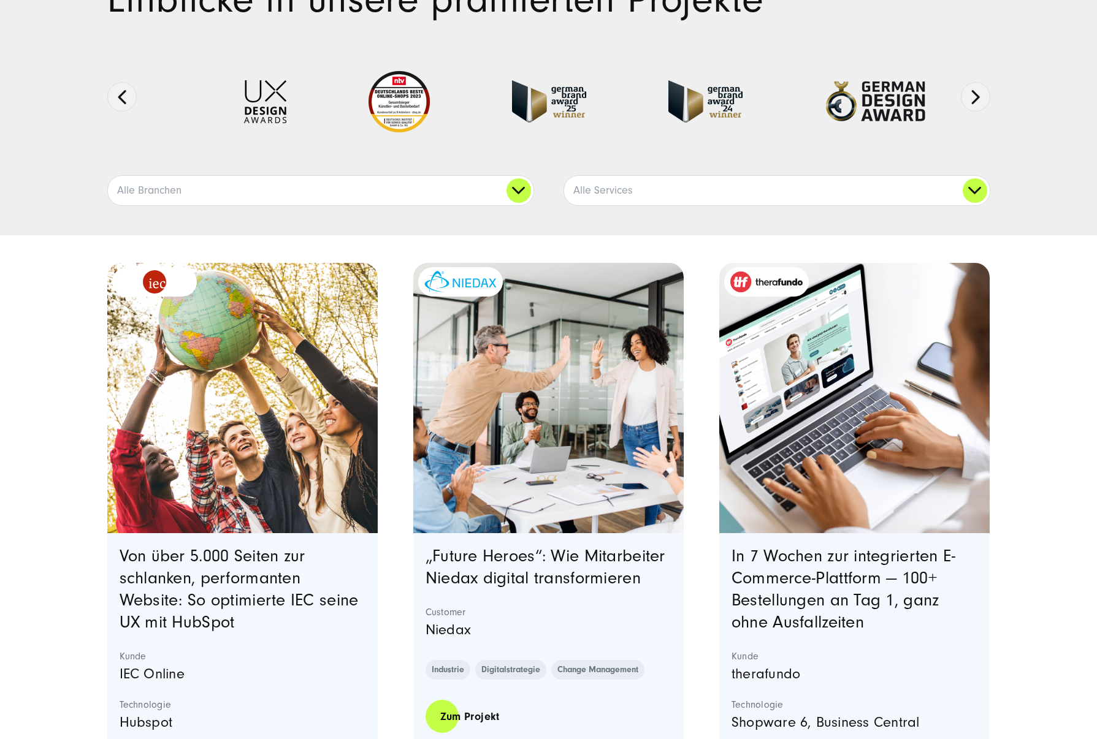
click at [242, 415] on img "Featured image: eine Gruppe von fünf verschiedenen jungen Menschen, die im Frei…" at bounding box center [242, 398] width 276 height 276
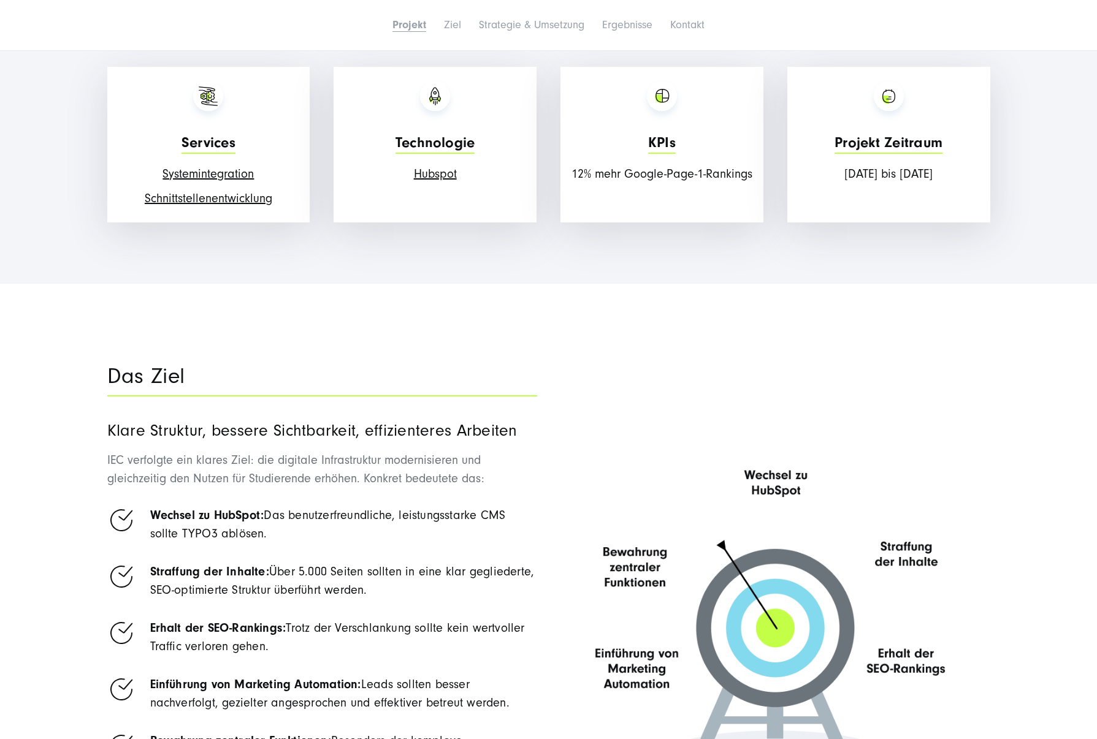
scroll to position [1482, 0]
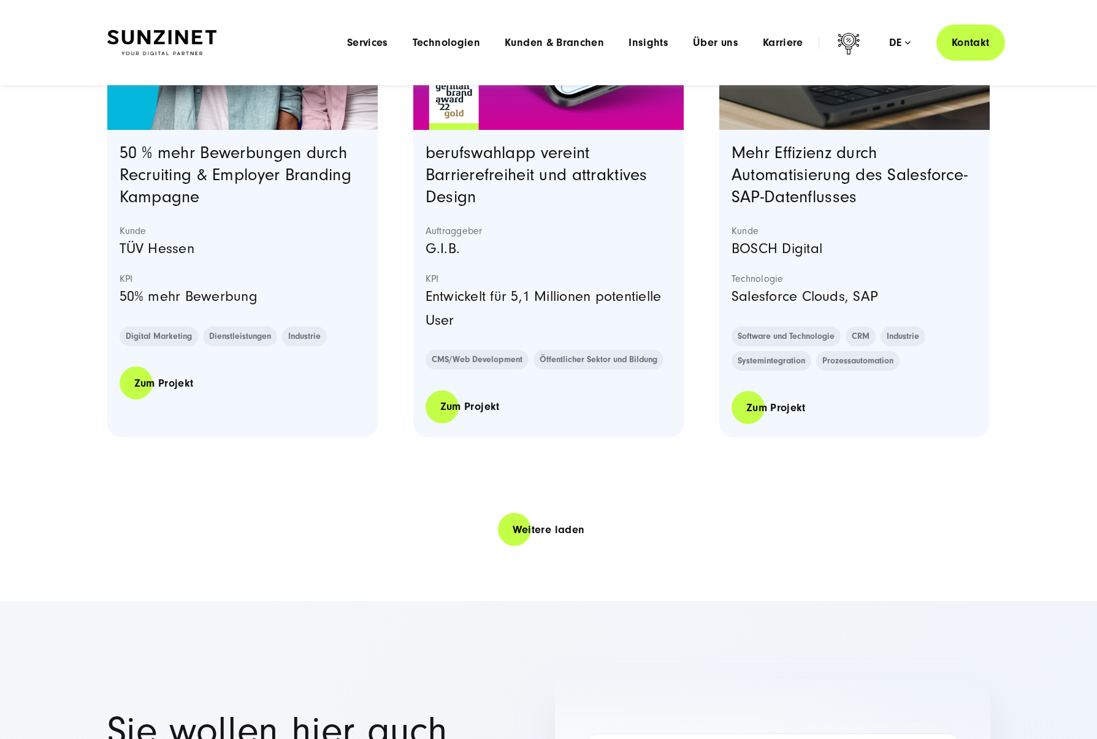
scroll to position [2321, 0]
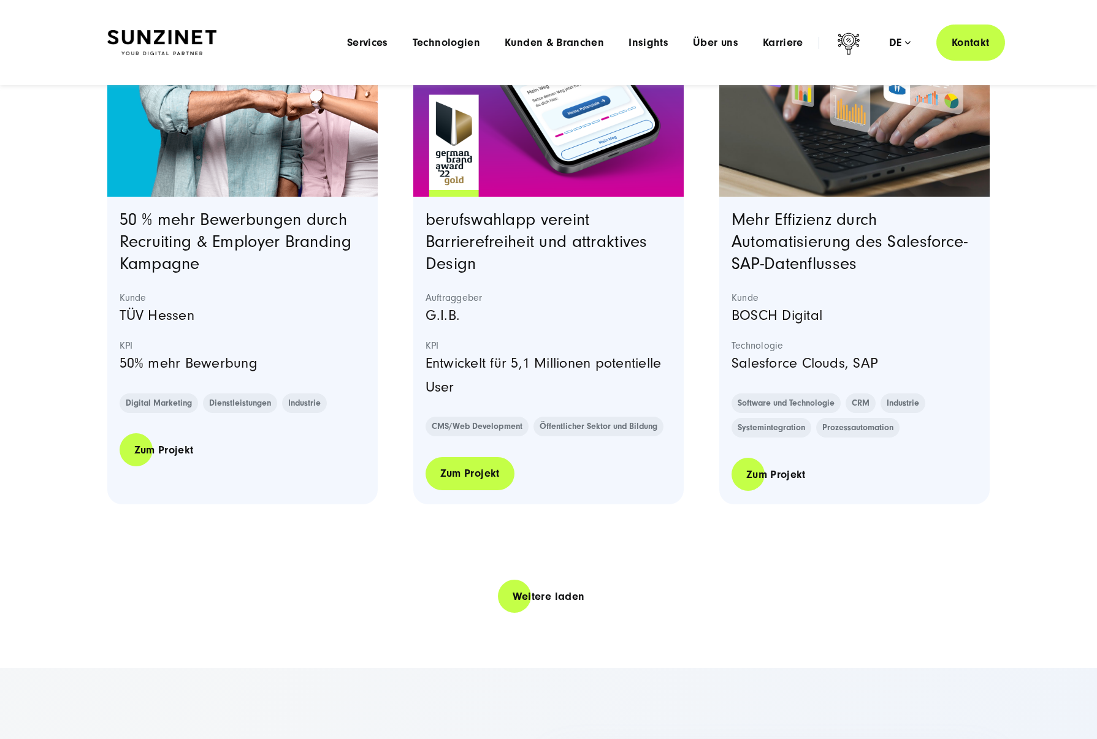
click at [465, 475] on link "Zum Projekt" at bounding box center [470, 473] width 89 height 35
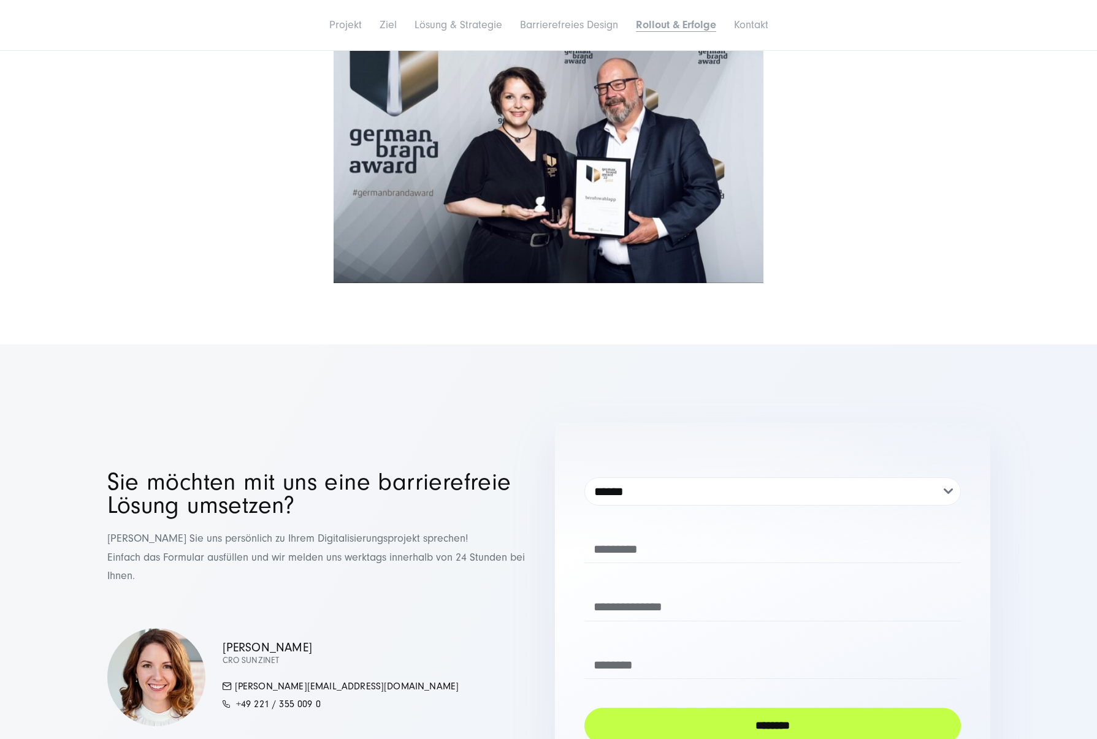
scroll to position [5883, 0]
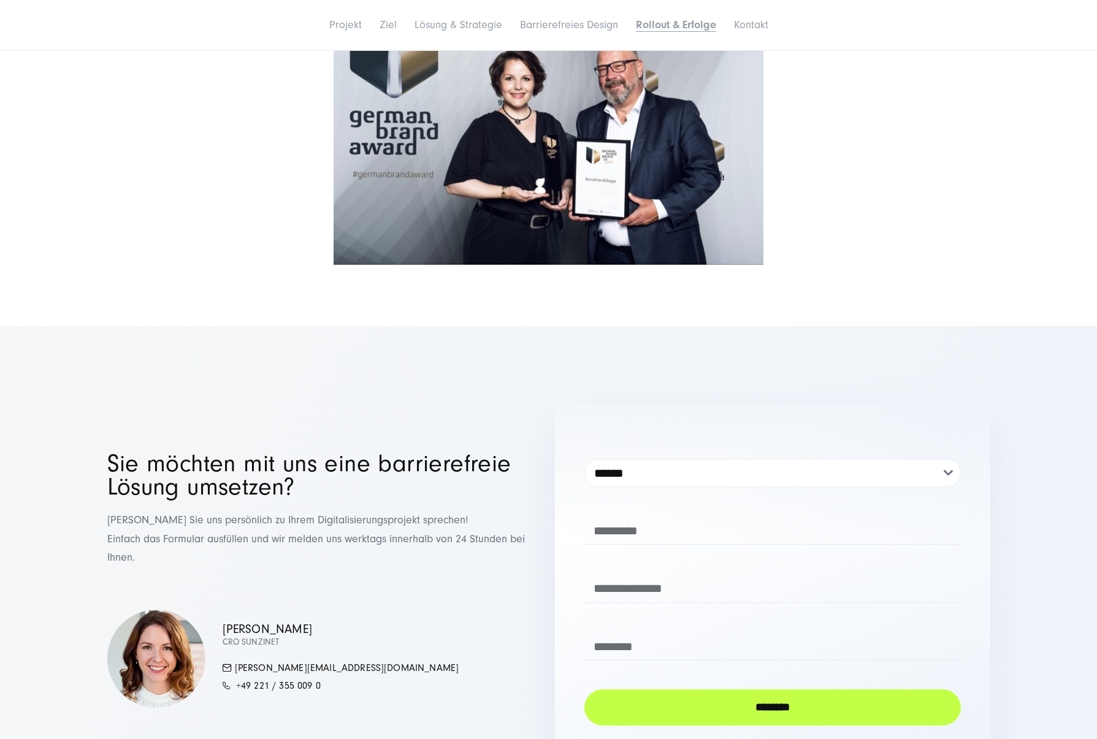
click at [457, 326] on section "**********" at bounding box center [548, 577] width 1097 height 502
